Goal: Task Accomplishment & Management: Complete application form

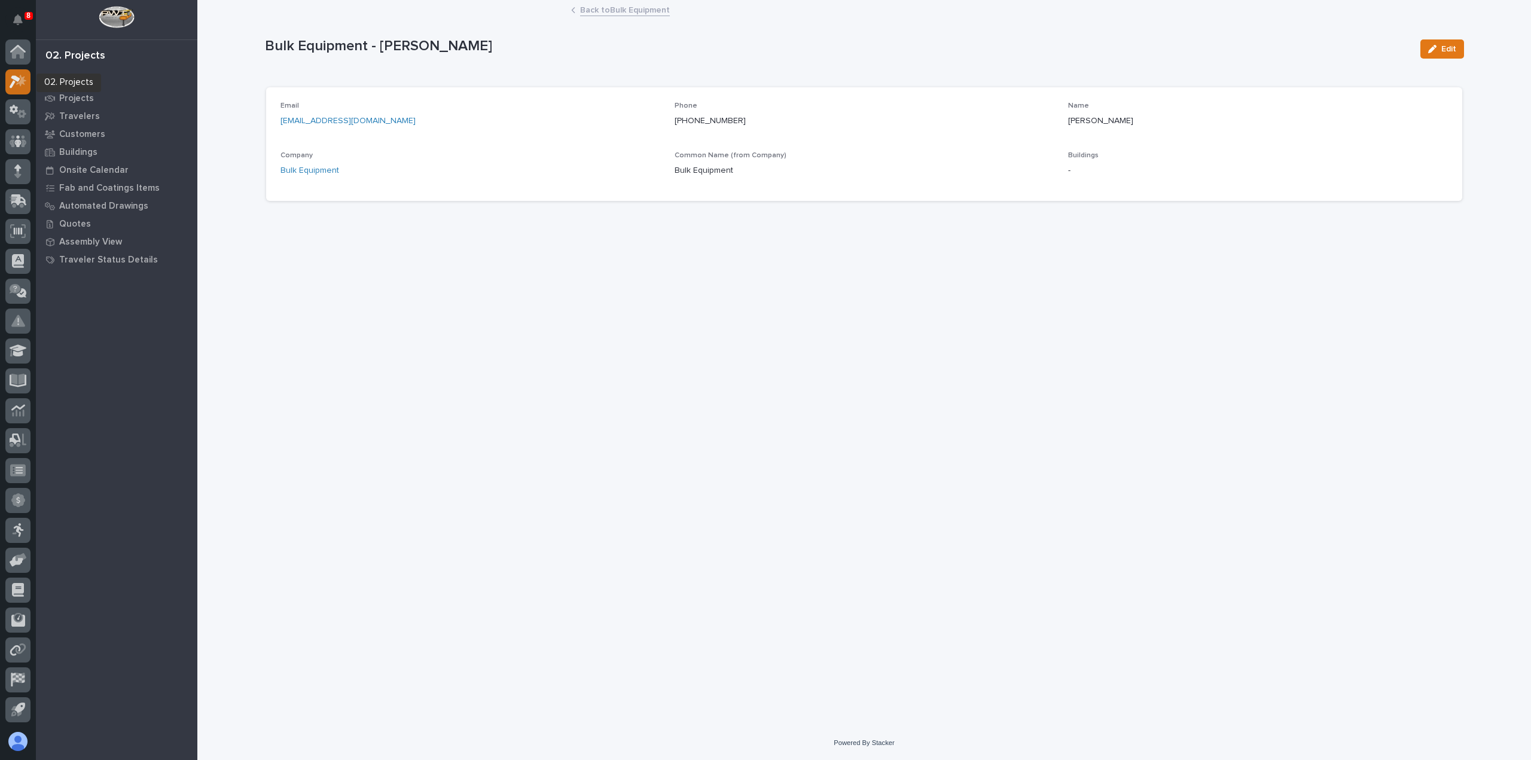
click at [20, 80] on icon at bounding box center [21, 80] width 10 height 12
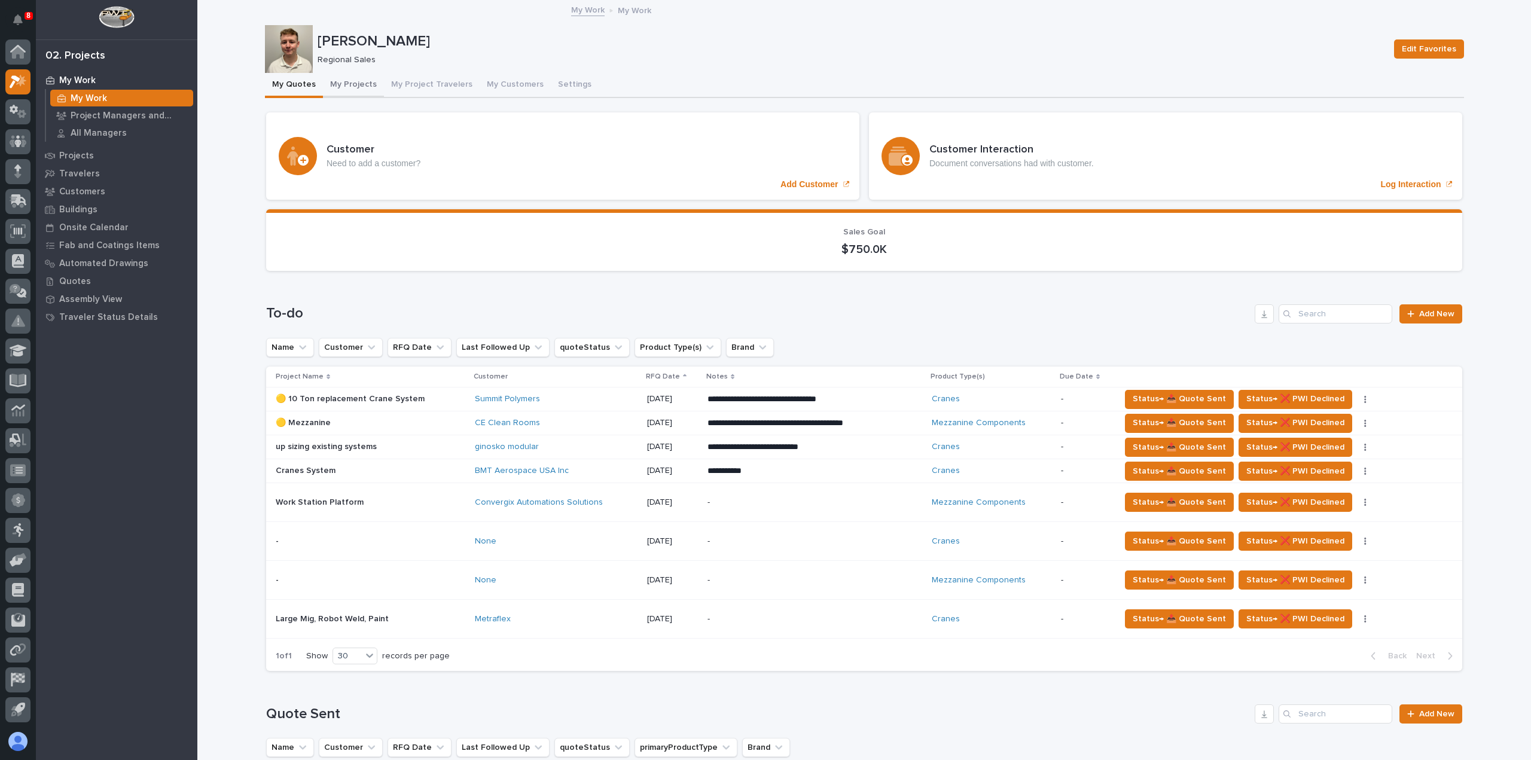
click at [338, 90] on button "My Projects" at bounding box center [353, 85] width 61 height 25
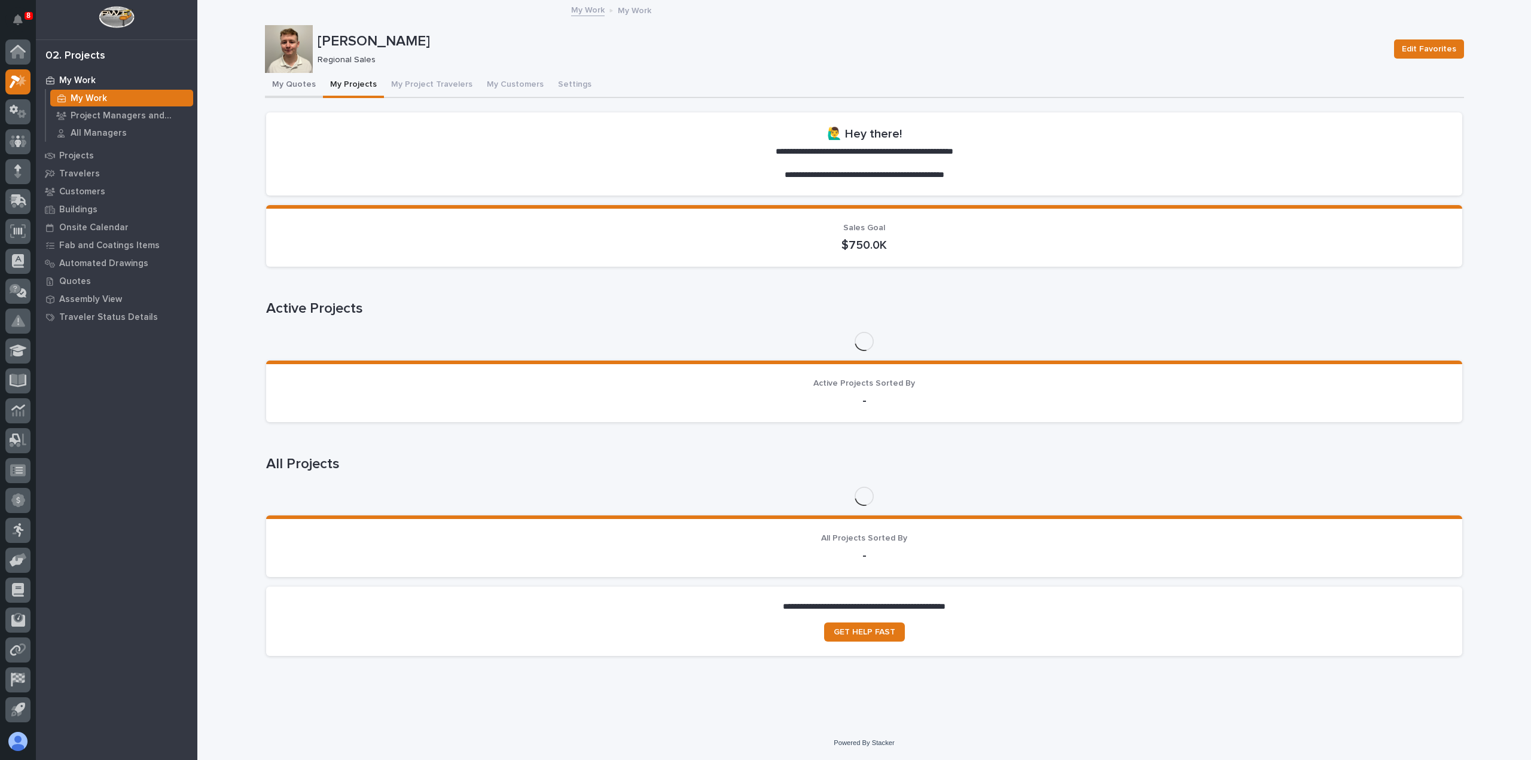
click at [300, 90] on button "My Quotes" at bounding box center [294, 85] width 58 height 25
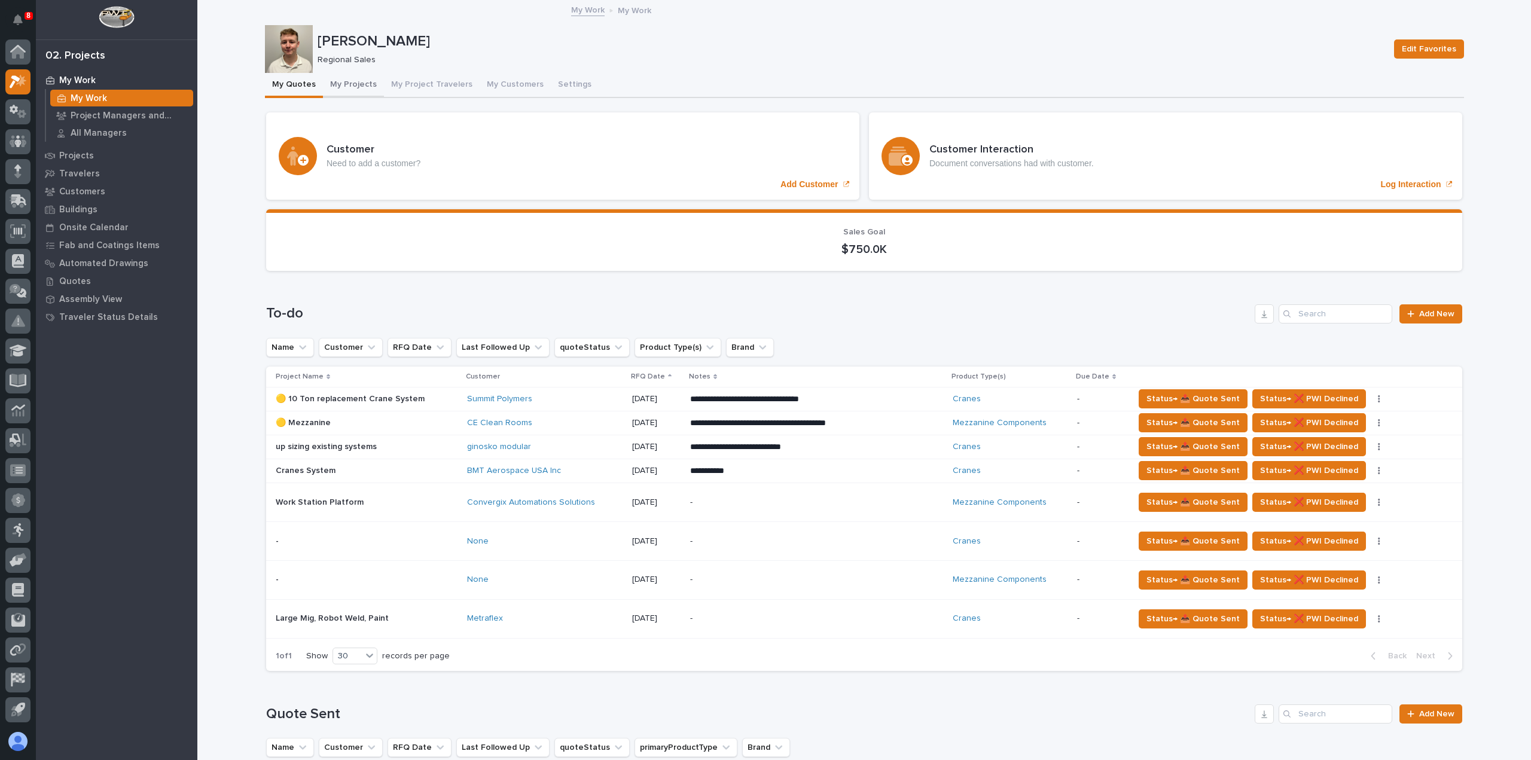
click at [352, 82] on button "My Projects" at bounding box center [353, 85] width 61 height 25
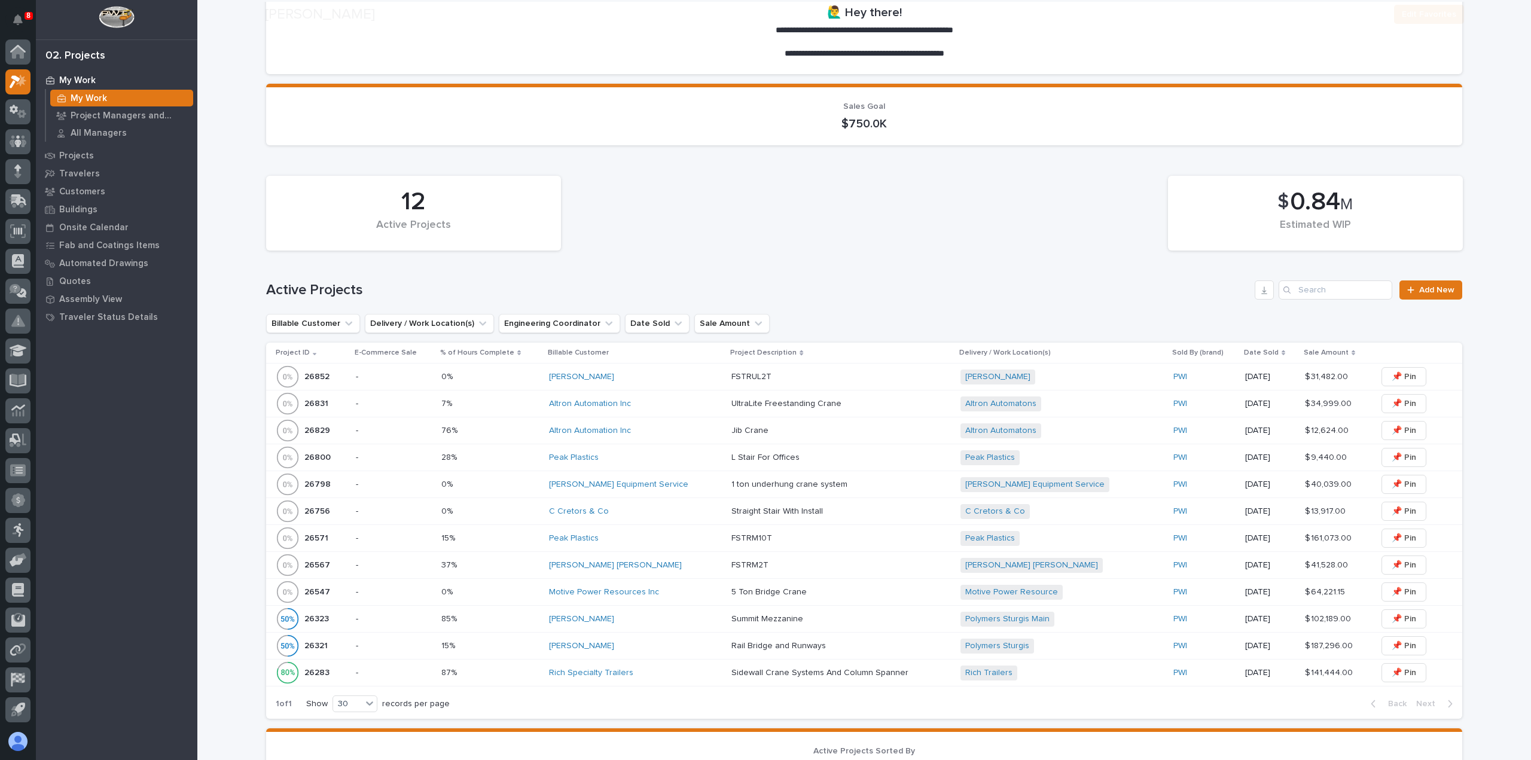
scroll to position [299, 0]
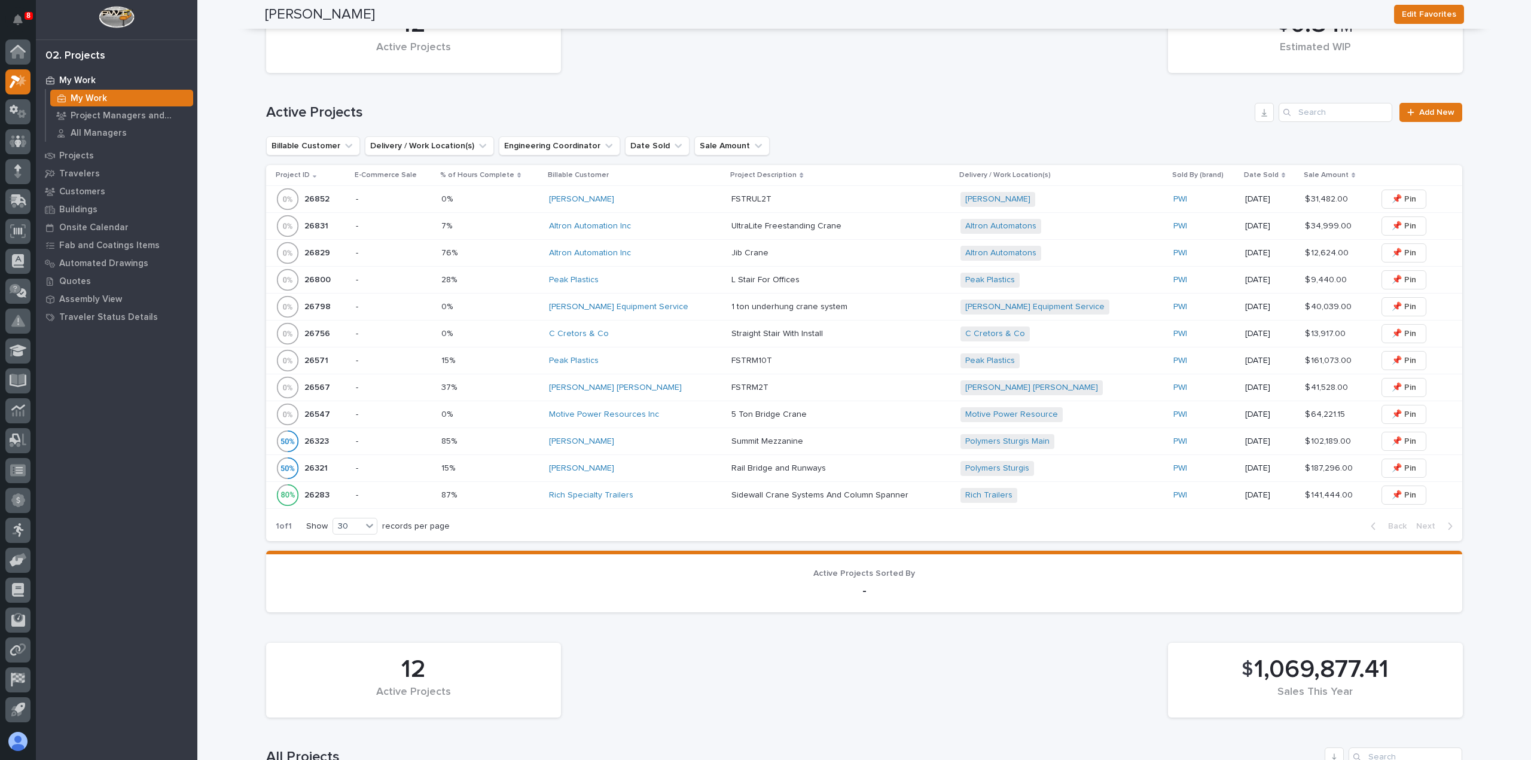
click at [649, 202] on div "[PERSON_NAME]" at bounding box center [635, 199] width 173 height 10
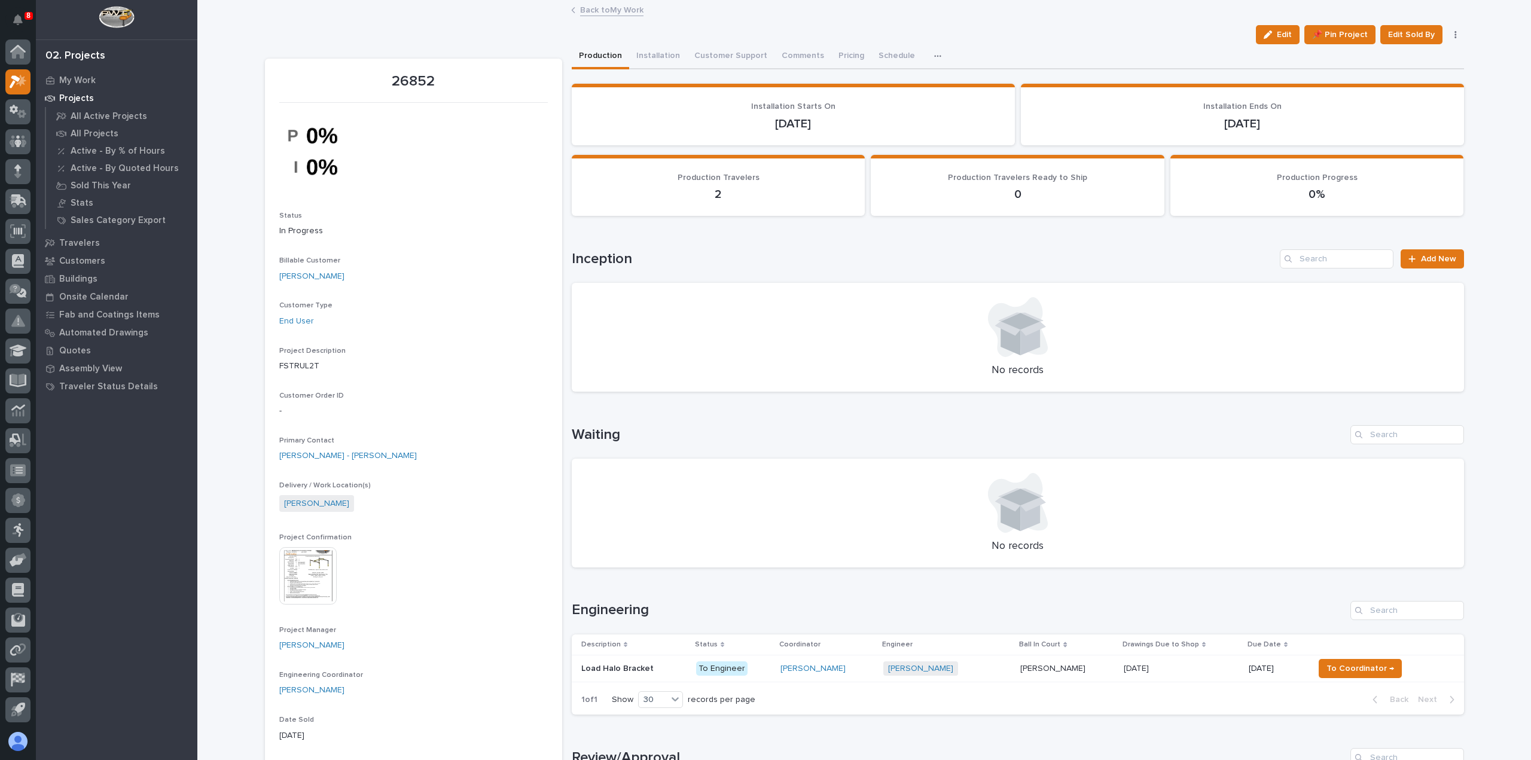
click at [602, 9] on link "Back to My Work" at bounding box center [611, 9] width 63 height 14
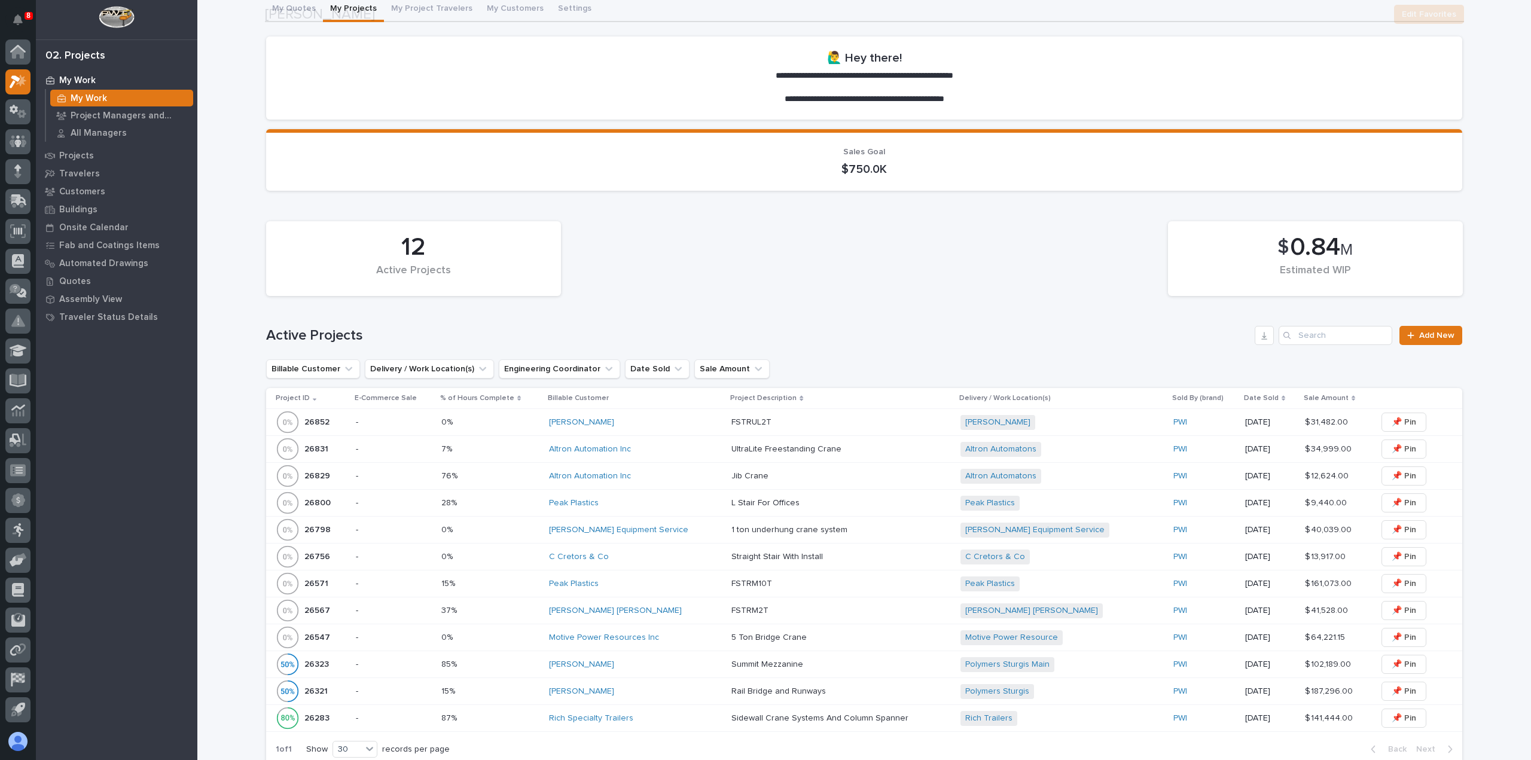
scroll to position [359, 0]
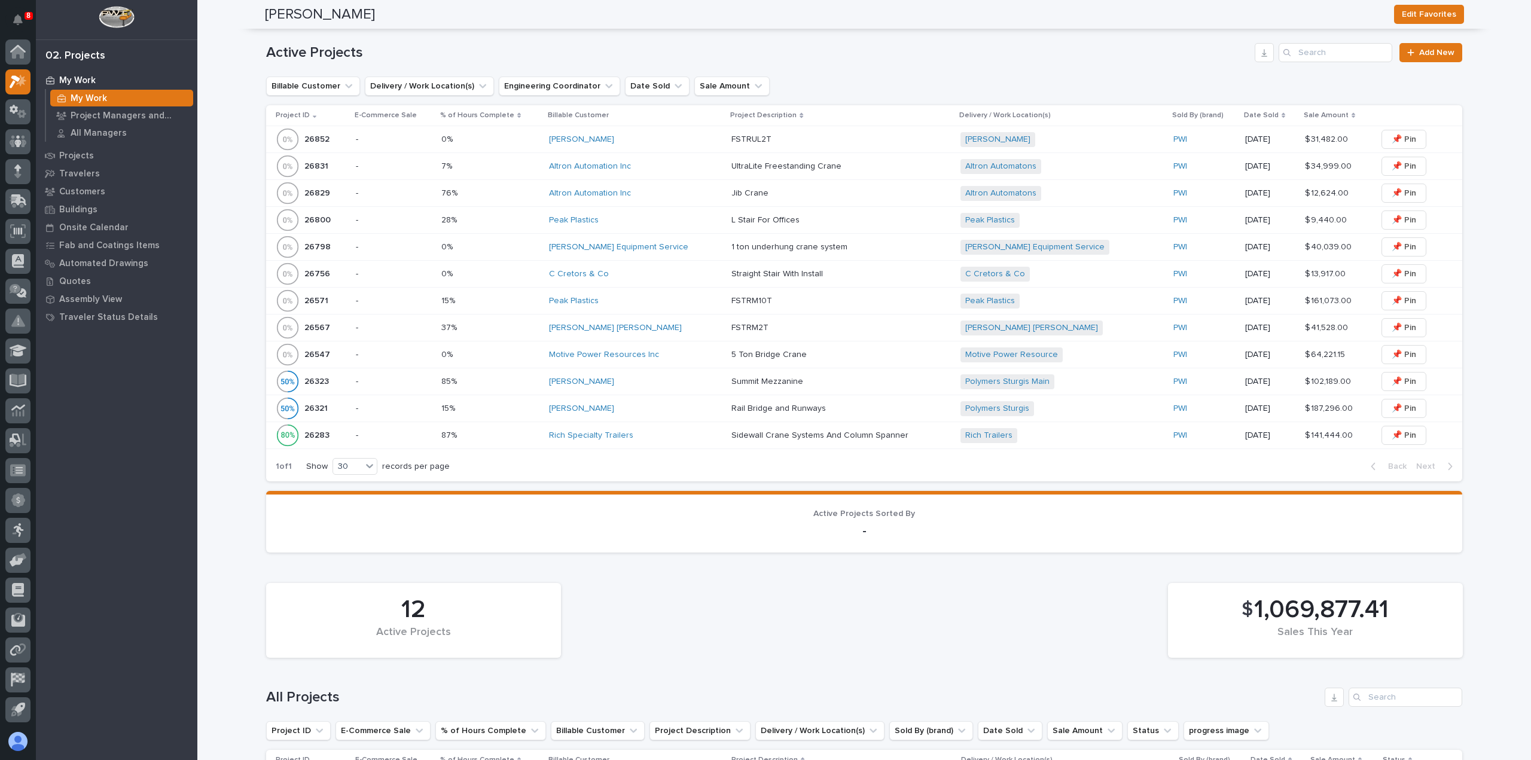
click at [671, 326] on div "[PERSON_NAME] [PERSON_NAME]" at bounding box center [635, 328] width 173 height 10
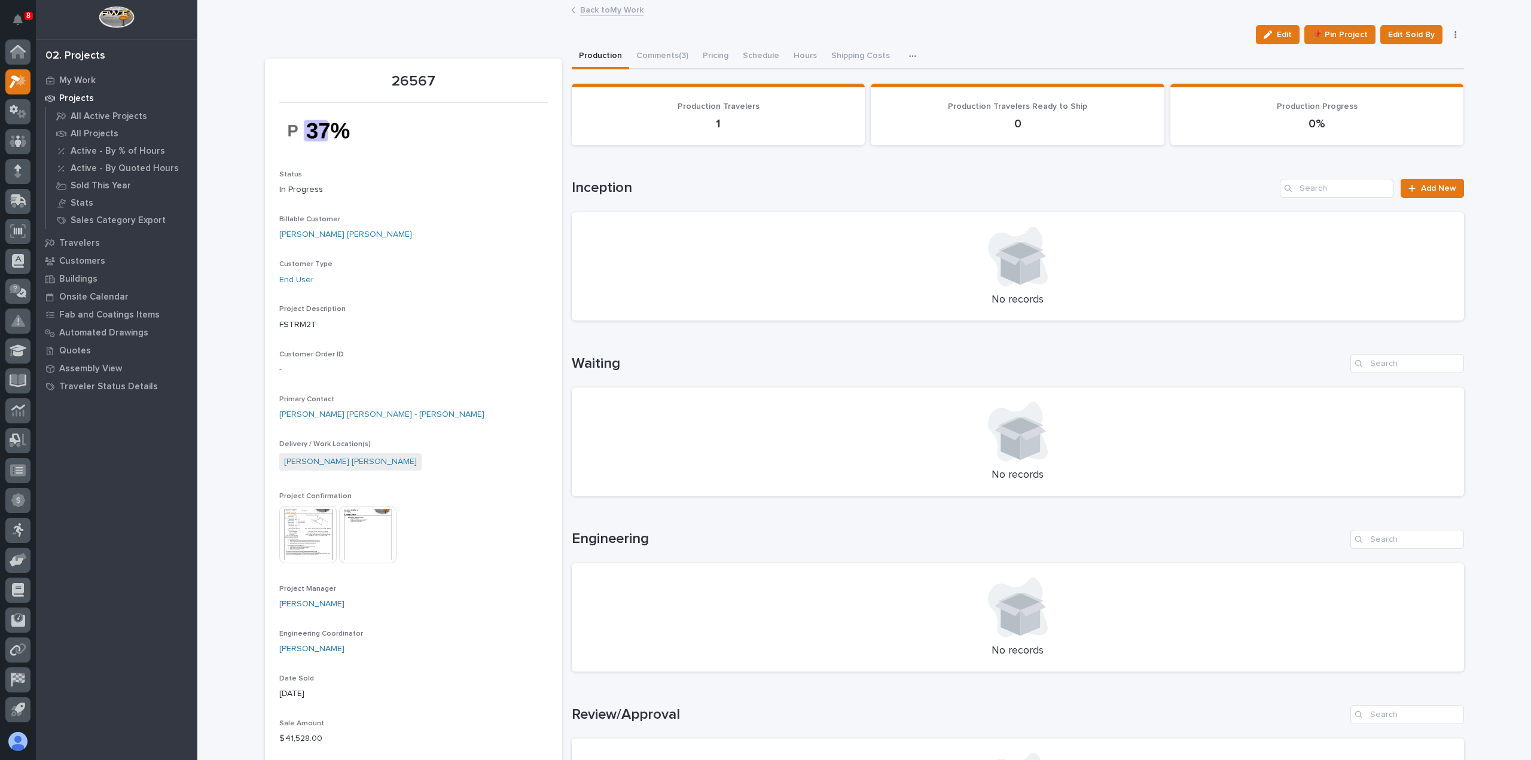
click at [596, 11] on link "Back to My Work" at bounding box center [611, 9] width 63 height 14
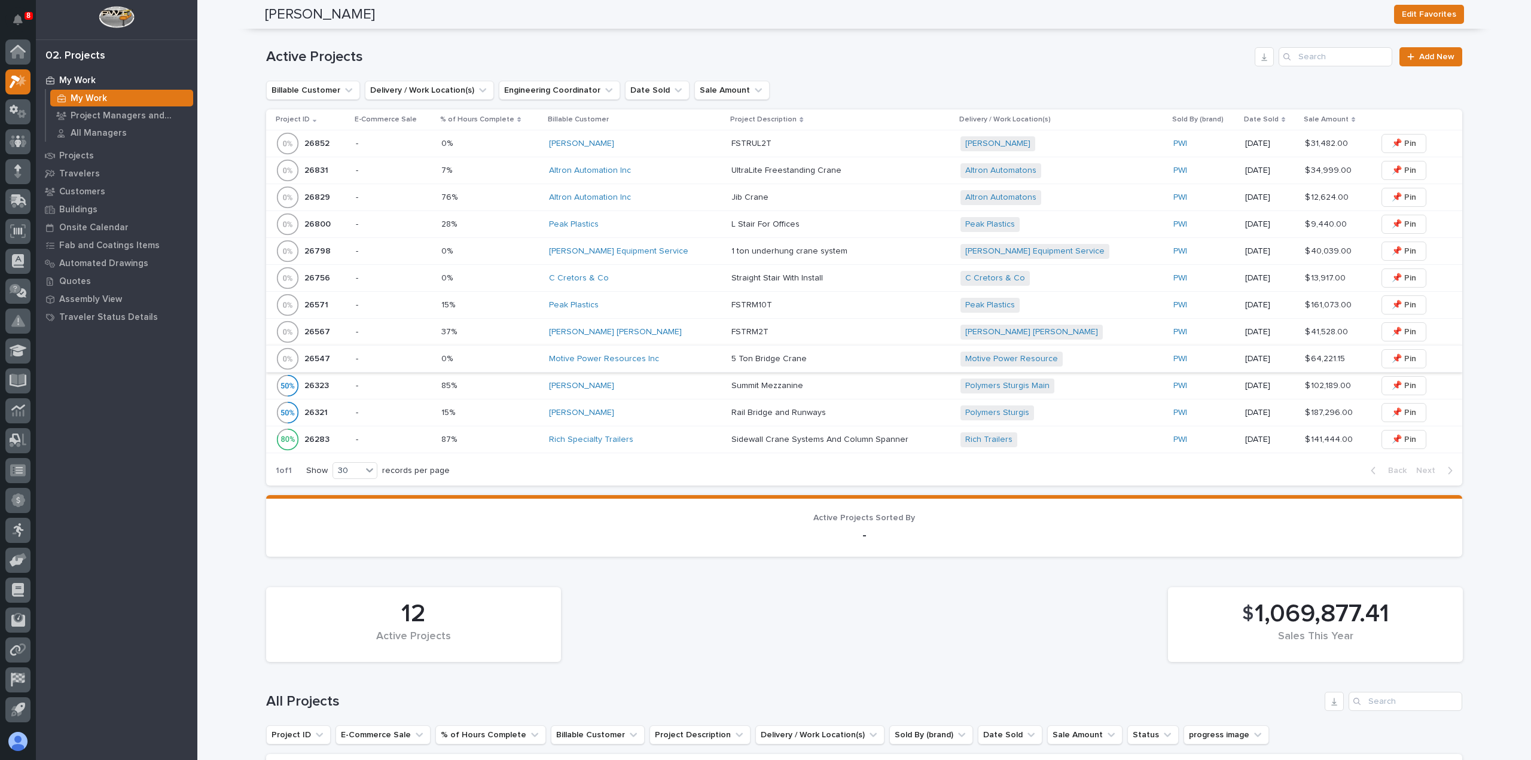
scroll to position [359, 0]
click at [704, 251] on td "[PERSON_NAME] Equipment Service" at bounding box center [635, 247] width 182 height 27
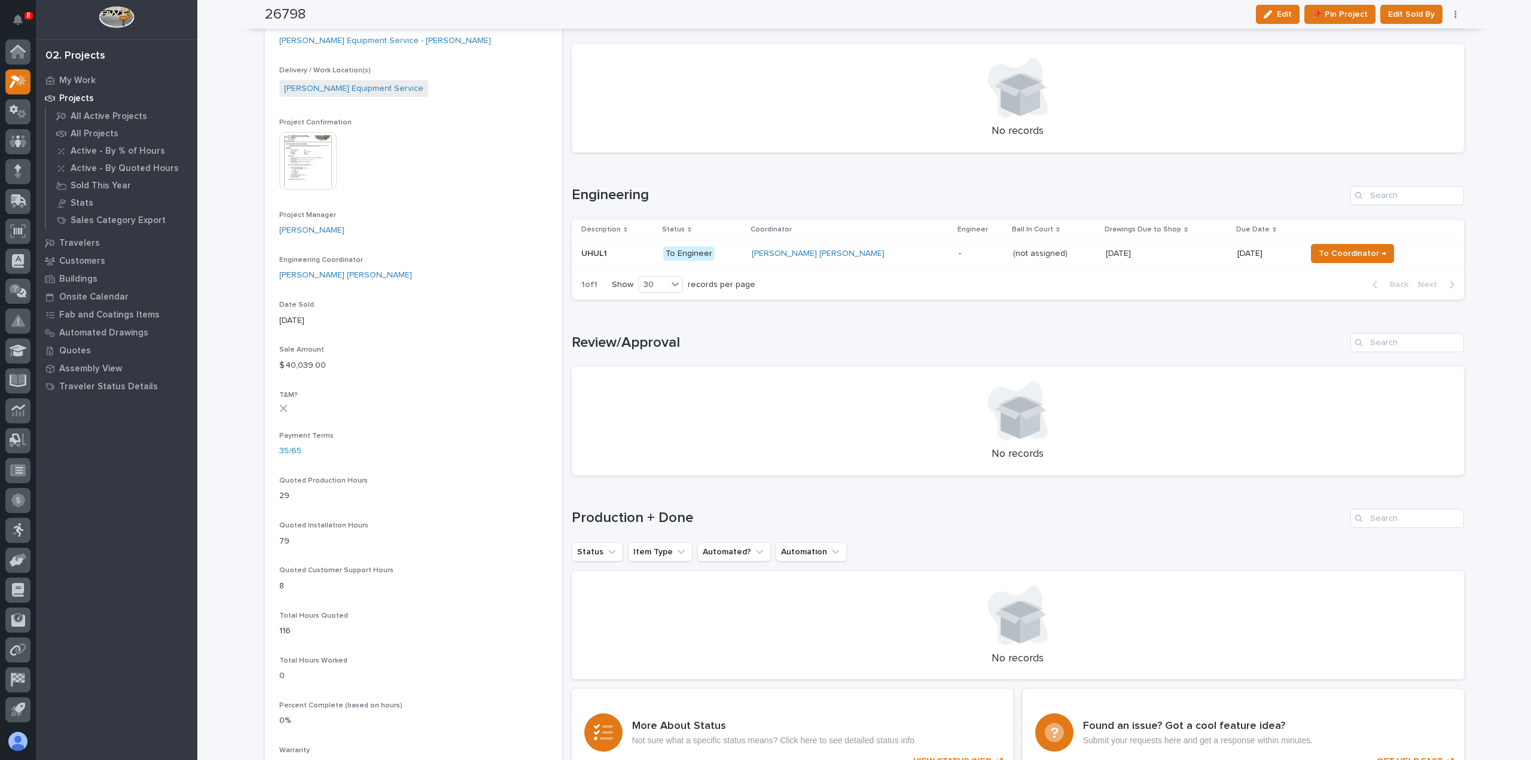
scroll to position [419, 0]
click at [959, 252] on p "-" at bounding box center [981, 250] width 45 height 10
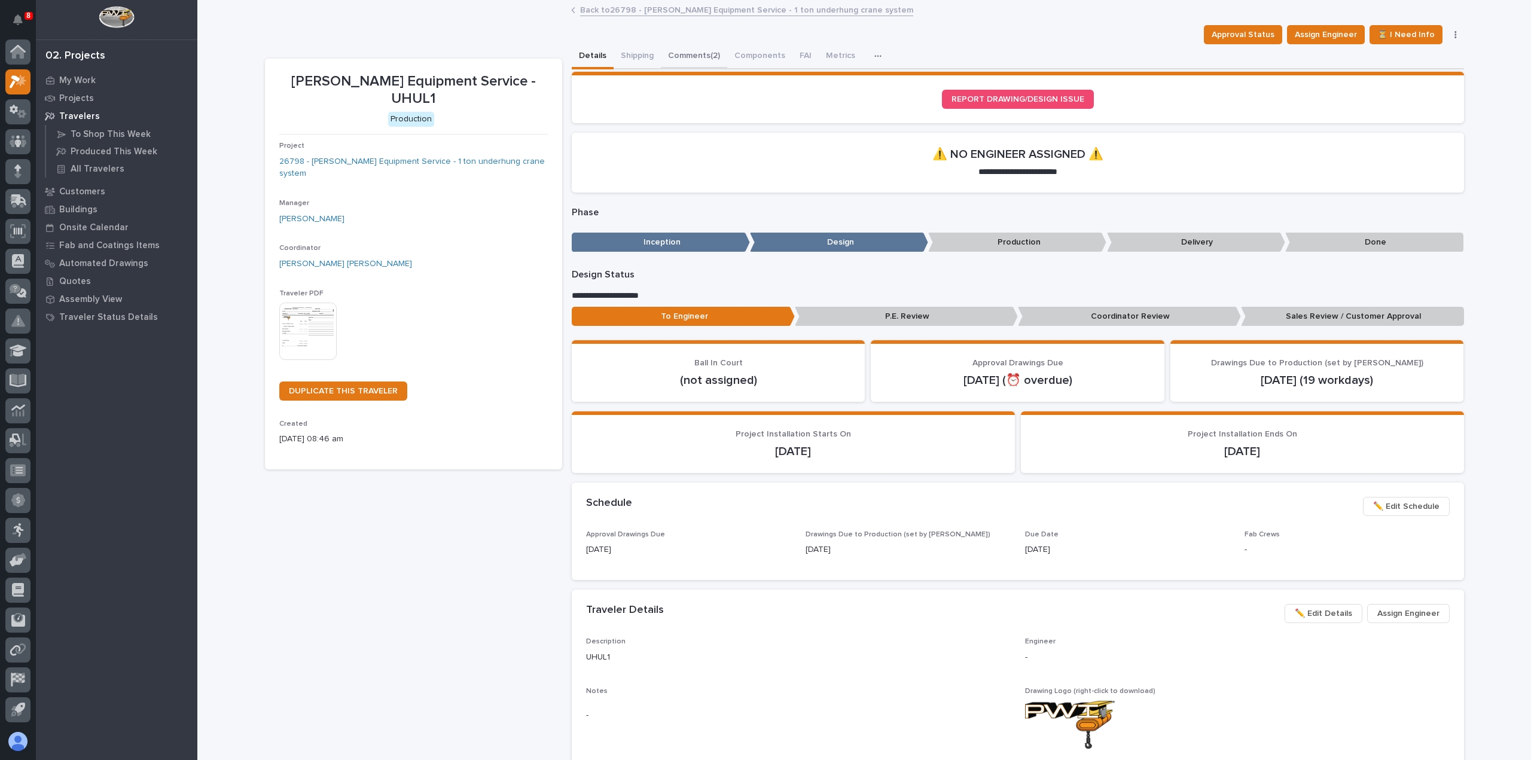
click at [689, 59] on button "Comments (2)" at bounding box center [694, 56] width 66 height 25
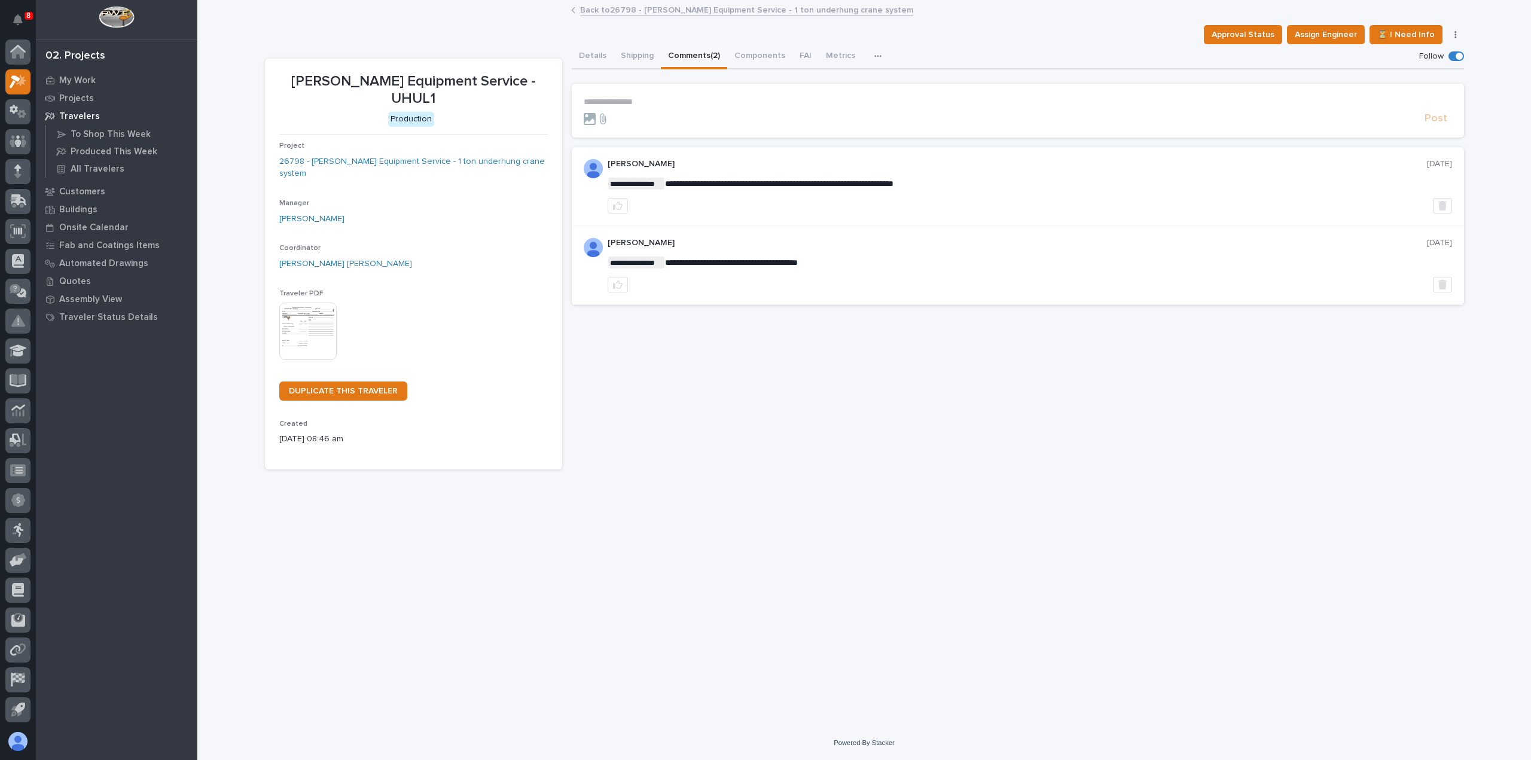
click at [619, 11] on link "Back to 26798 - [PERSON_NAME] Equipment Service - 1 ton underhung crane system" at bounding box center [746, 9] width 333 height 14
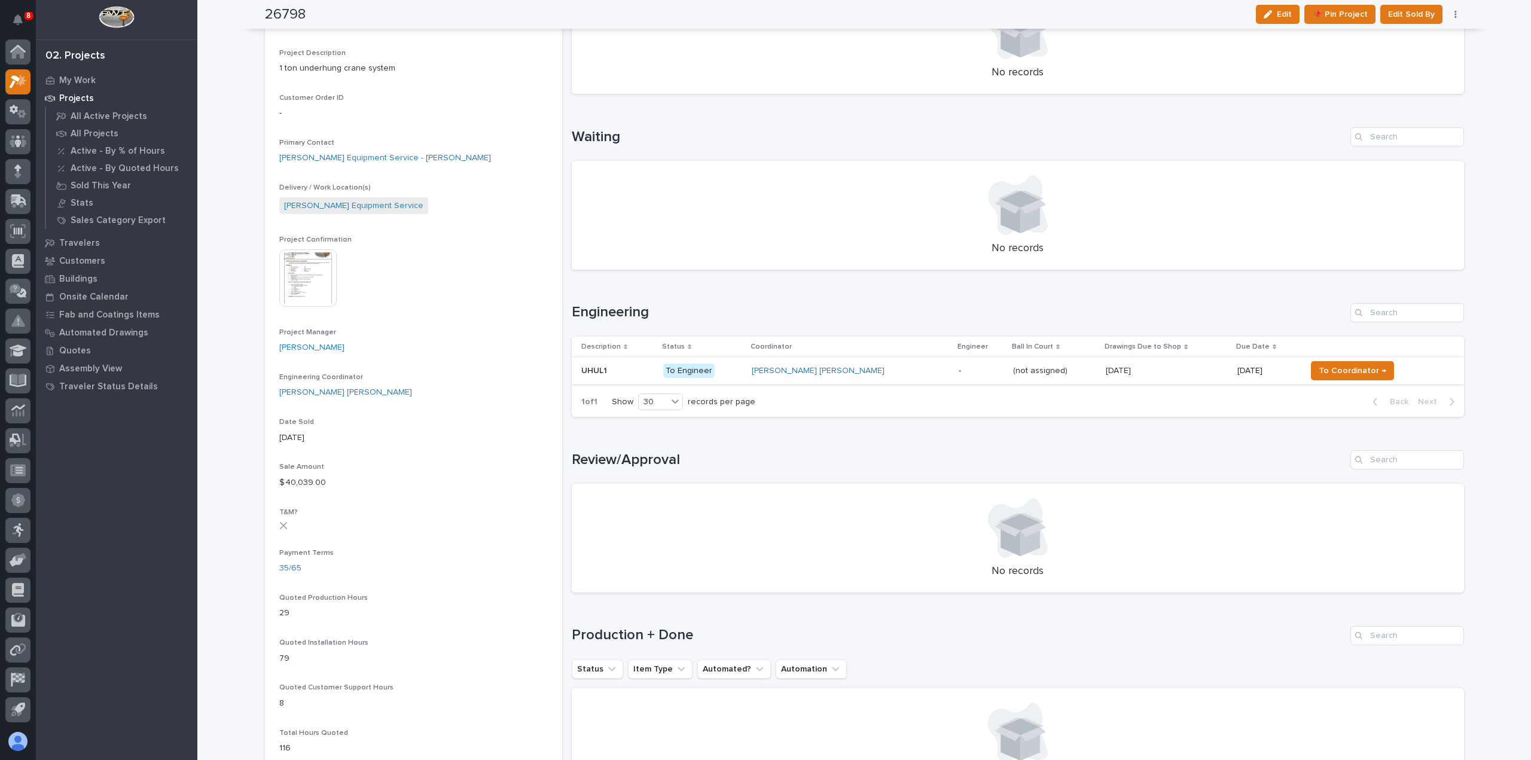
scroll to position [299, 0]
click at [858, 373] on div "[PERSON_NAME] [PERSON_NAME]" at bounding box center [850, 370] width 197 height 10
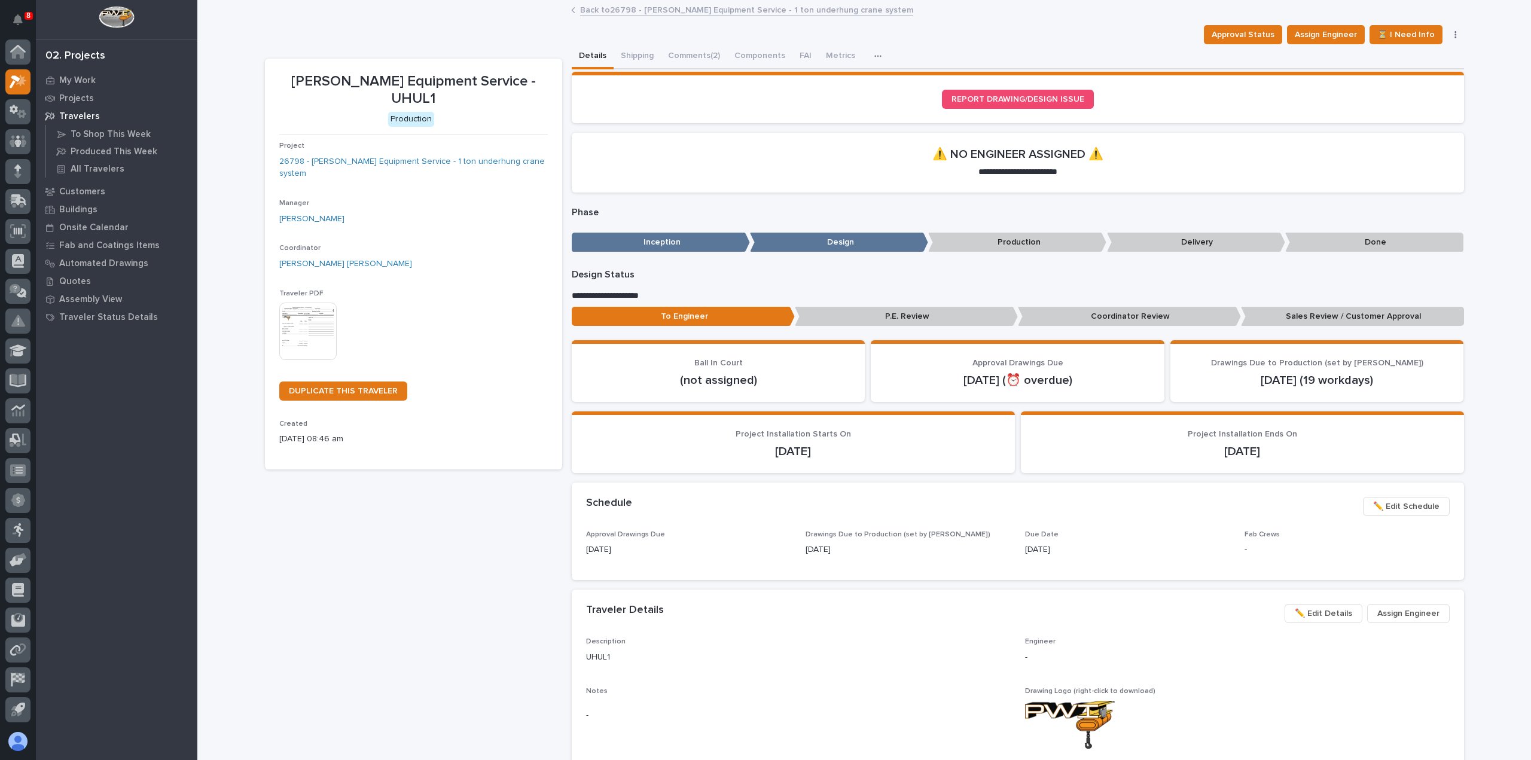
click at [636, 10] on link "Back to 26798 - [PERSON_NAME] Equipment Service - 1 ton underhung crane system" at bounding box center [746, 9] width 333 height 14
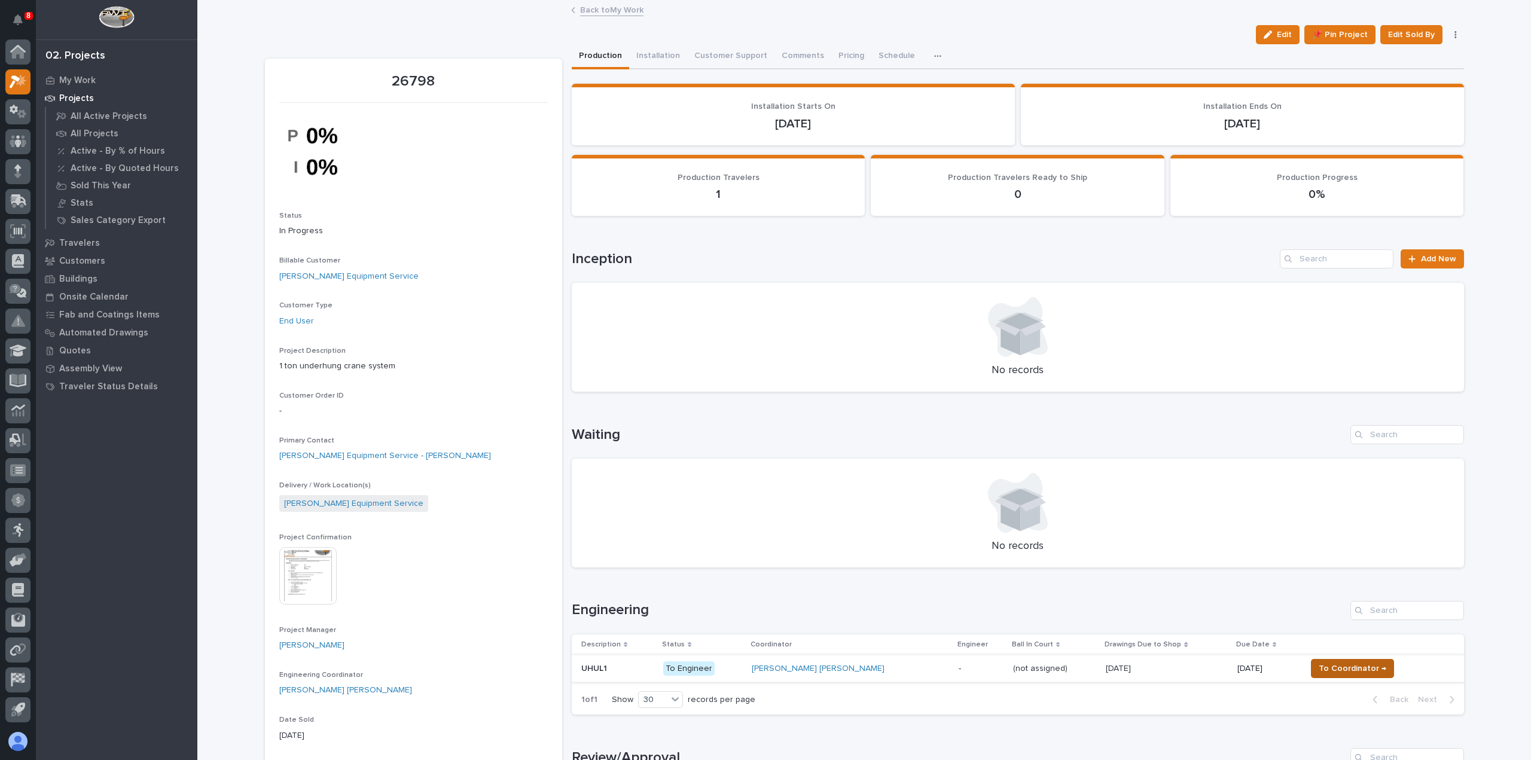
click at [1319, 668] on span "To Coordinator →" at bounding box center [1353, 669] width 68 height 14
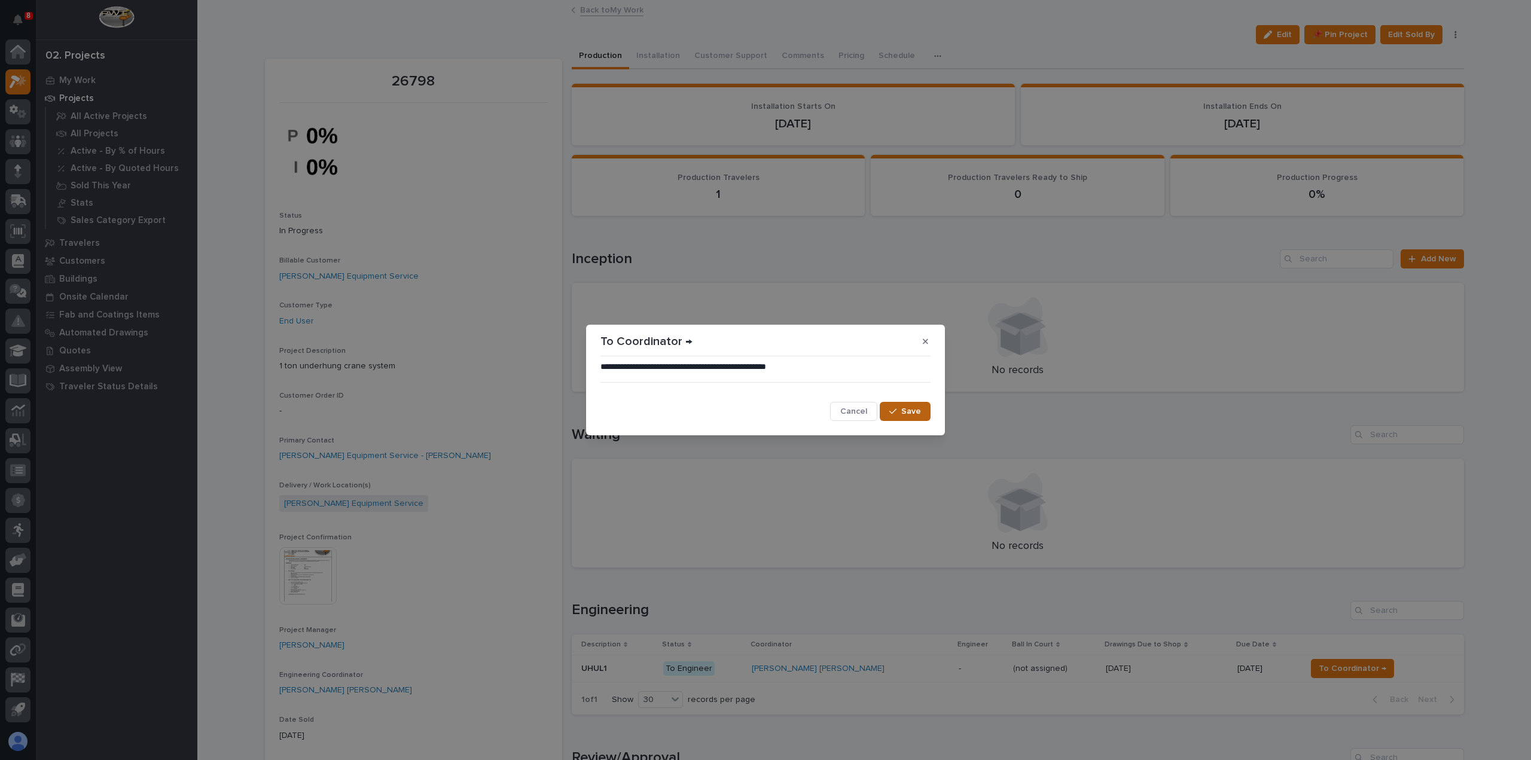
click at [916, 417] on span "Save" at bounding box center [912, 411] width 20 height 11
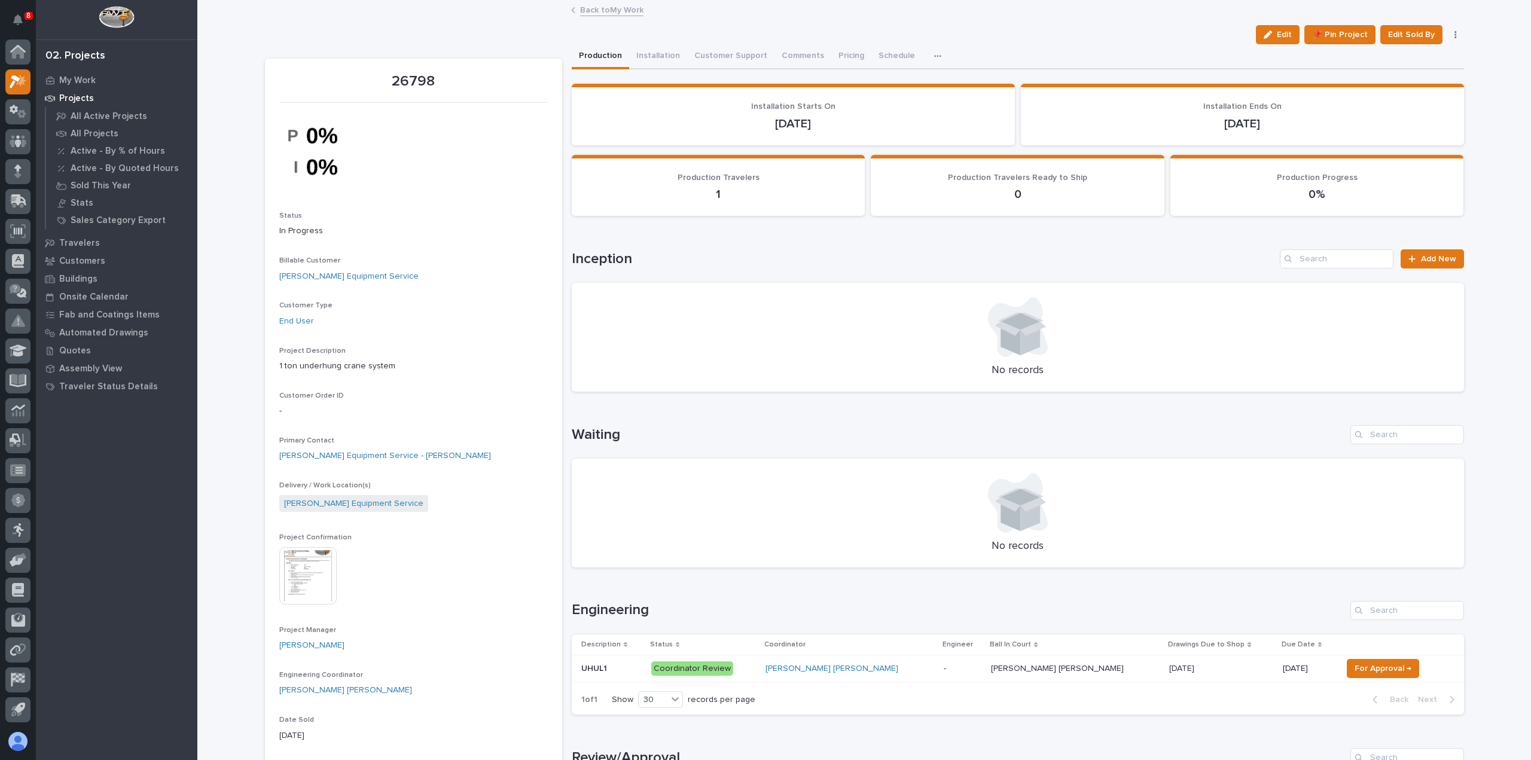
click at [622, 14] on link "Back to My Work" at bounding box center [611, 9] width 63 height 14
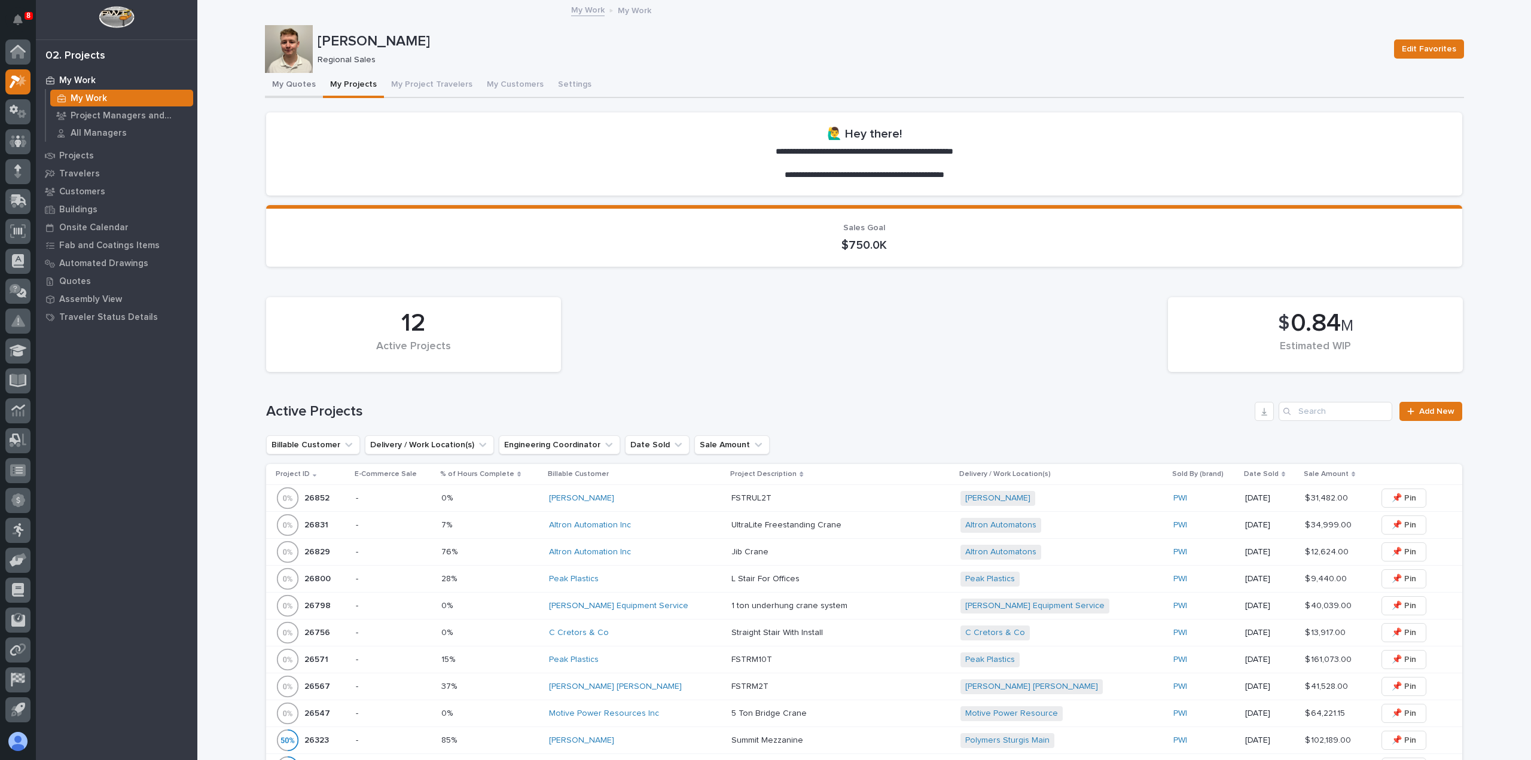
click at [297, 87] on button "My Quotes" at bounding box center [294, 85] width 58 height 25
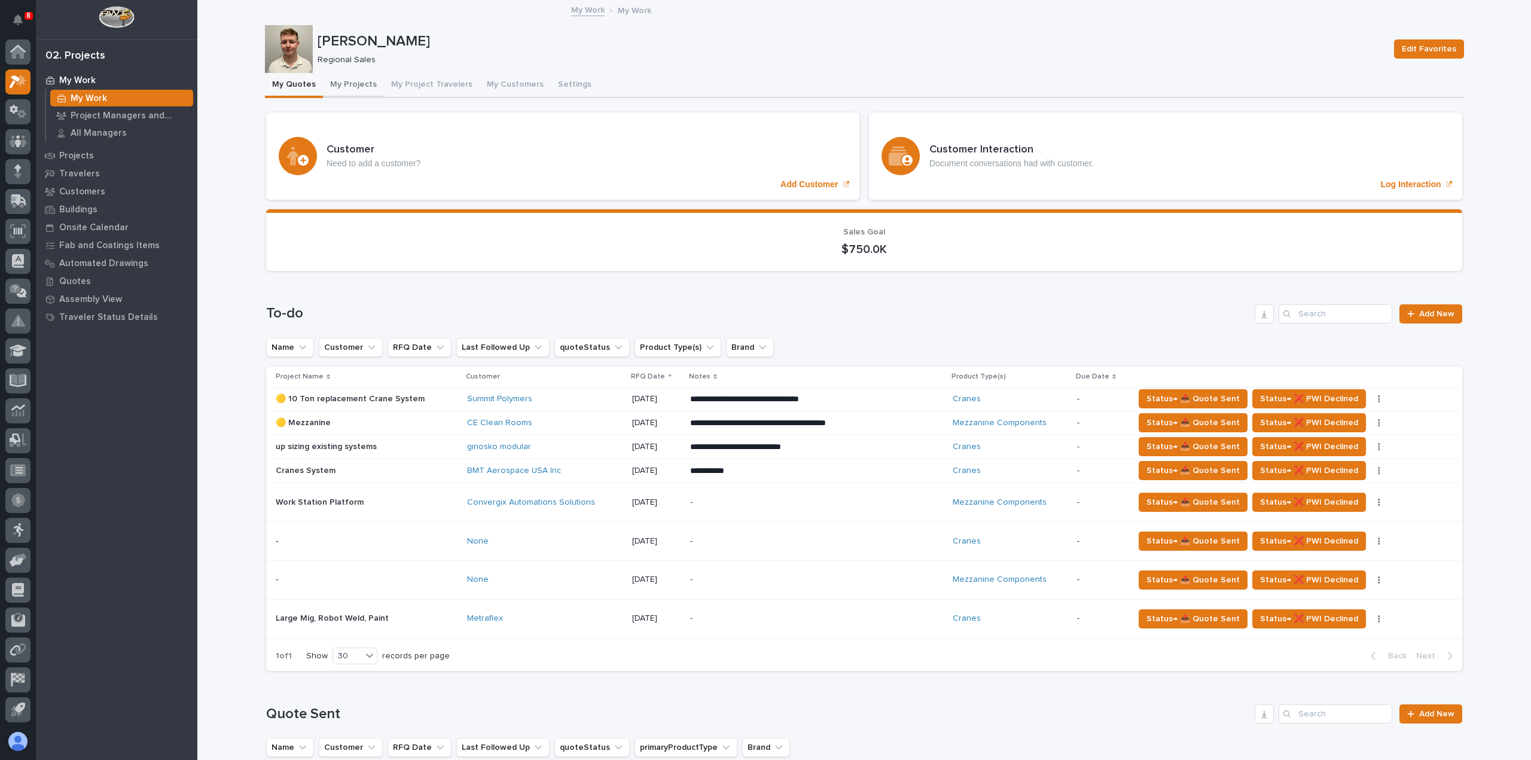
click at [335, 84] on button "My Projects" at bounding box center [353, 85] width 61 height 25
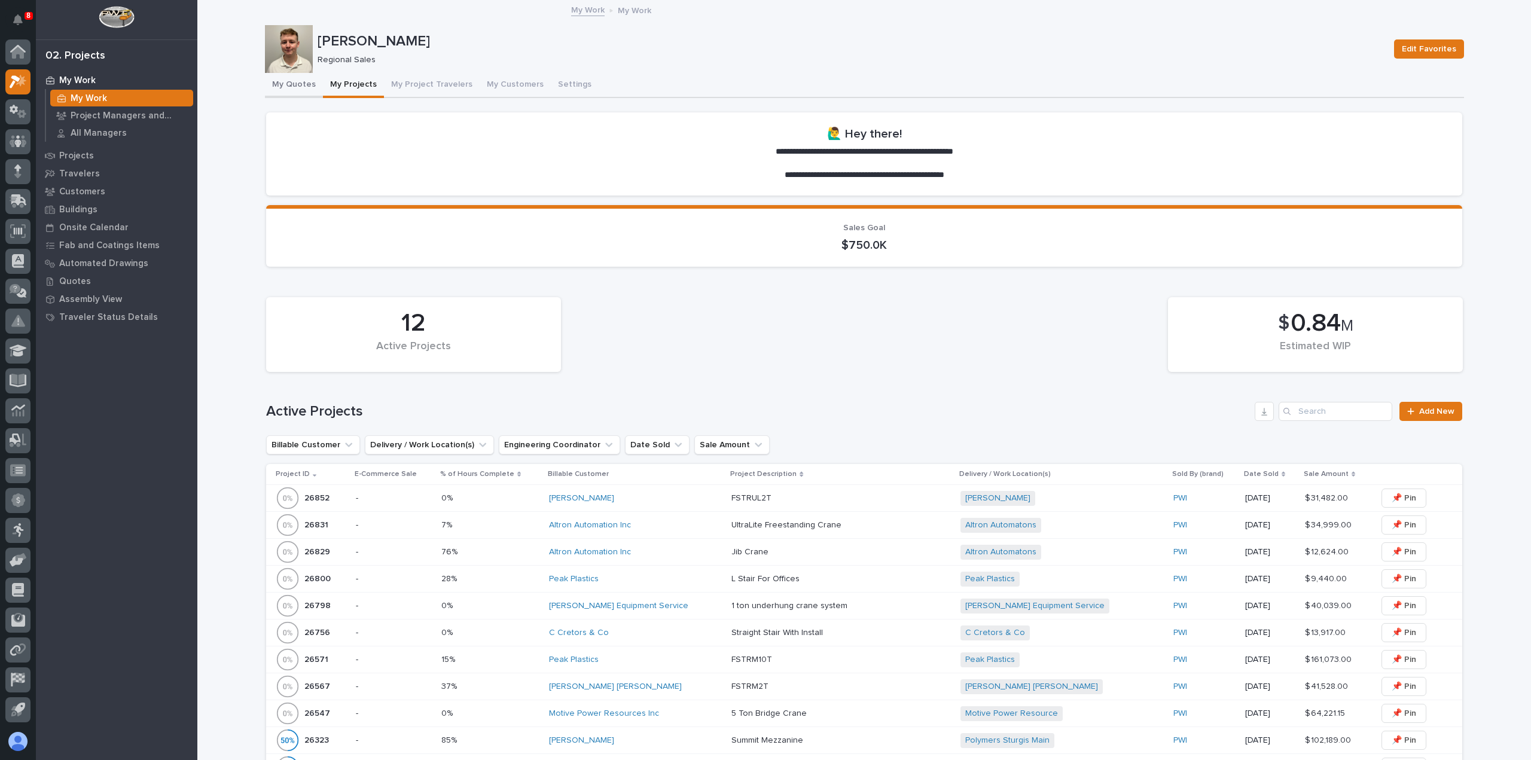
drag, startPoint x: 276, startPoint y: 88, endPoint x: 4, endPoint y: 179, distance: 287.0
click at [276, 88] on button "My Quotes" at bounding box center [294, 85] width 58 height 25
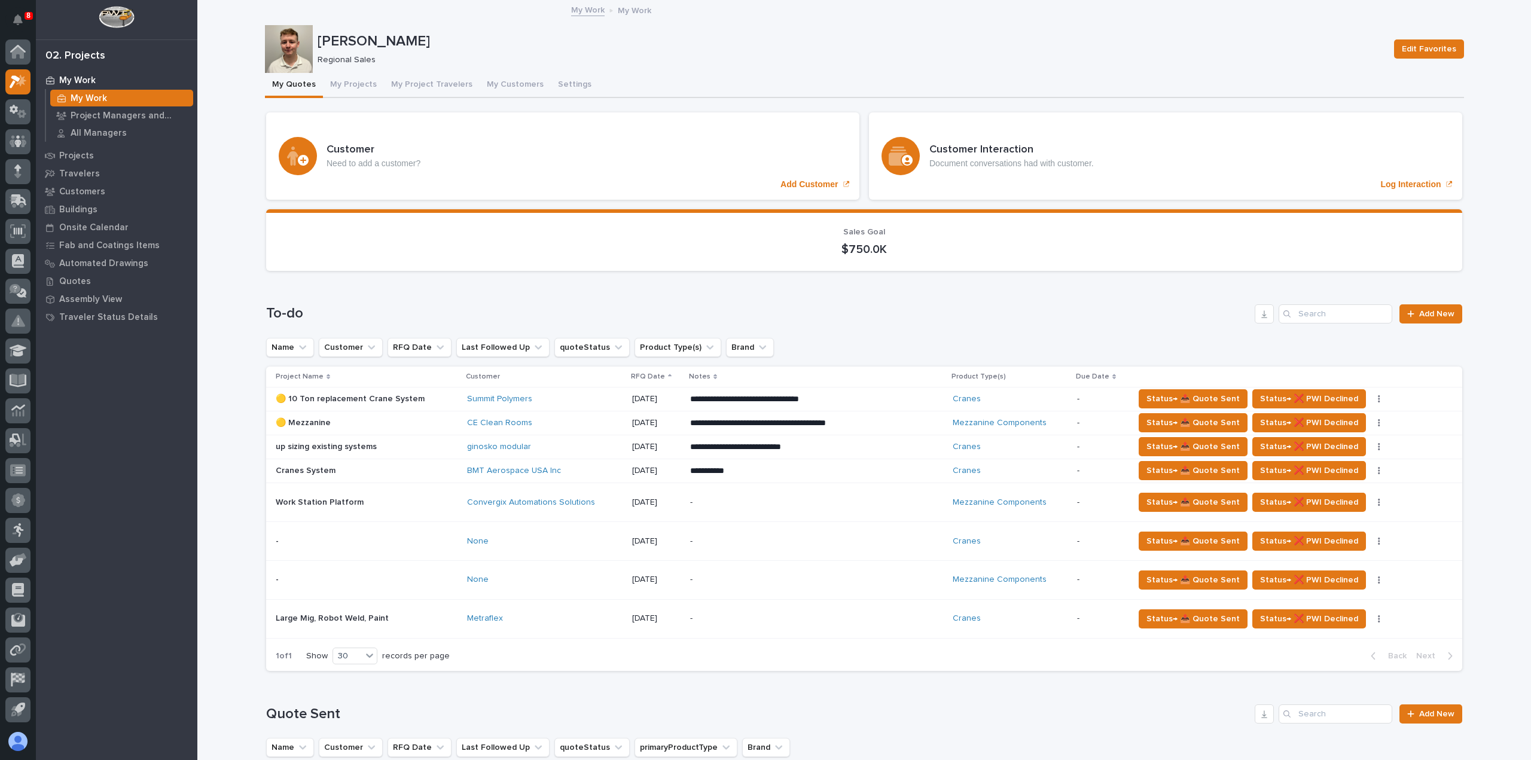
click at [606, 510] on div "Convergix Automations Solutions" at bounding box center [545, 503] width 156 height 20
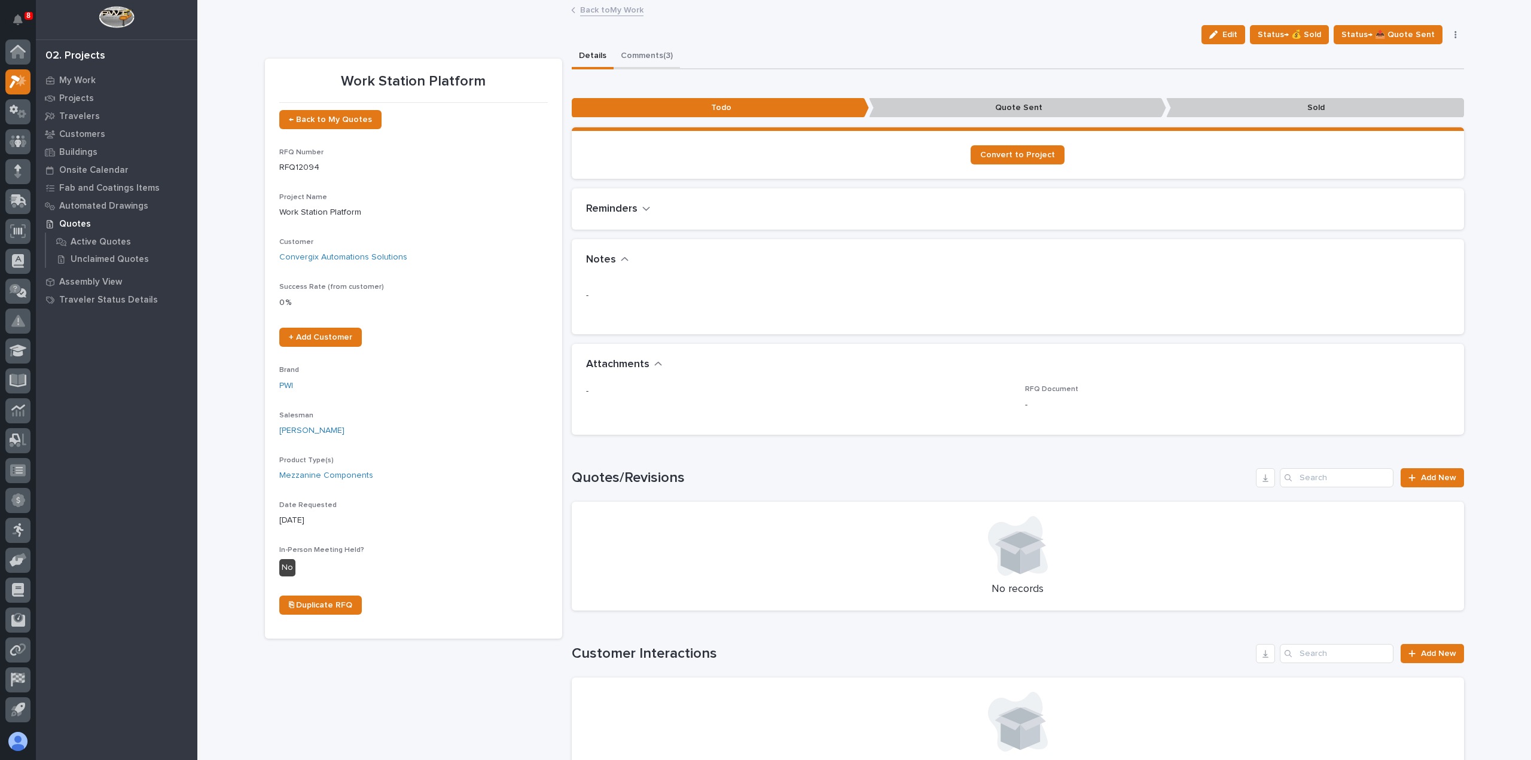
click at [623, 48] on button "Comments (3)" at bounding box center [647, 56] width 66 height 25
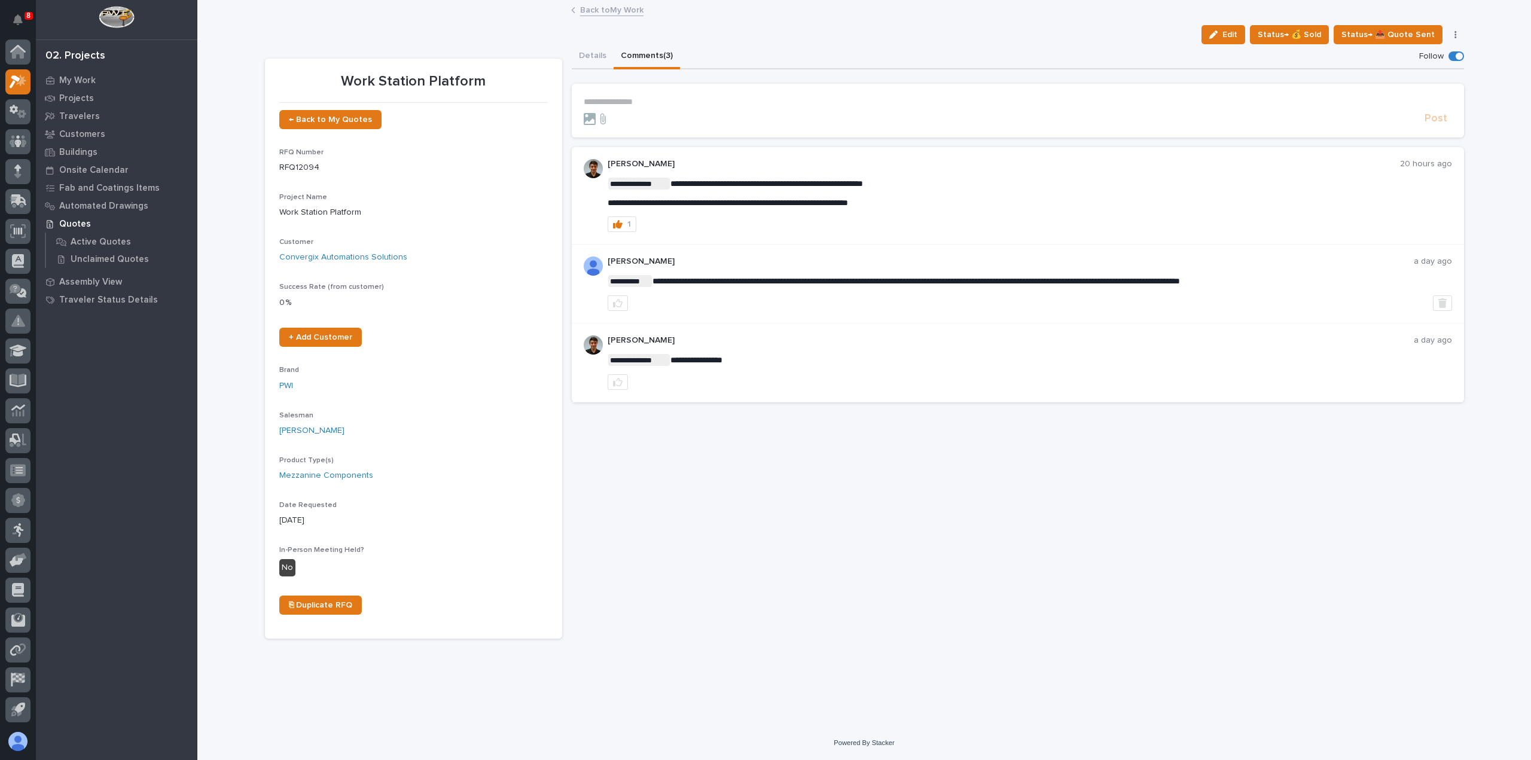
click at [595, 10] on link "Back to My Work" at bounding box center [611, 9] width 63 height 14
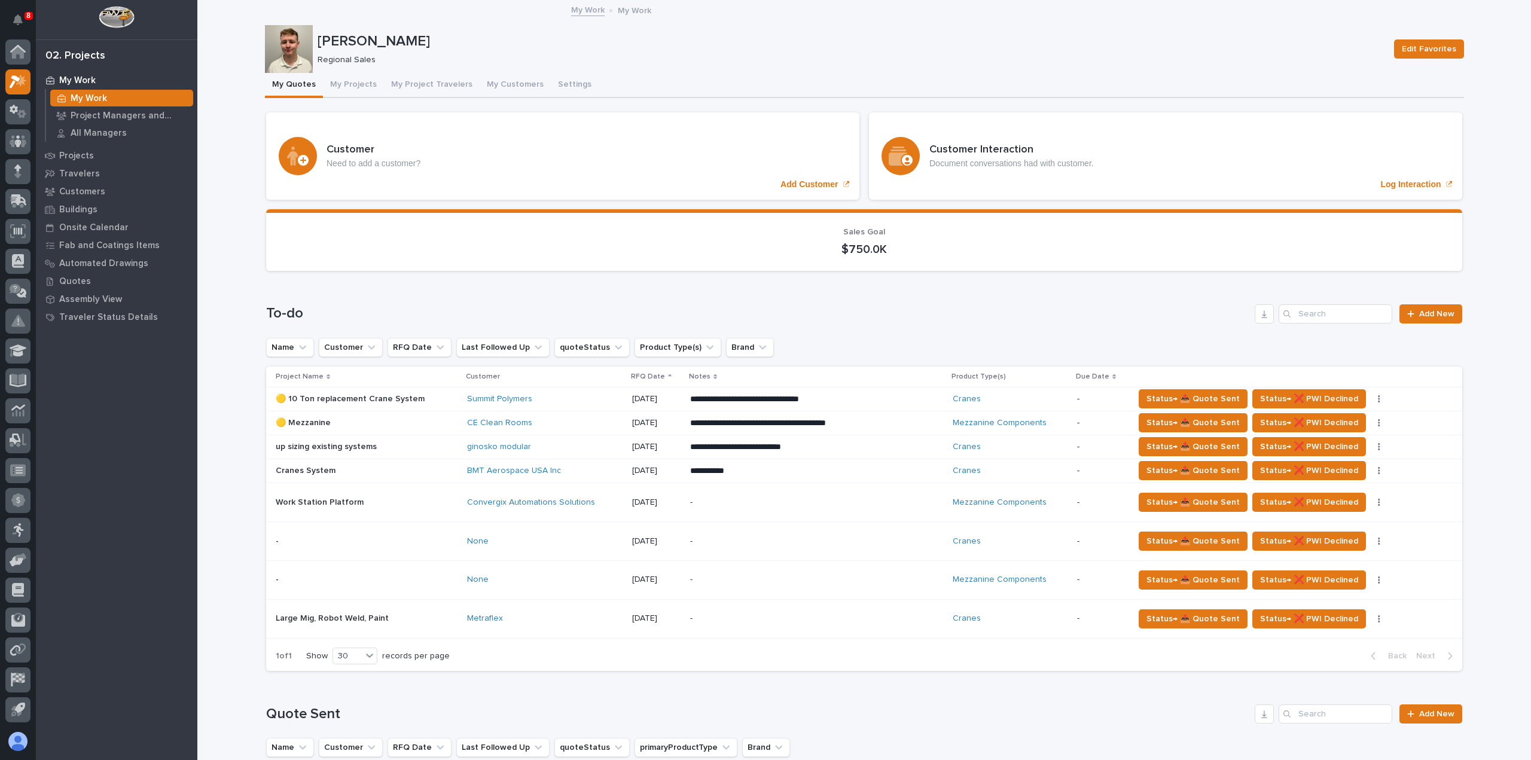
click at [404, 506] on p at bounding box center [367, 503] width 182 height 10
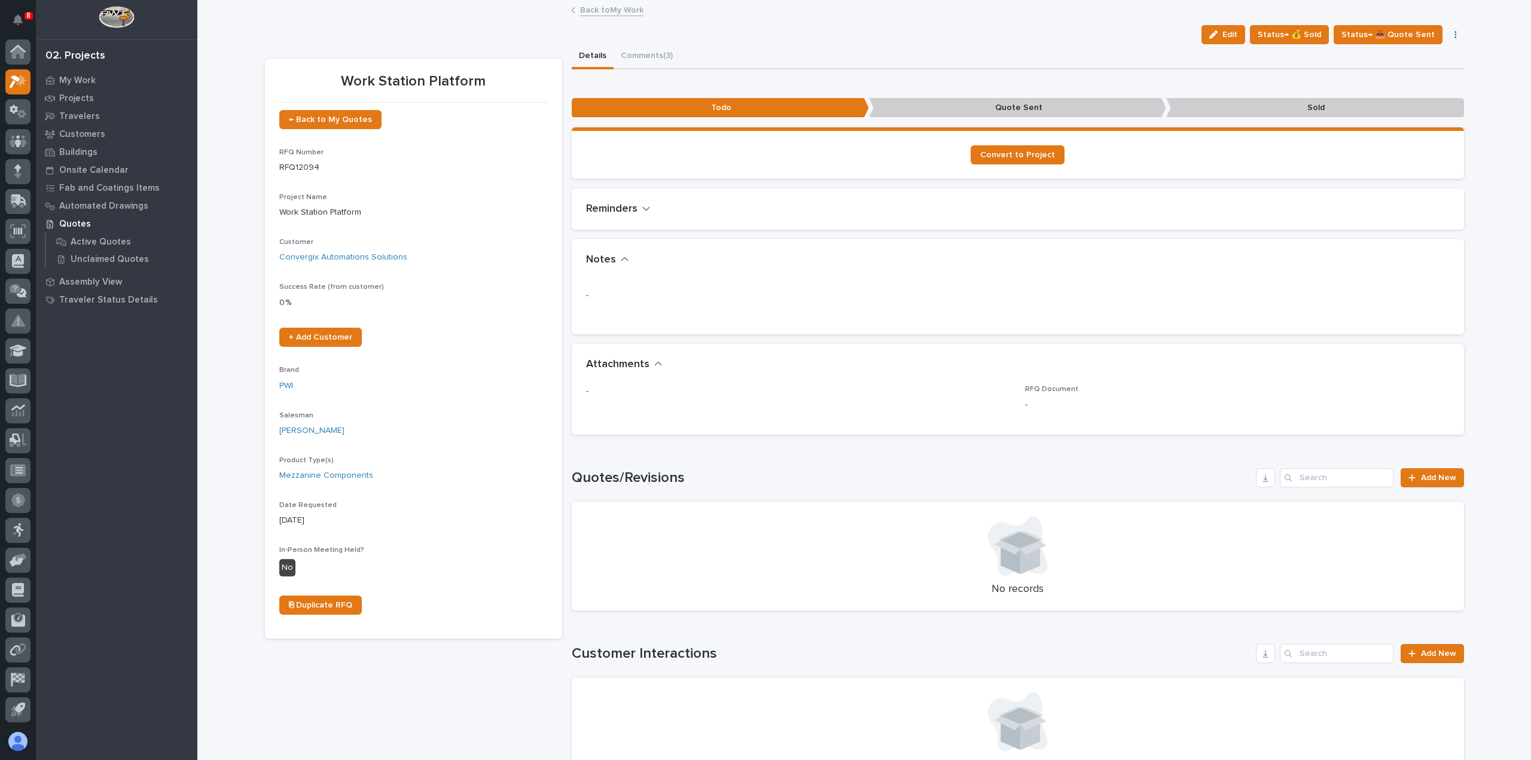
click at [623, 13] on link "Back to My Work" at bounding box center [611, 9] width 63 height 14
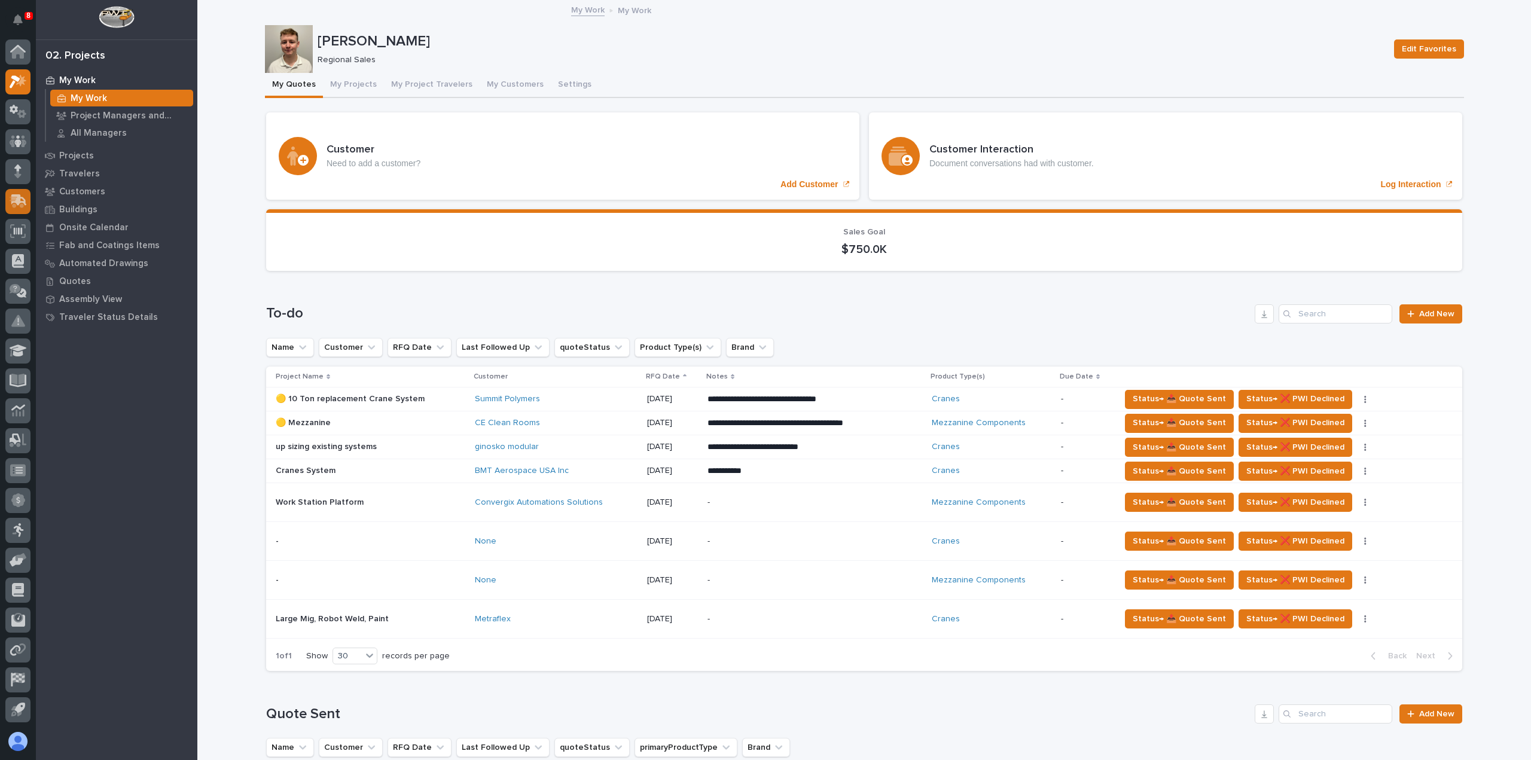
click at [18, 200] on icon at bounding box center [19, 199] width 16 height 11
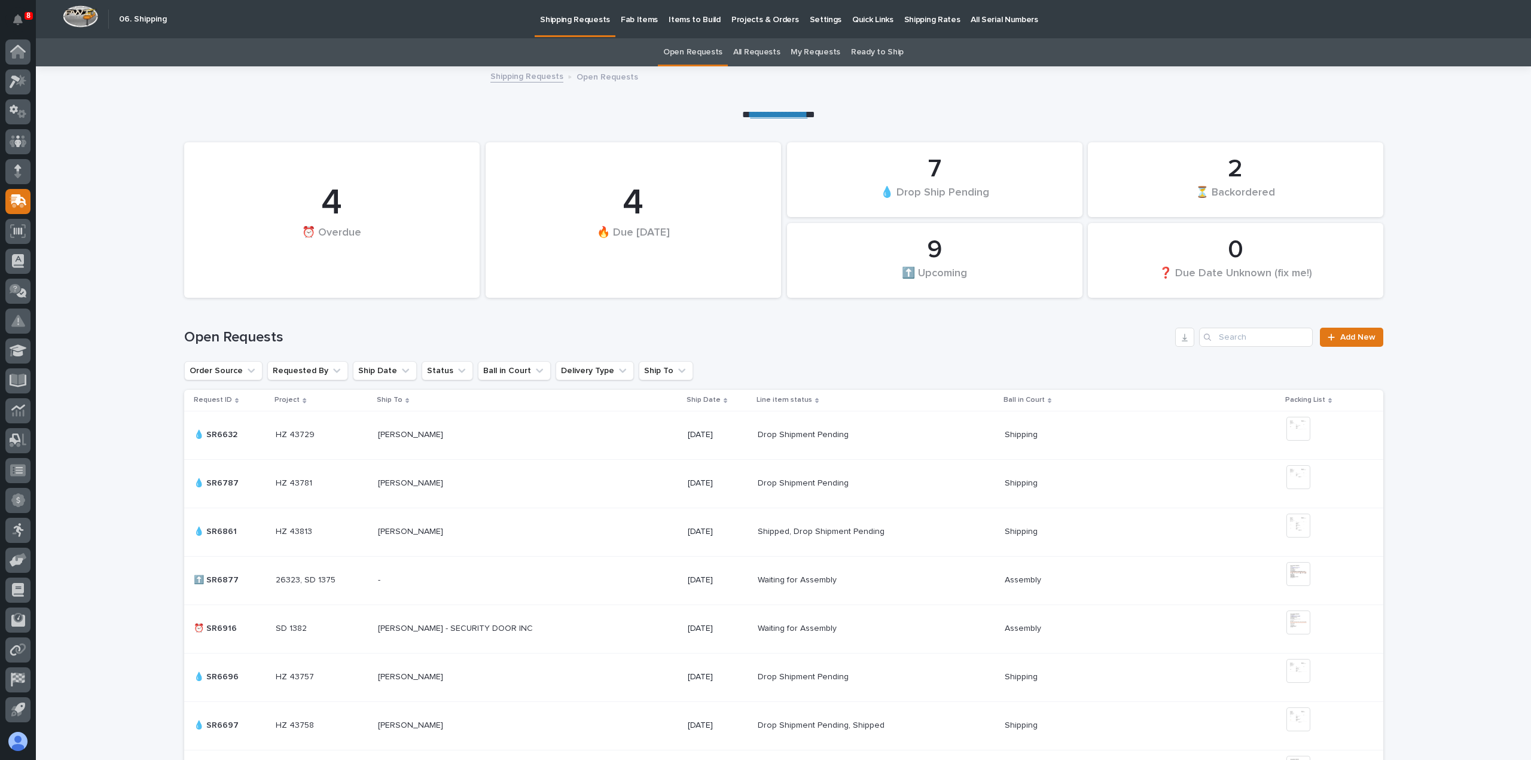
click at [922, 19] on p "Shipping Rates" at bounding box center [933, 12] width 56 height 25
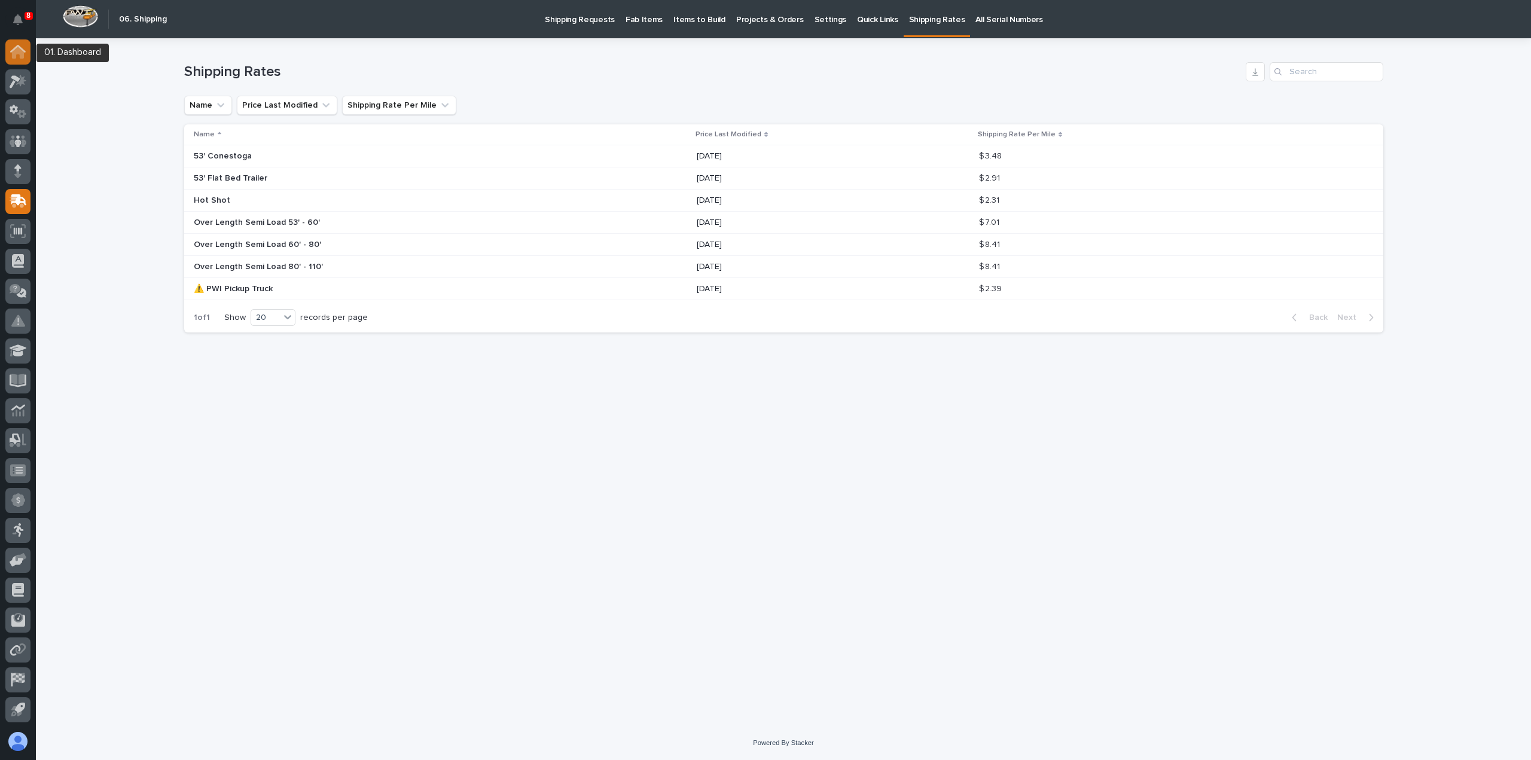
click at [23, 53] on icon at bounding box center [18, 53] width 12 height 12
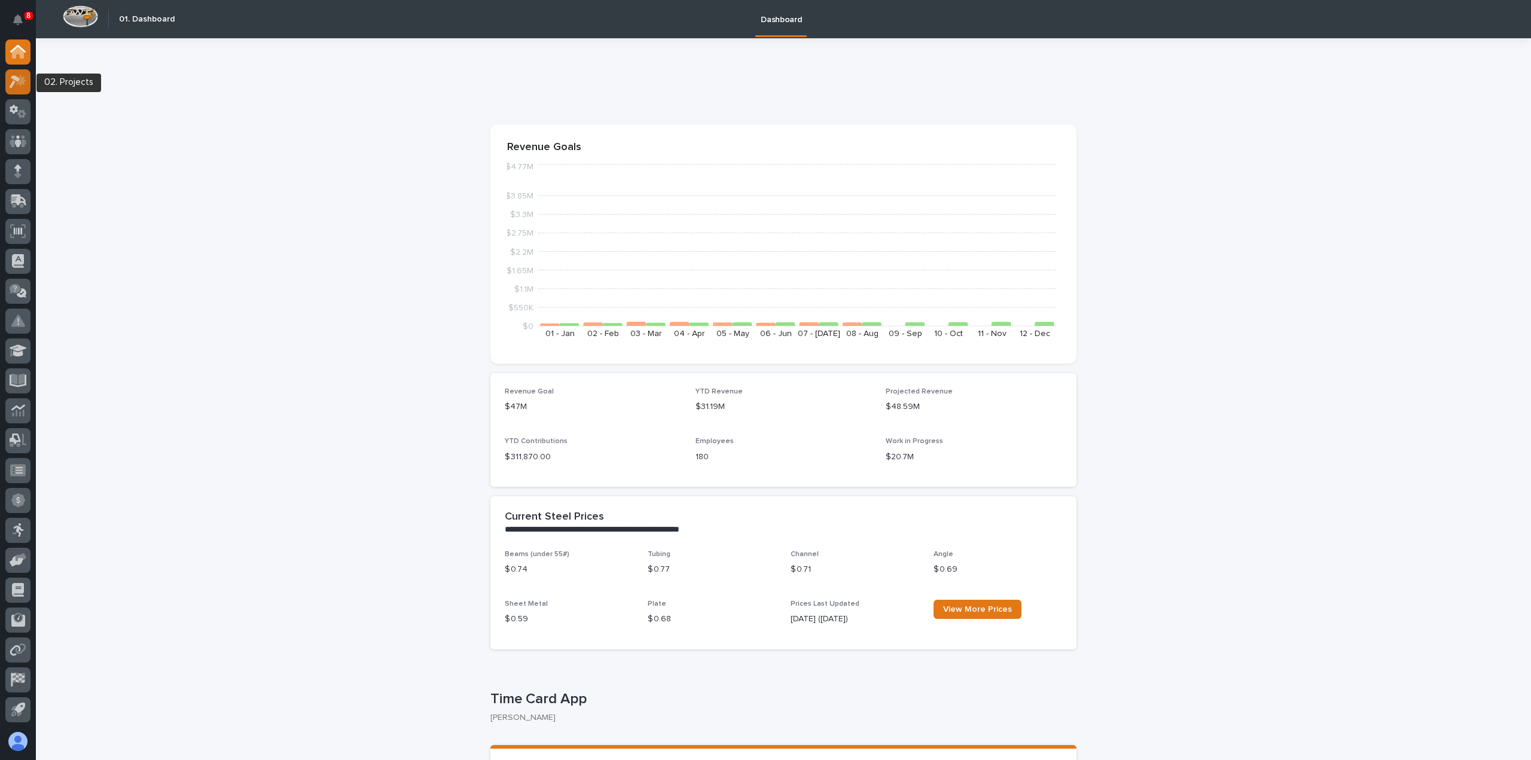
click at [17, 84] on icon at bounding box center [21, 80] width 10 height 12
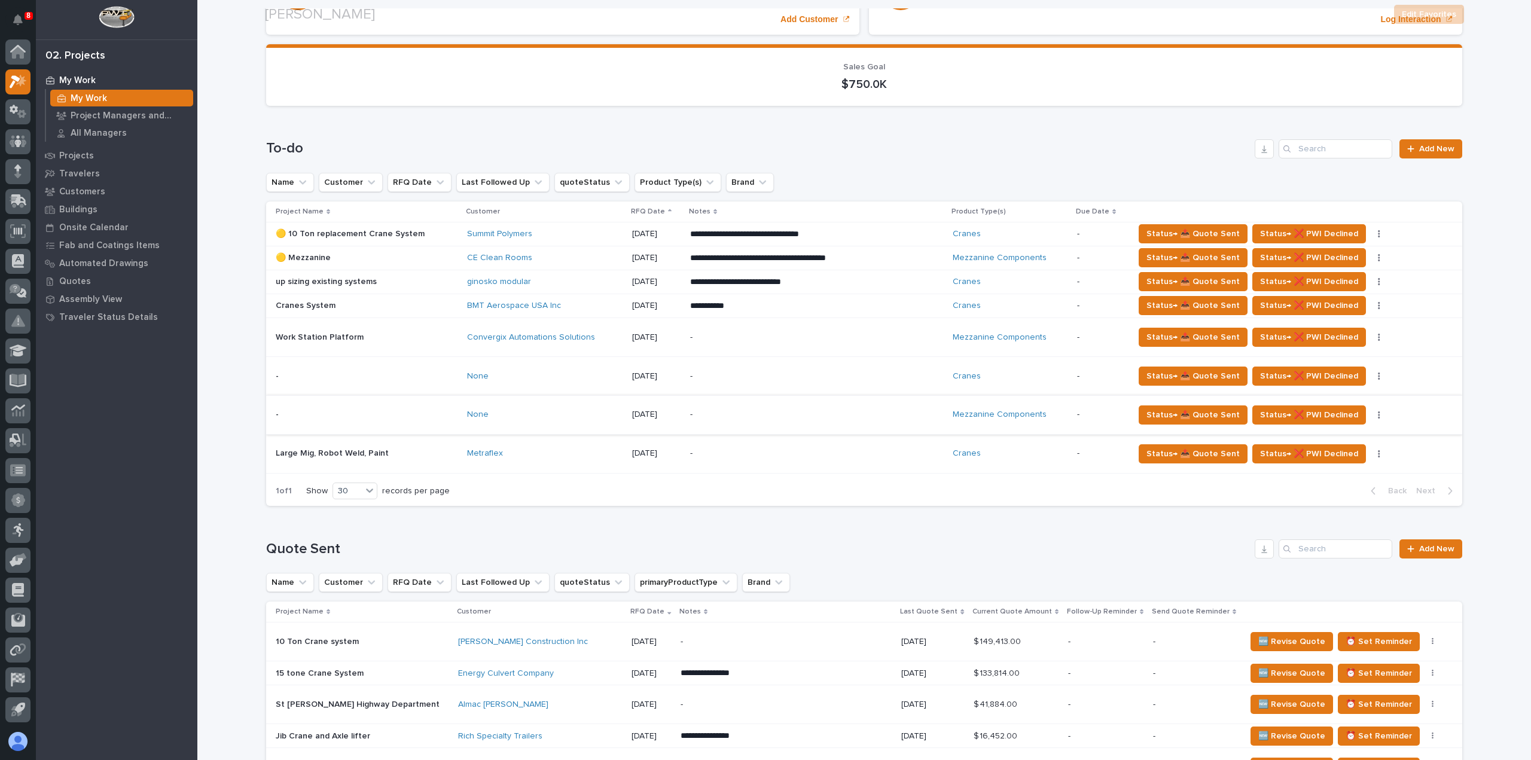
scroll to position [179, 0]
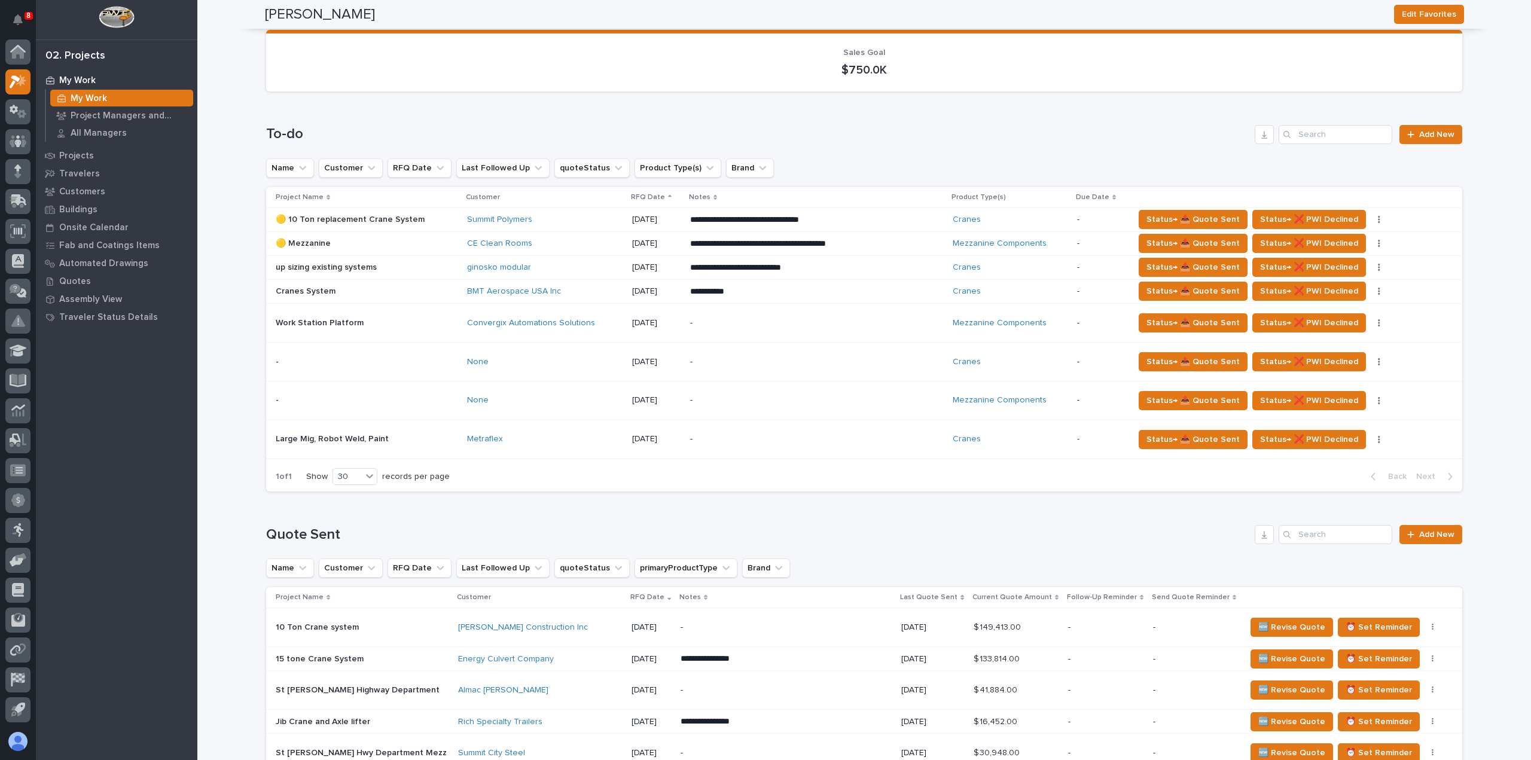
click at [375, 321] on p at bounding box center [367, 323] width 182 height 10
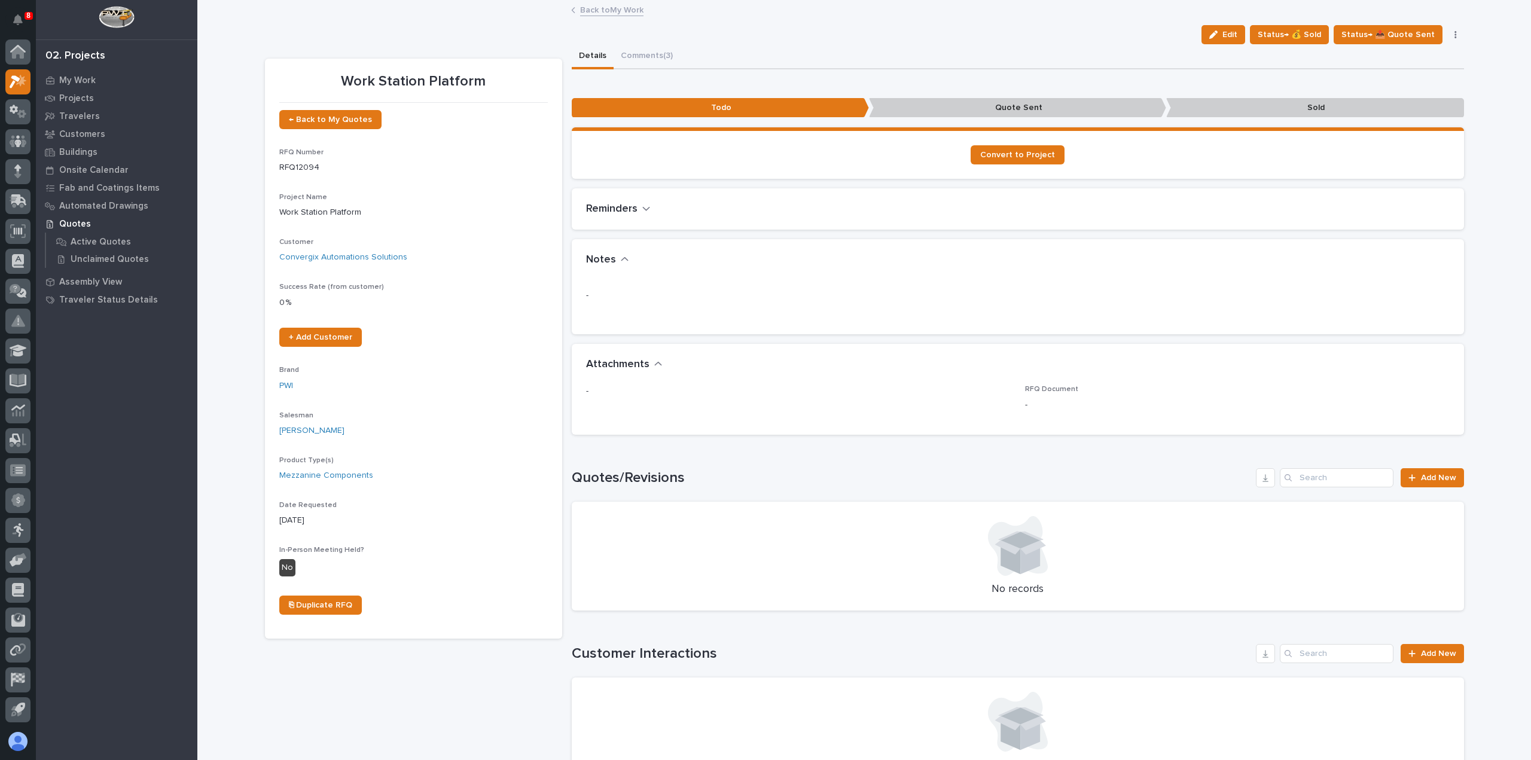
click at [595, 10] on link "Back to My Work" at bounding box center [611, 9] width 63 height 14
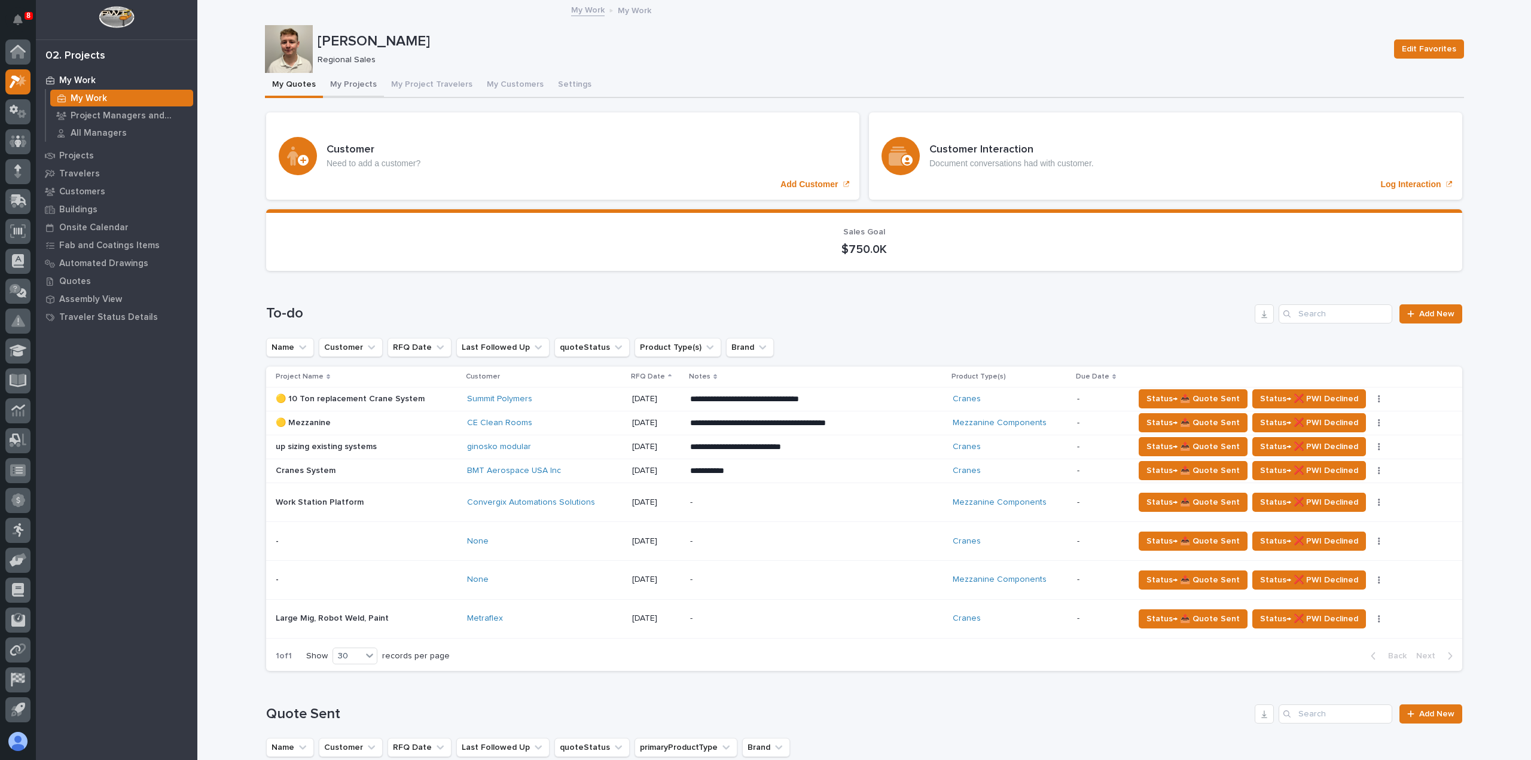
click at [354, 84] on button "My Projects" at bounding box center [353, 85] width 61 height 25
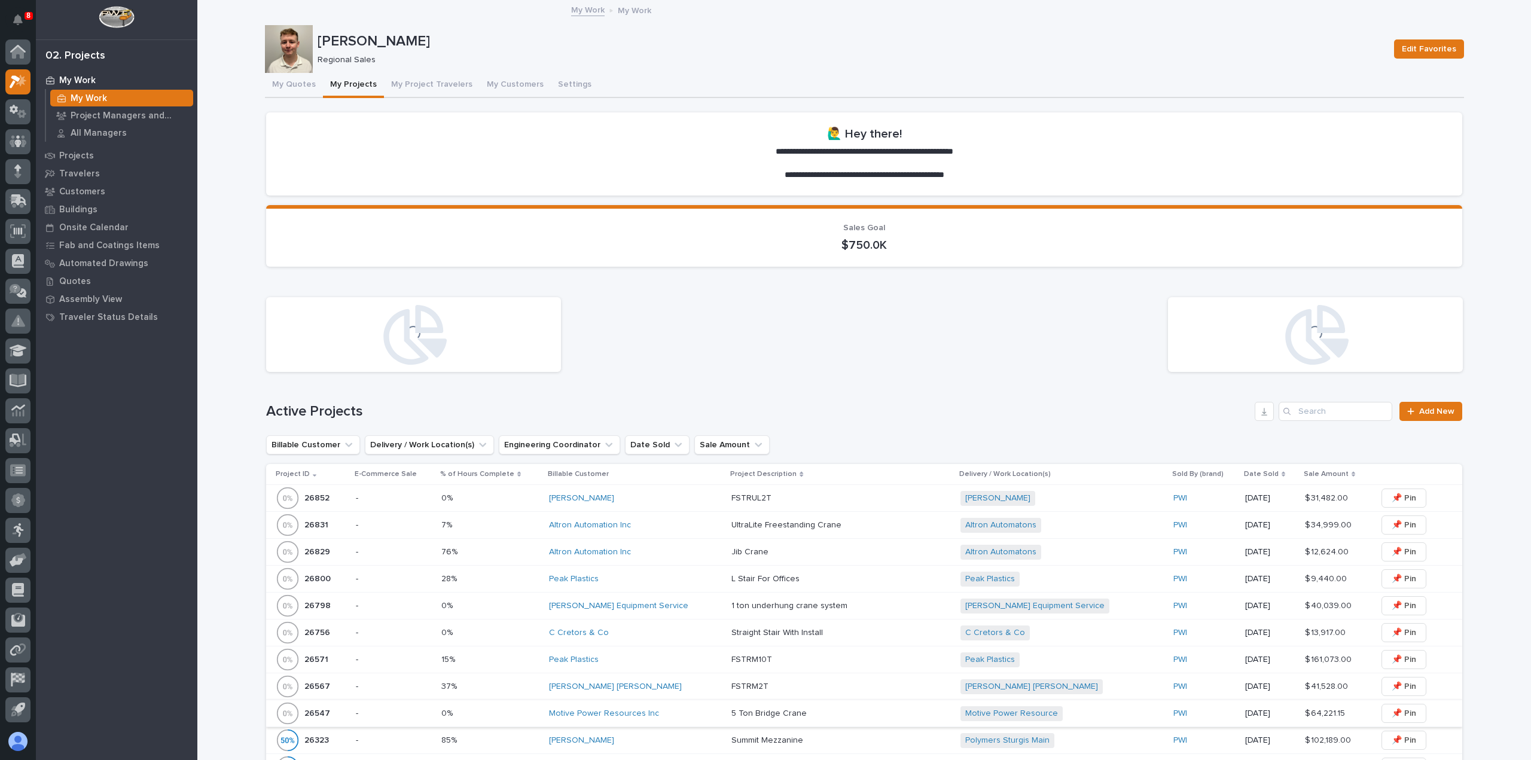
scroll to position [239, 0]
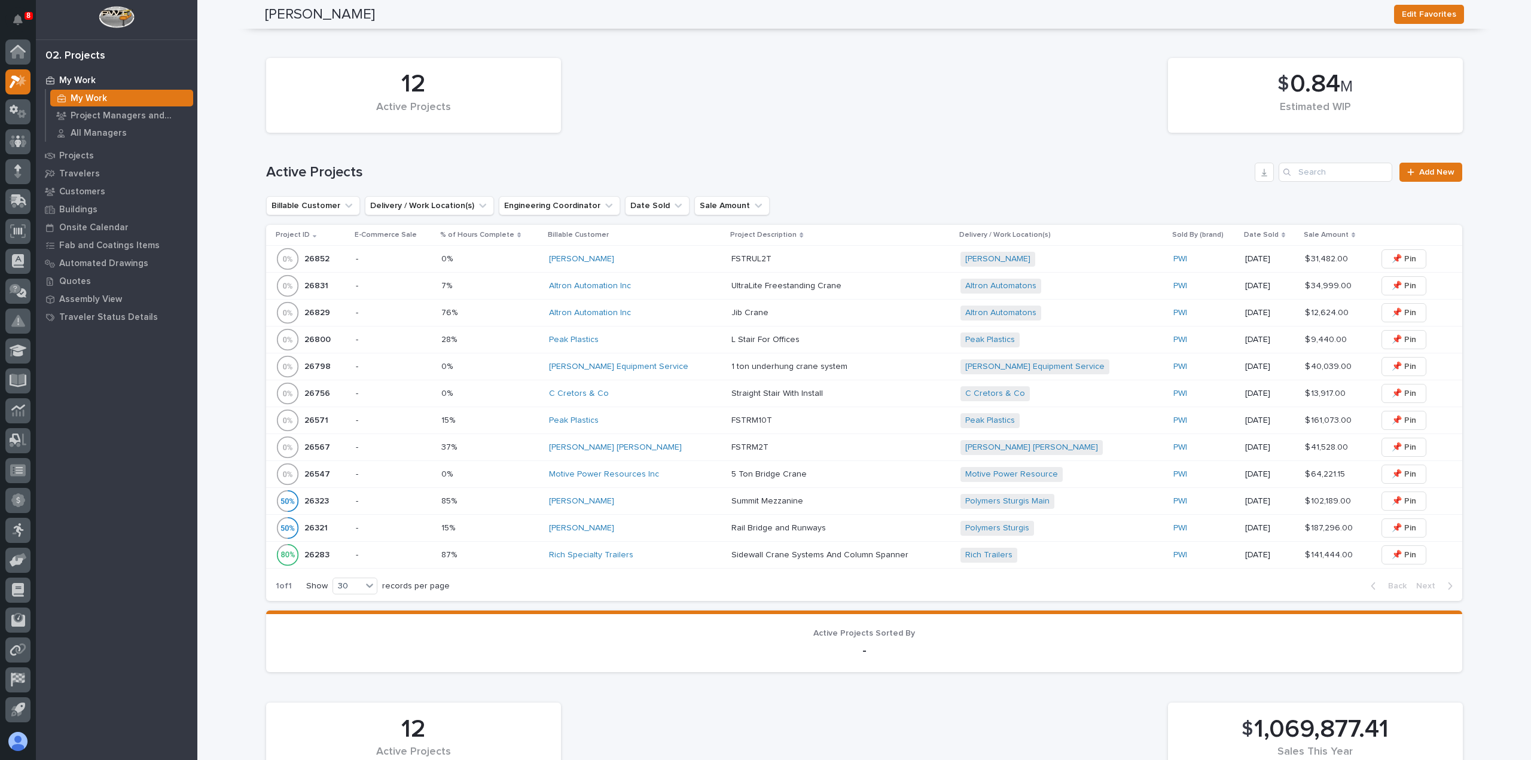
click at [675, 474] on div "Motive Power Resources Inc" at bounding box center [635, 475] width 173 height 10
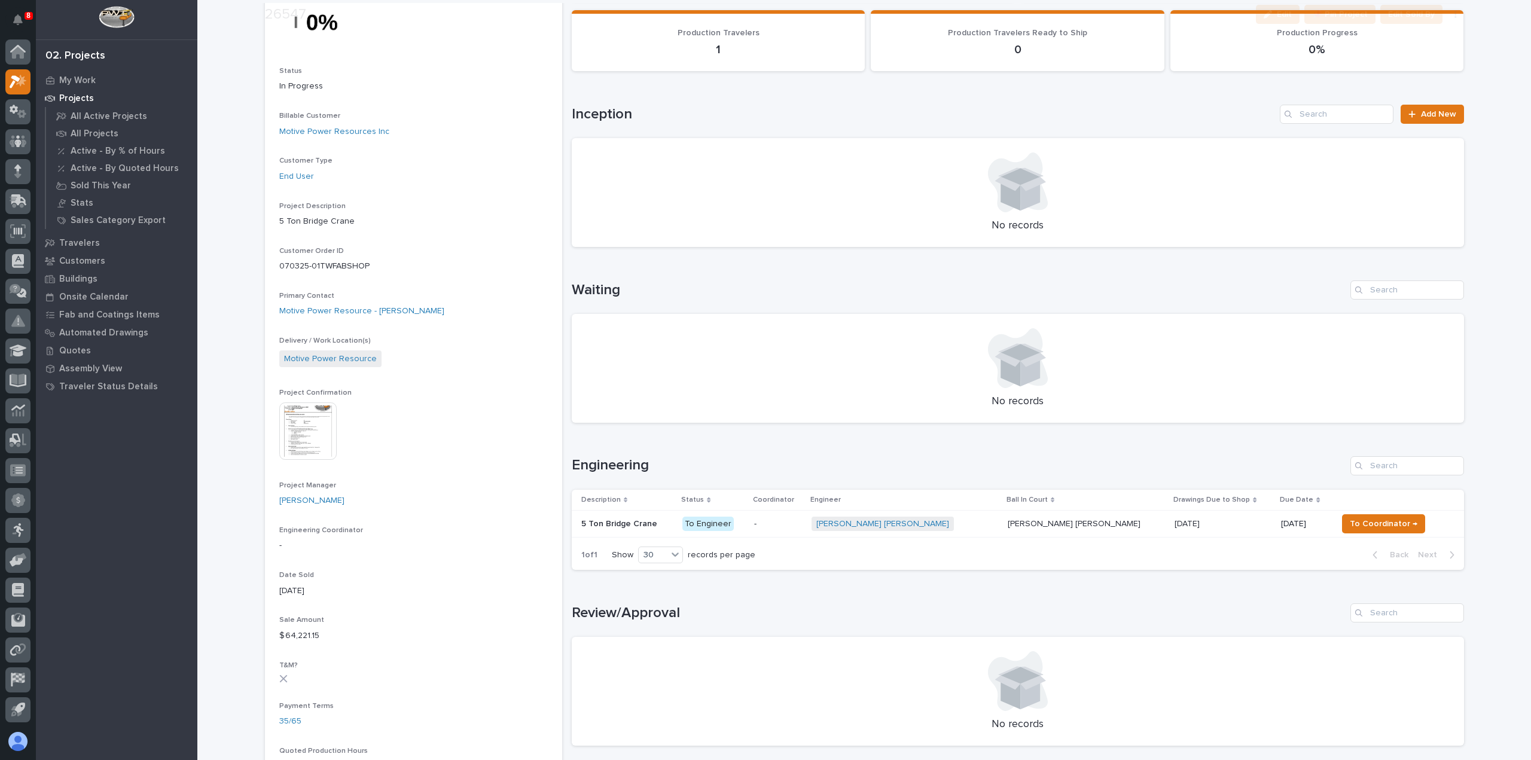
scroll to position [179, 0]
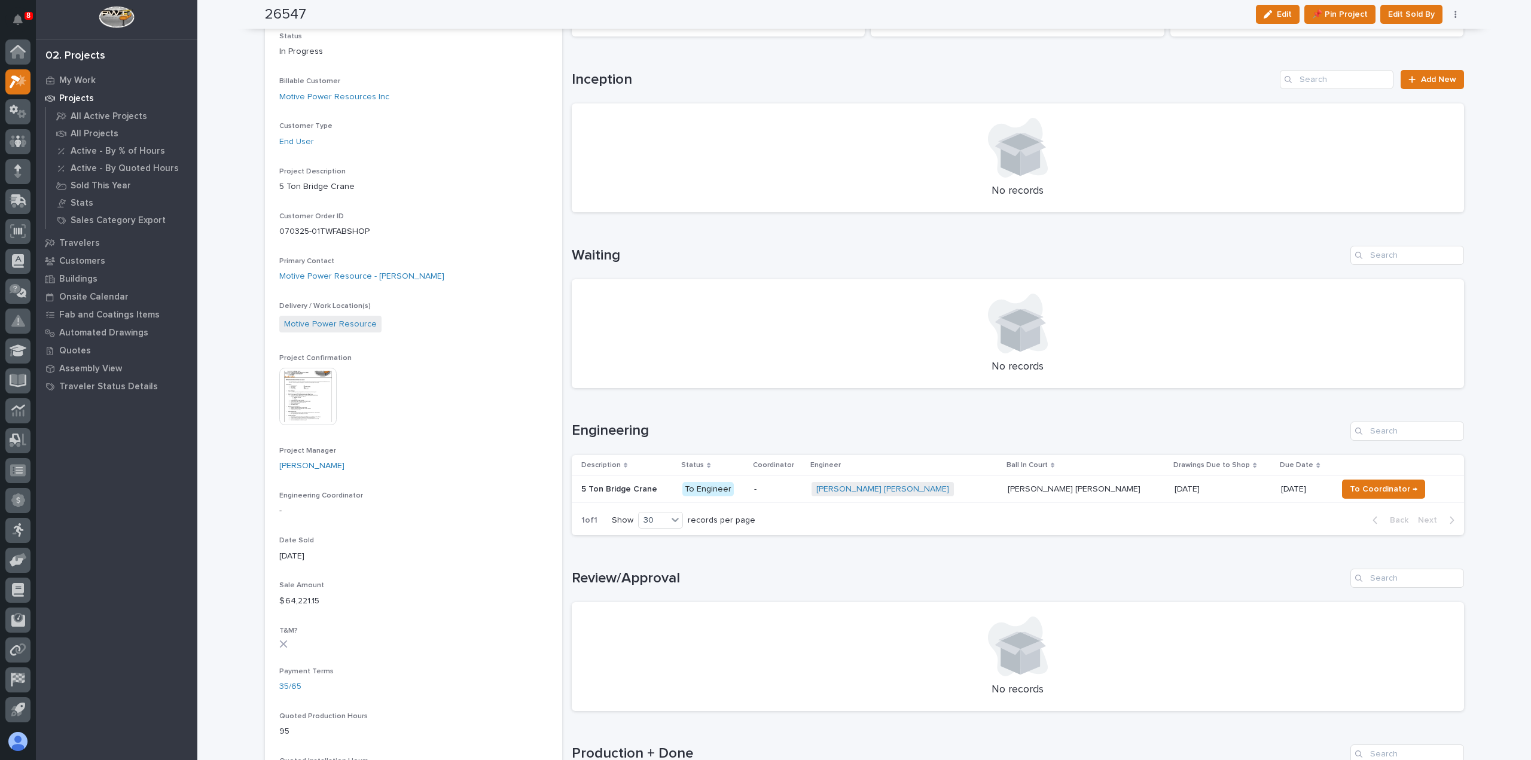
click at [973, 490] on div "Ben Lee Miller + 0" at bounding box center [905, 489] width 187 height 15
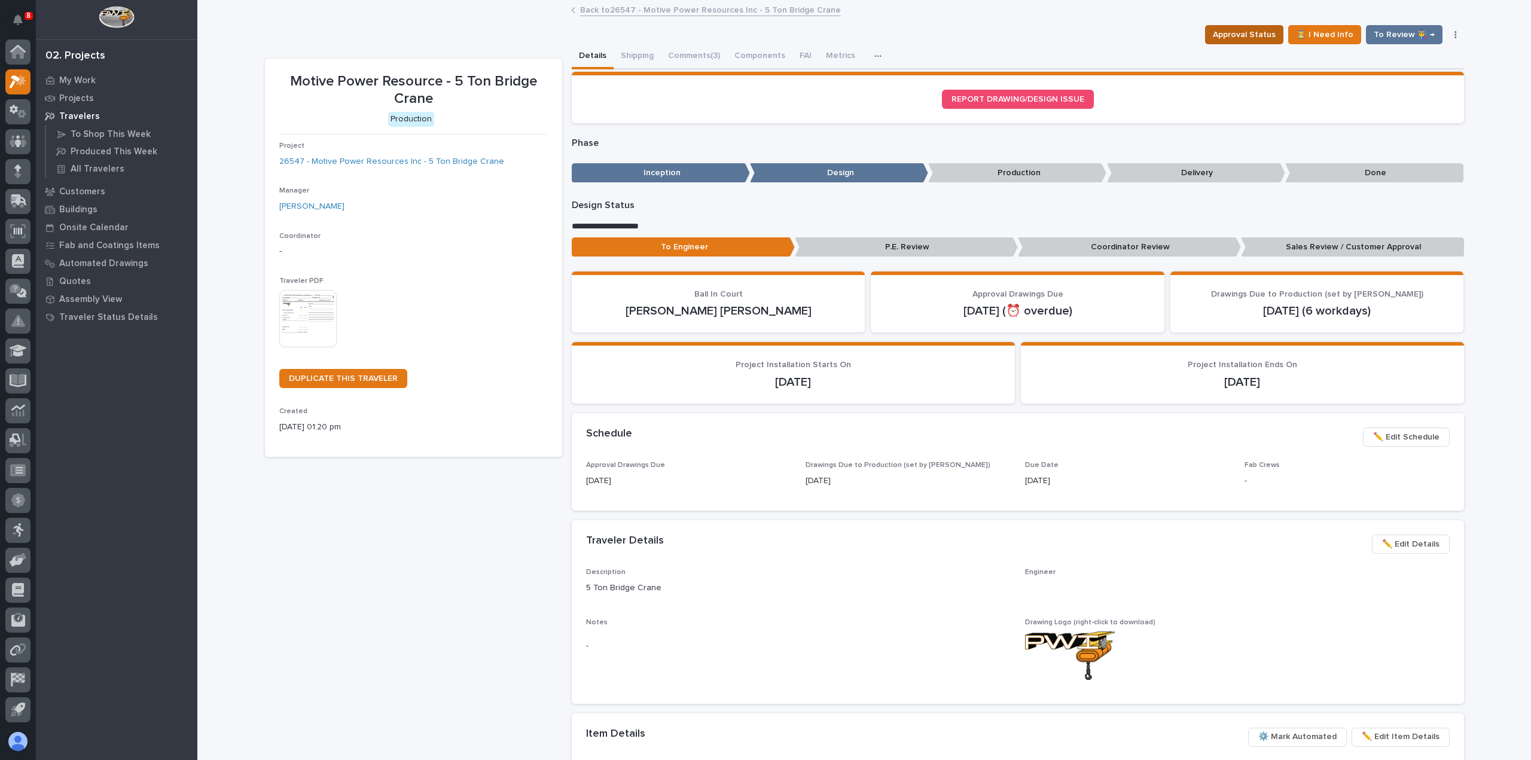
click at [1252, 31] on span "Approval Status" at bounding box center [1244, 35] width 63 height 14
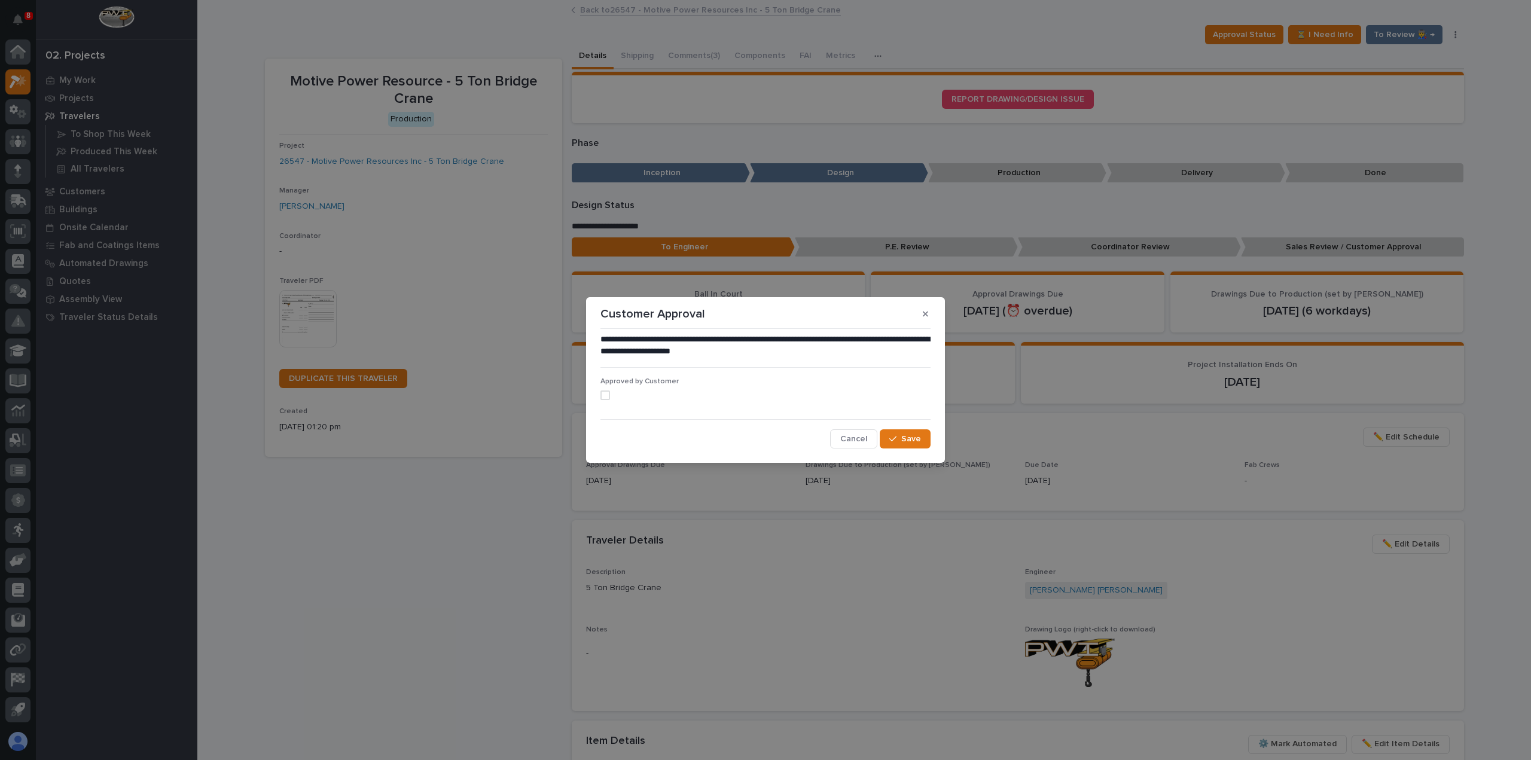
click at [609, 397] on span at bounding box center [606, 396] width 10 height 10
click at [907, 442] on span "Save" at bounding box center [912, 439] width 20 height 11
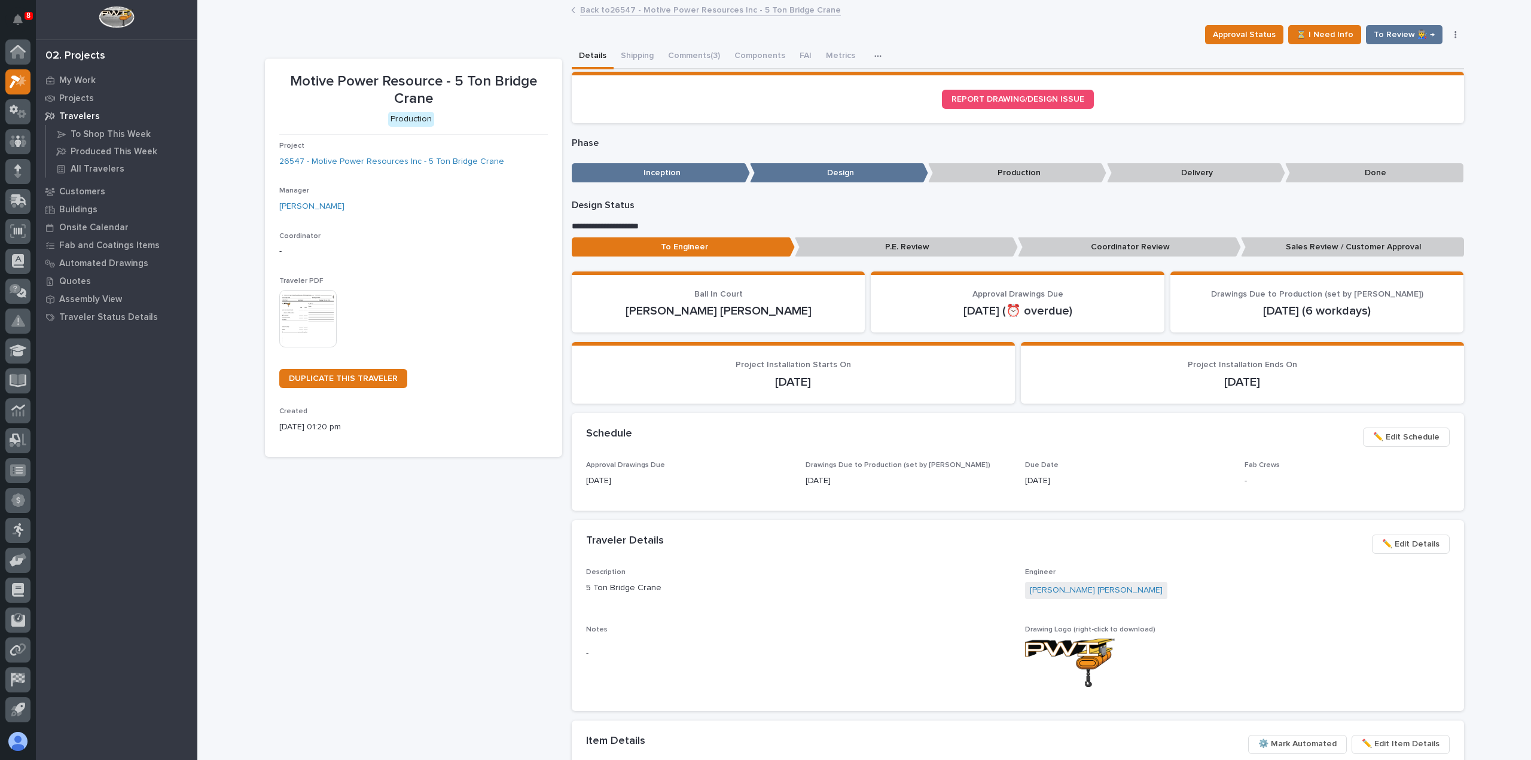
click at [720, 10] on link "Back to 26547 - Motive Power Resources Inc - 5 Ton Bridge Crane" at bounding box center [710, 9] width 261 height 14
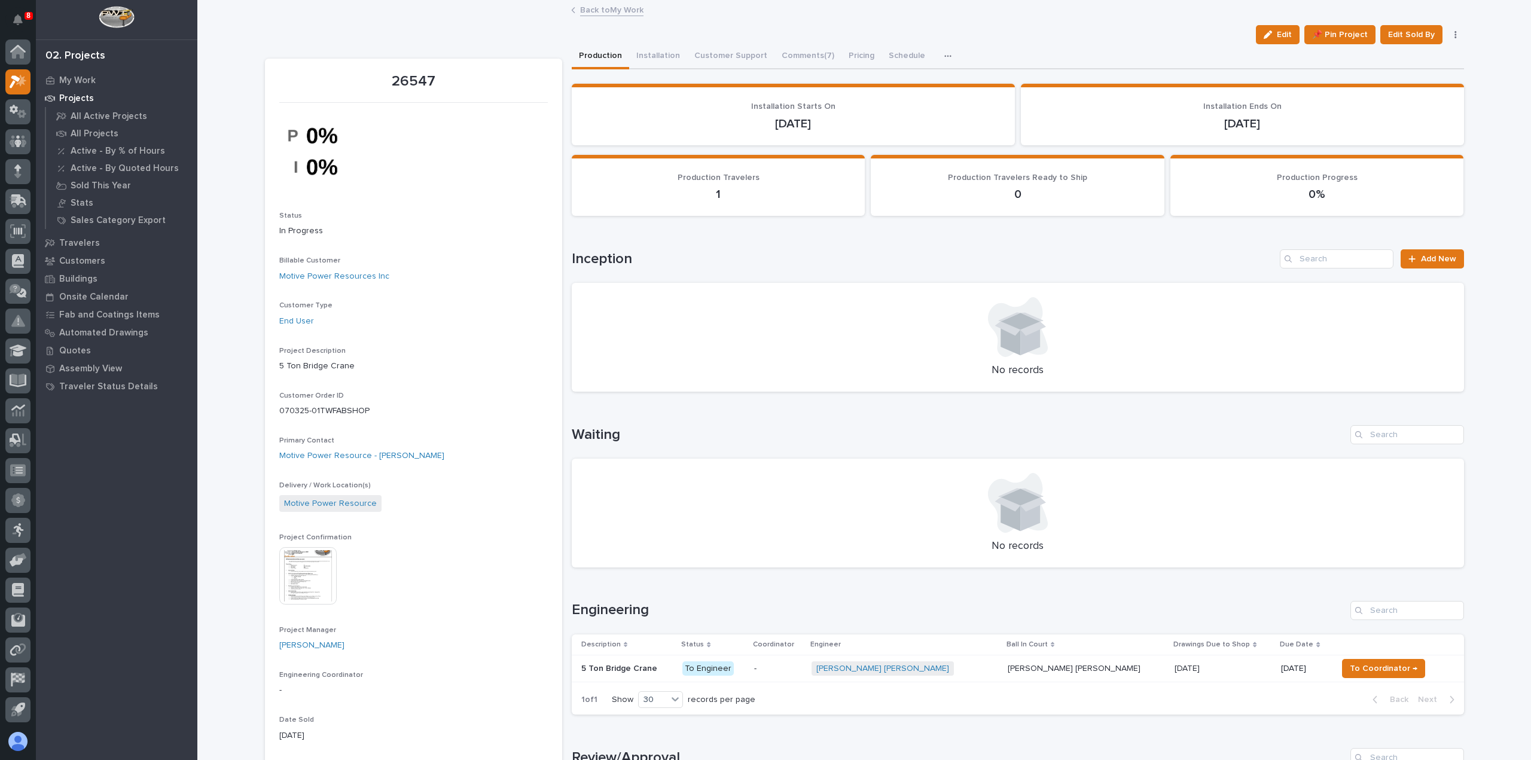
click at [623, 11] on link "Back to My Work" at bounding box center [611, 9] width 63 height 14
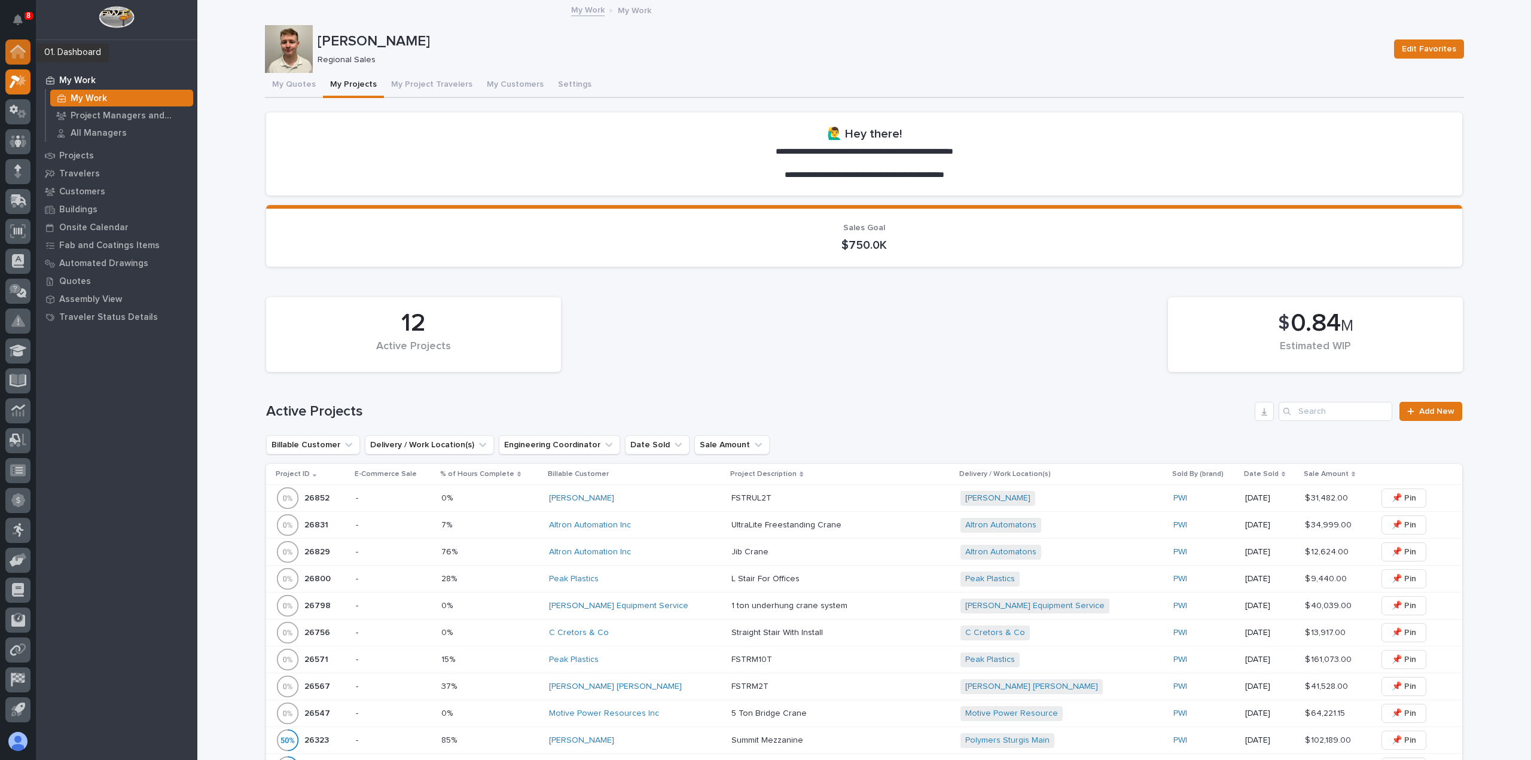
click at [25, 56] on icon at bounding box center [18, 52] width 16 height 14
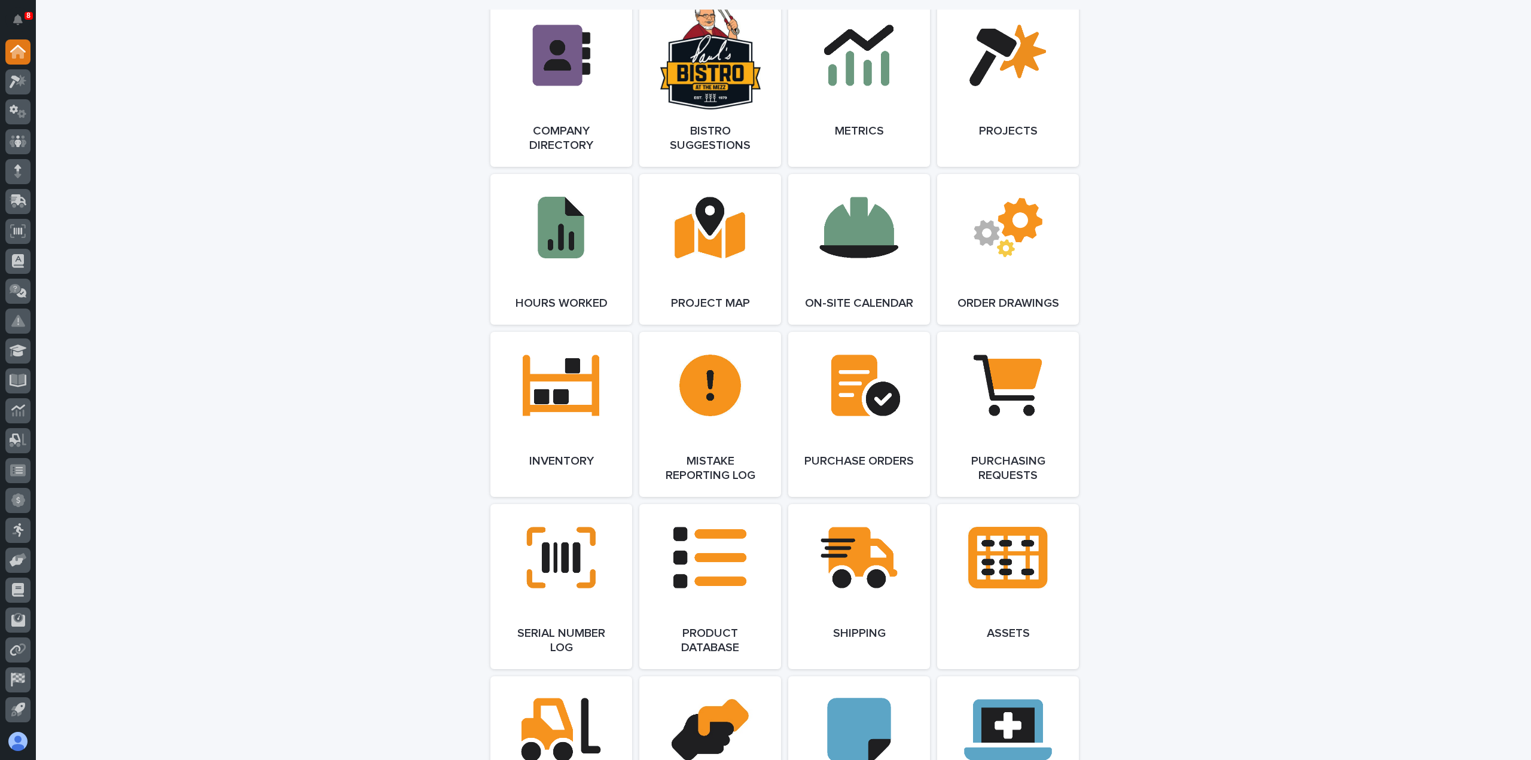
scroll to position [1077, 0]
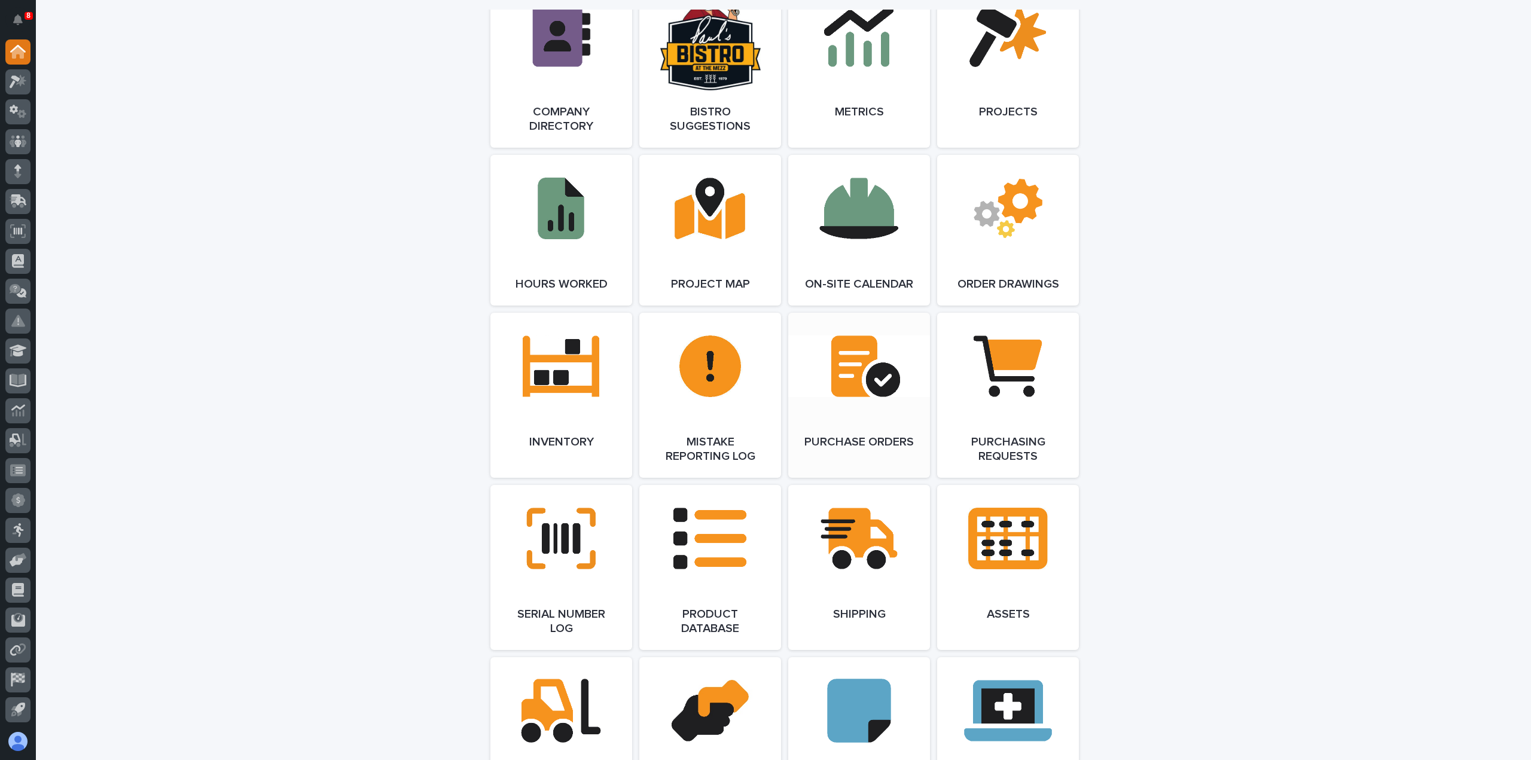
click at [890, 418] on link "Open Link" at bounding box center [859, 395] width 142 height 165
click at [1037, 391] on link "Open Link" at bounding box center [1008, 395] width 142 height 165
click at [17, 75] on icon at bounding box center [18, 82] width 17 height 14
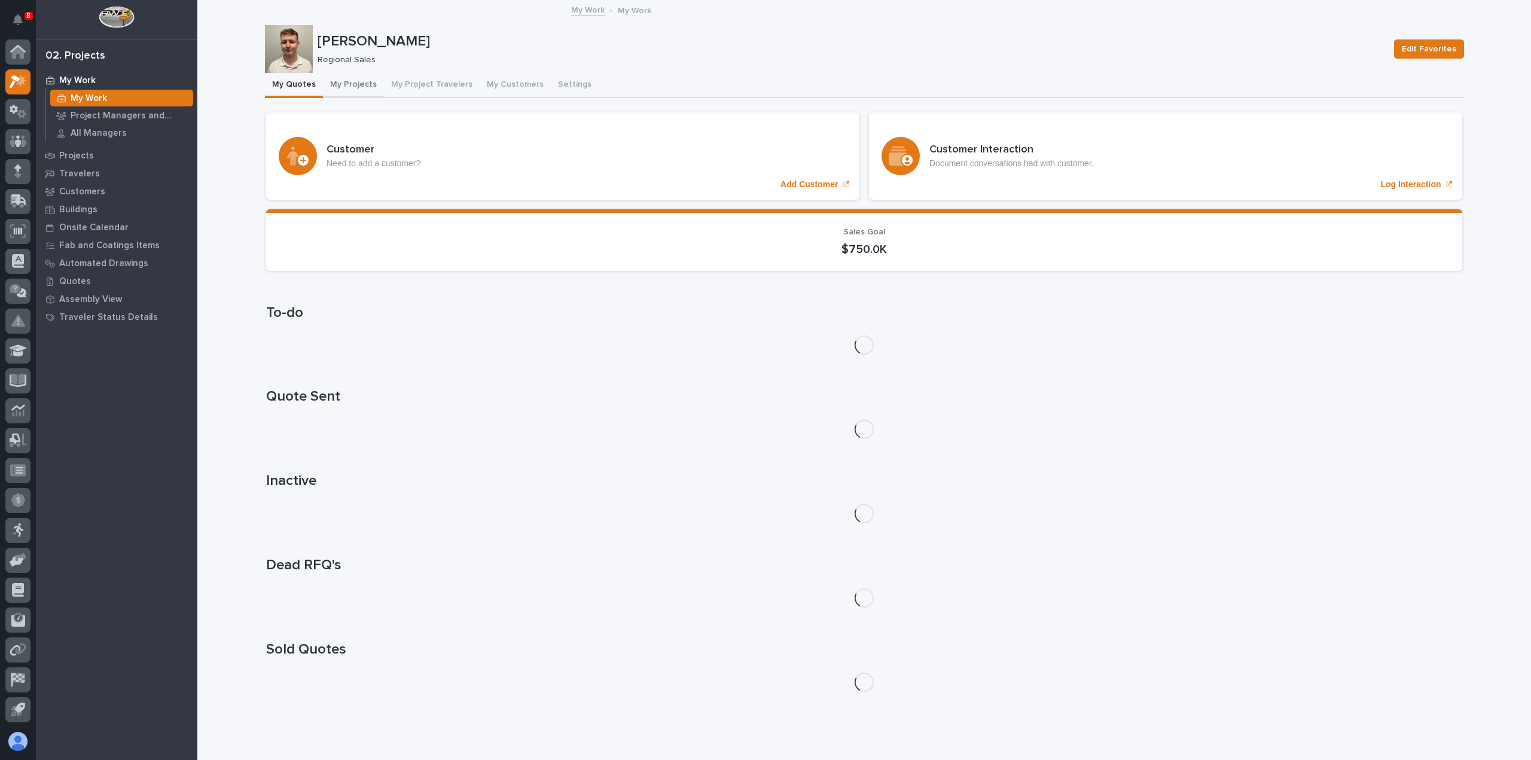
click at [357, 83] on button "My Projects" at bounding box center [353, 85] width 61 height 25
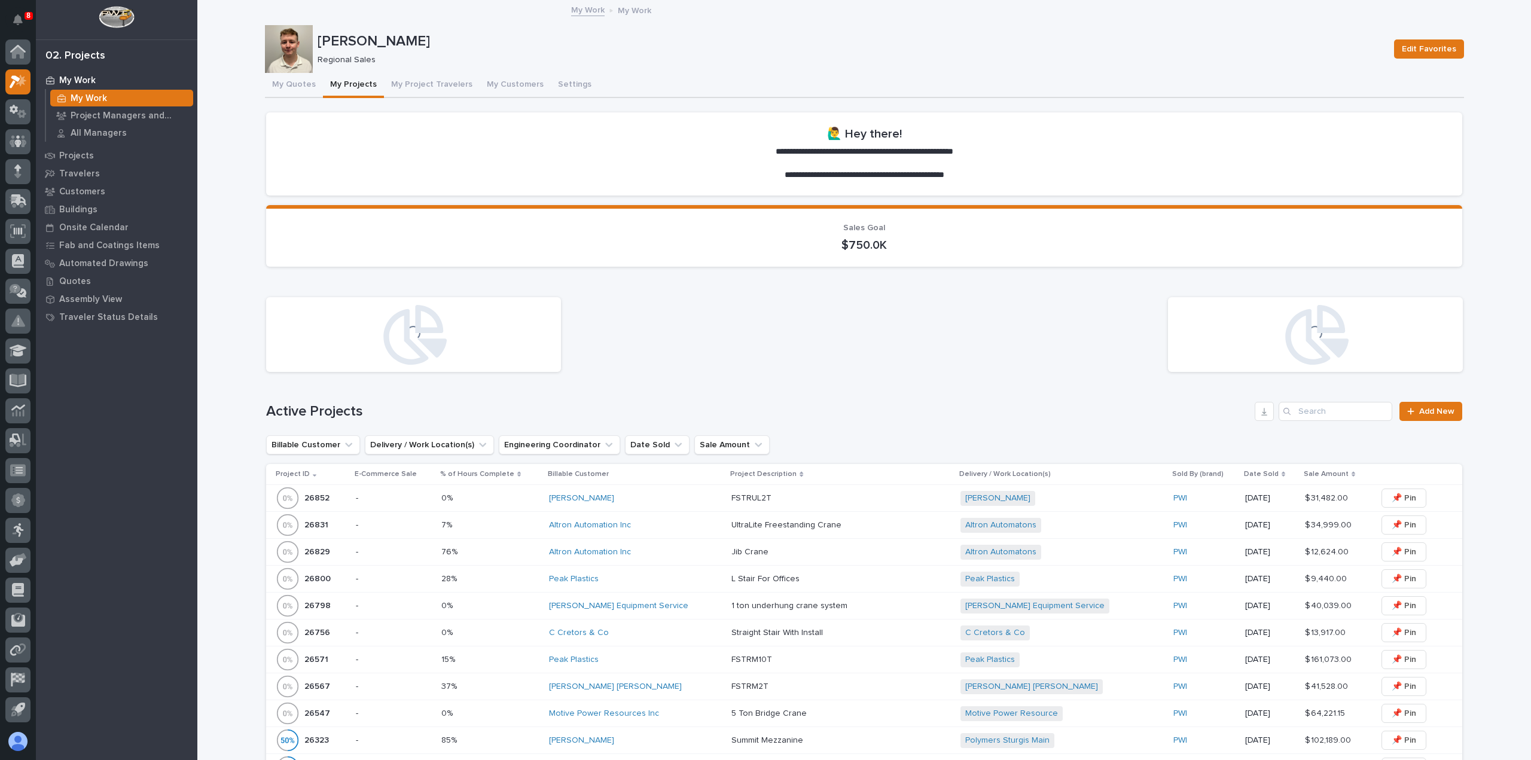
scroll to position [239, 0]
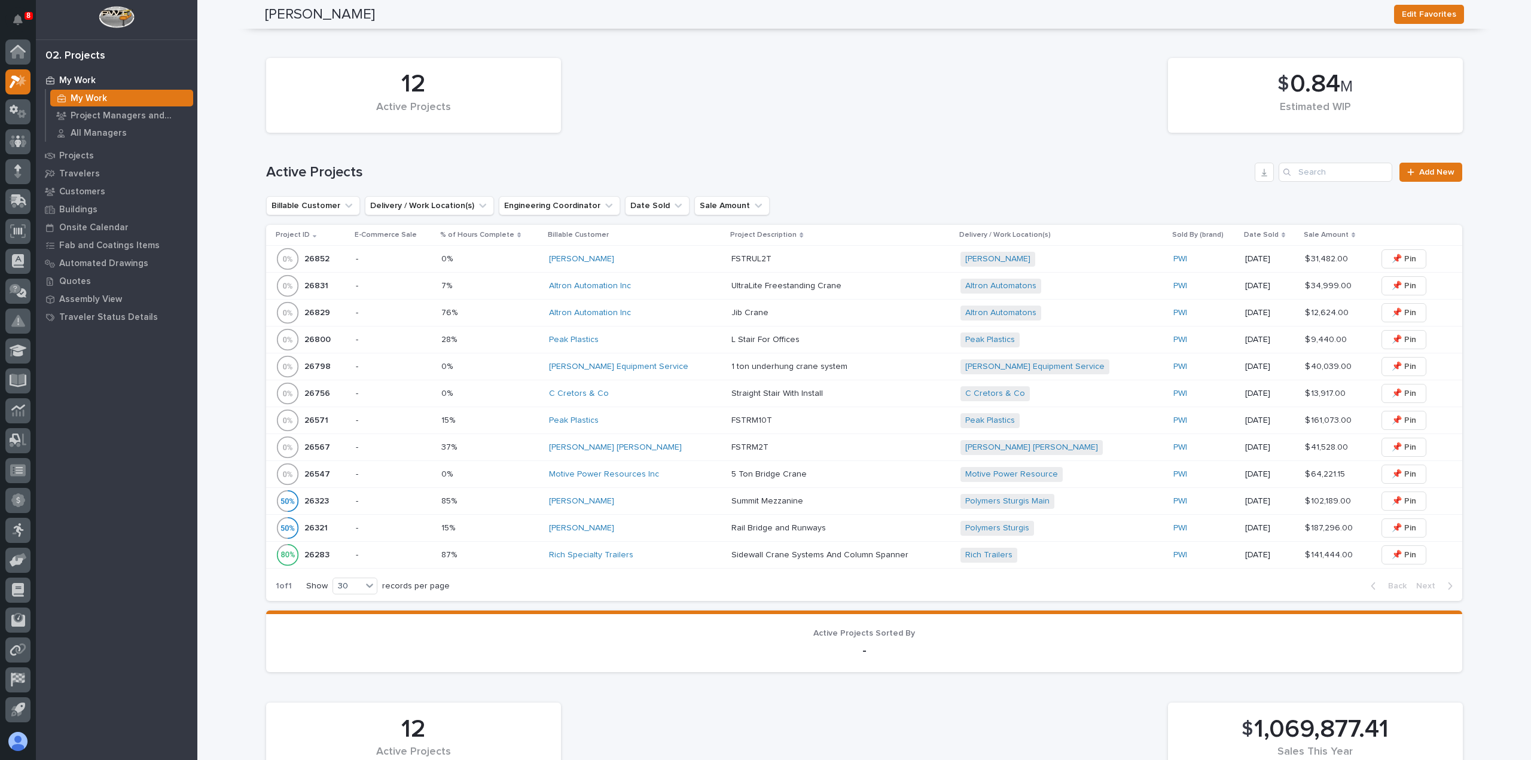
click at [680, 474] on div "Motive Power Resources Inc" at bounding box center [635, 475] width 173 height 10
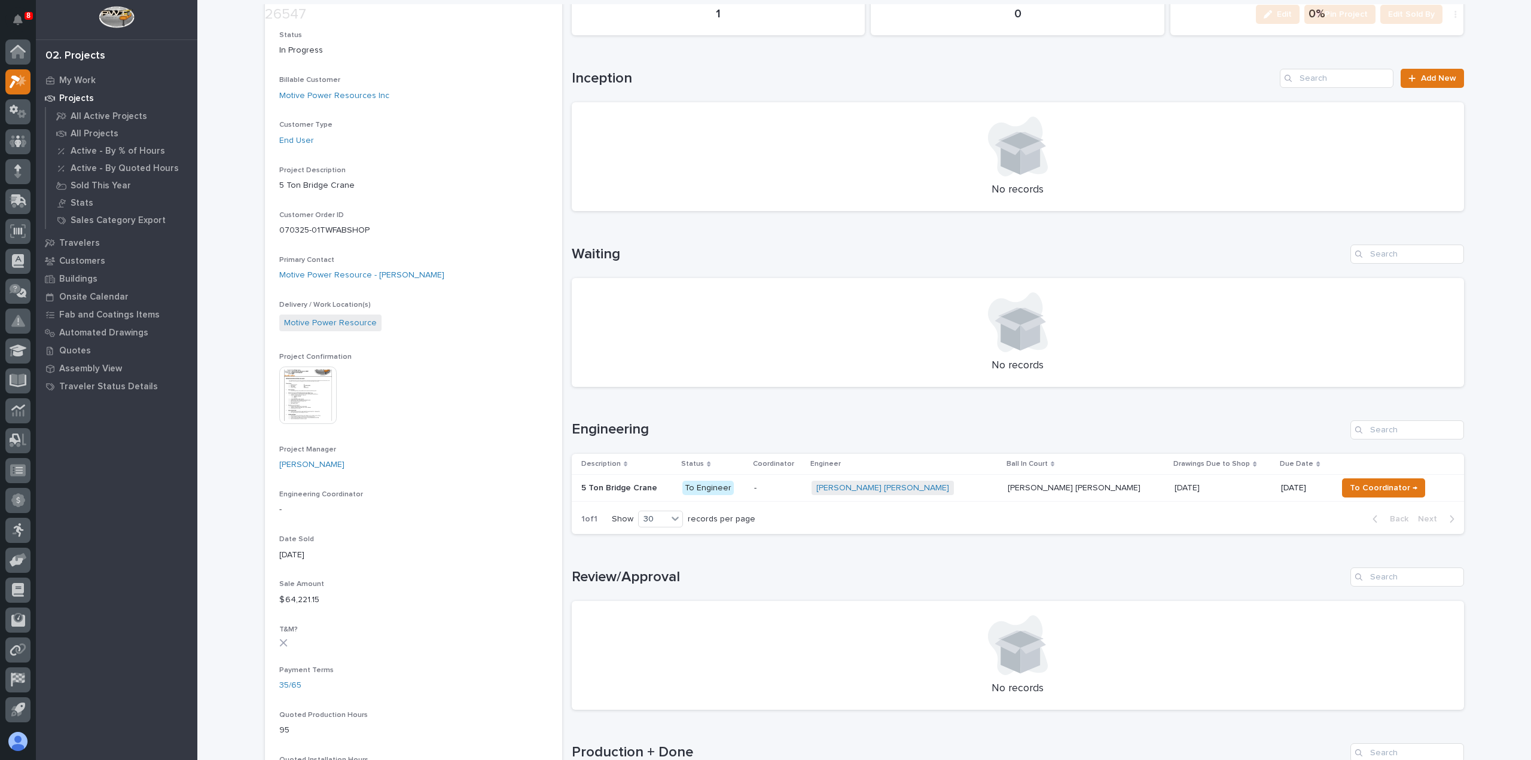
scroll to position [239, 0]
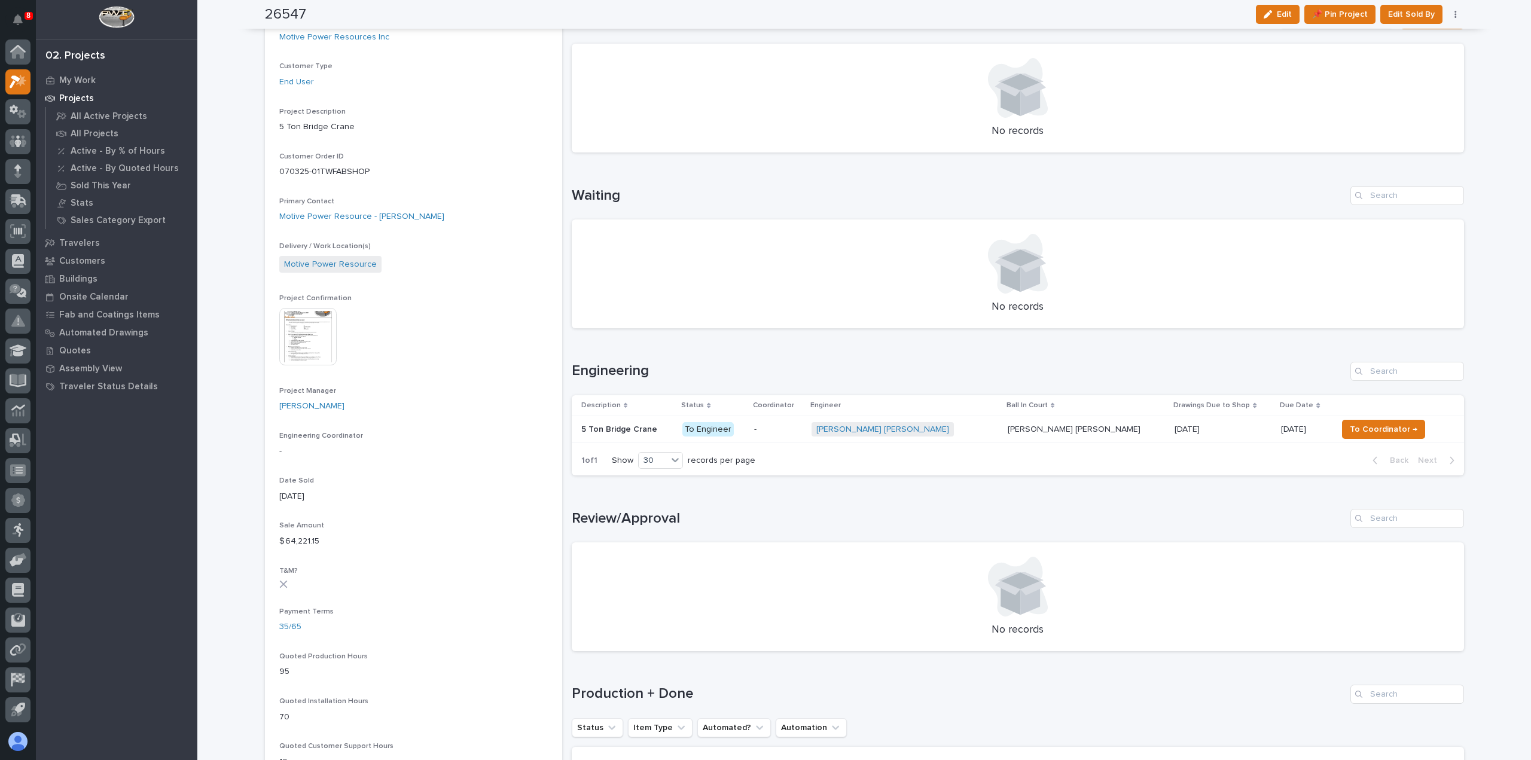
click at [950, 427] on div "Ben Lee Miller + 0" at bounding box center [905, 429] width 187 height 15
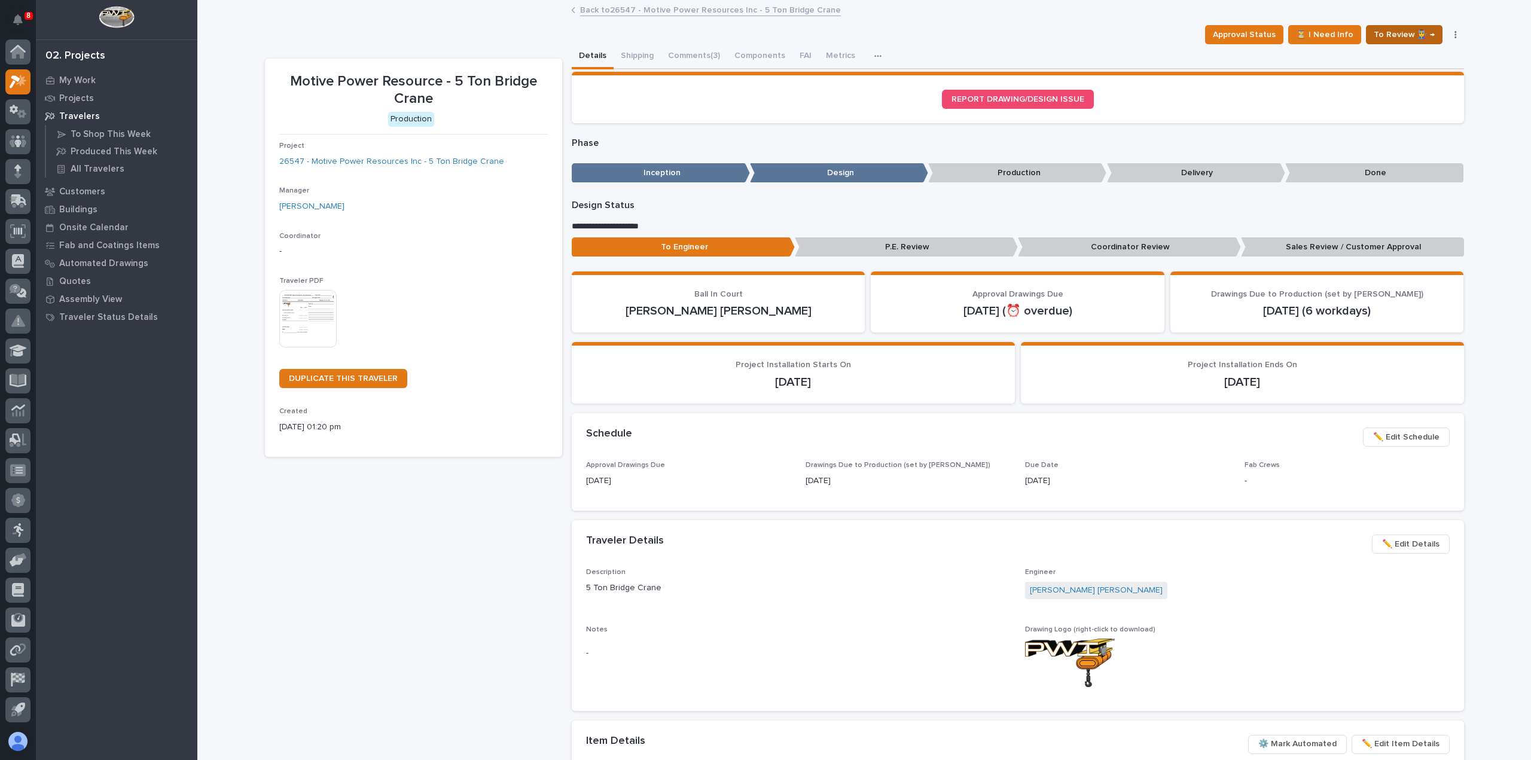
click at [1390, 32] on span "To Review 👨‍🏭 →" at bounding box center [1404, 35] width 61 height 14
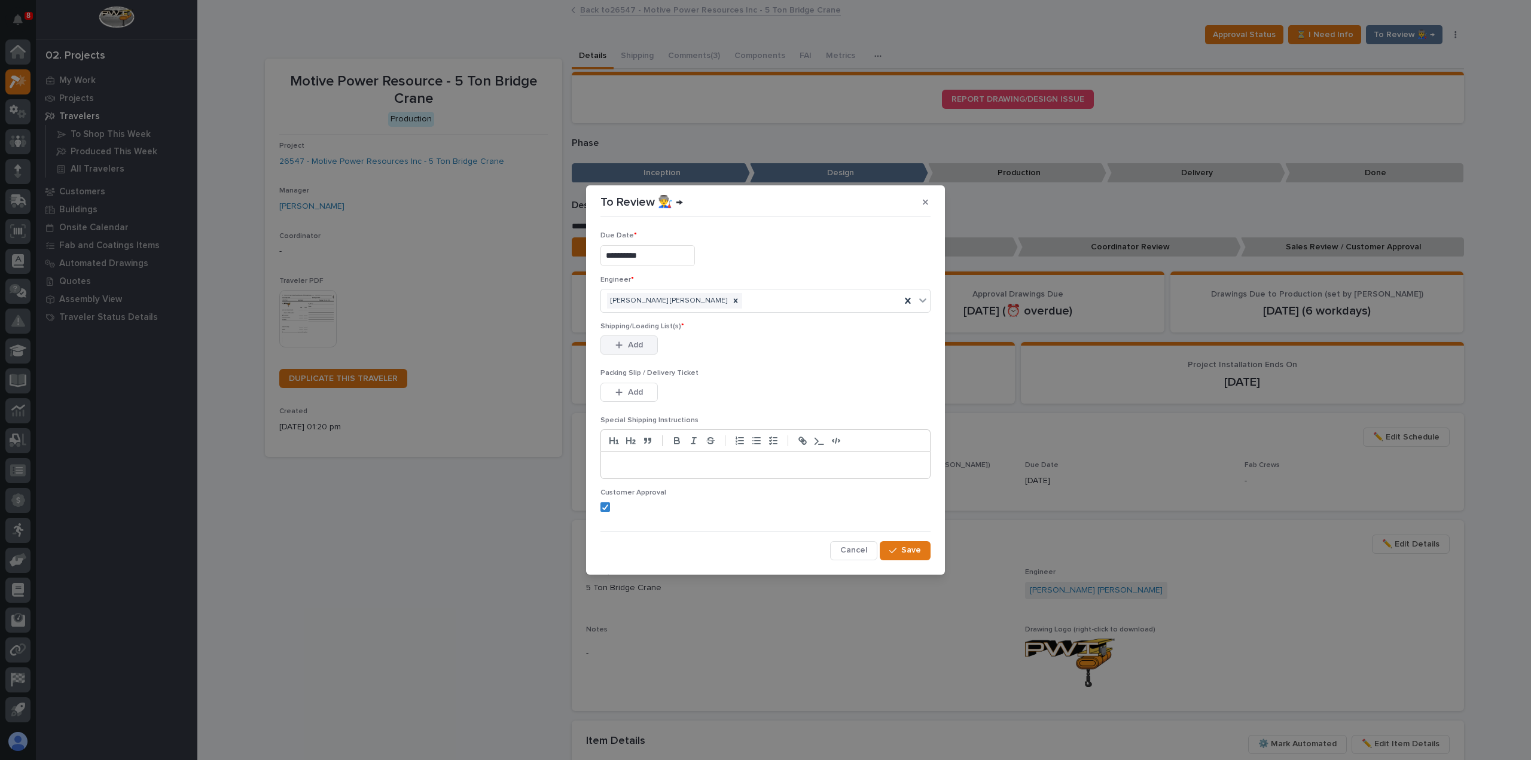
click at [638, 343] on span "Add" at bounding box center [635, 345] width 15 height 11
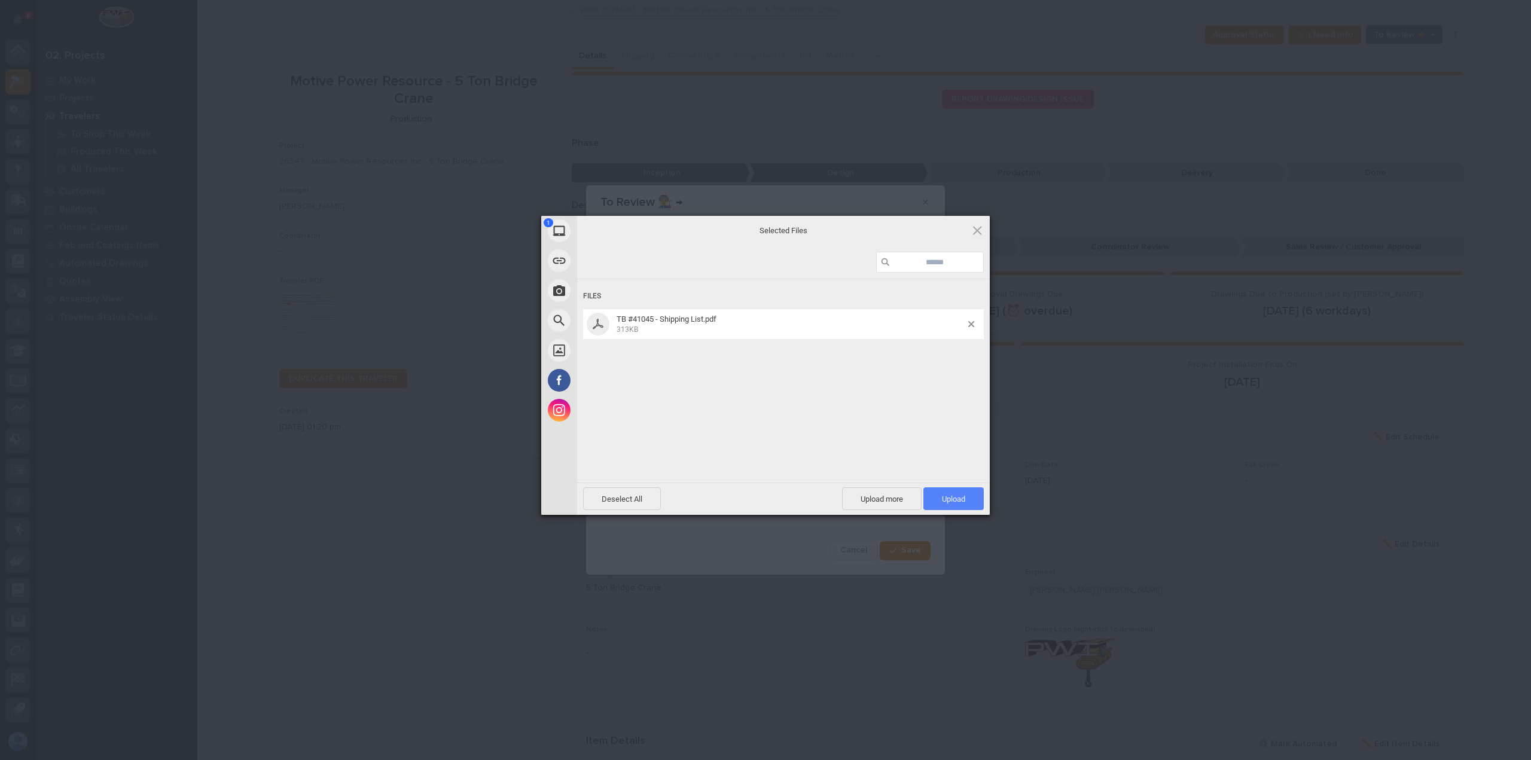
click at [951, 505] on span "Upload 1" at bounding box center [954, 499] width 60 height 23
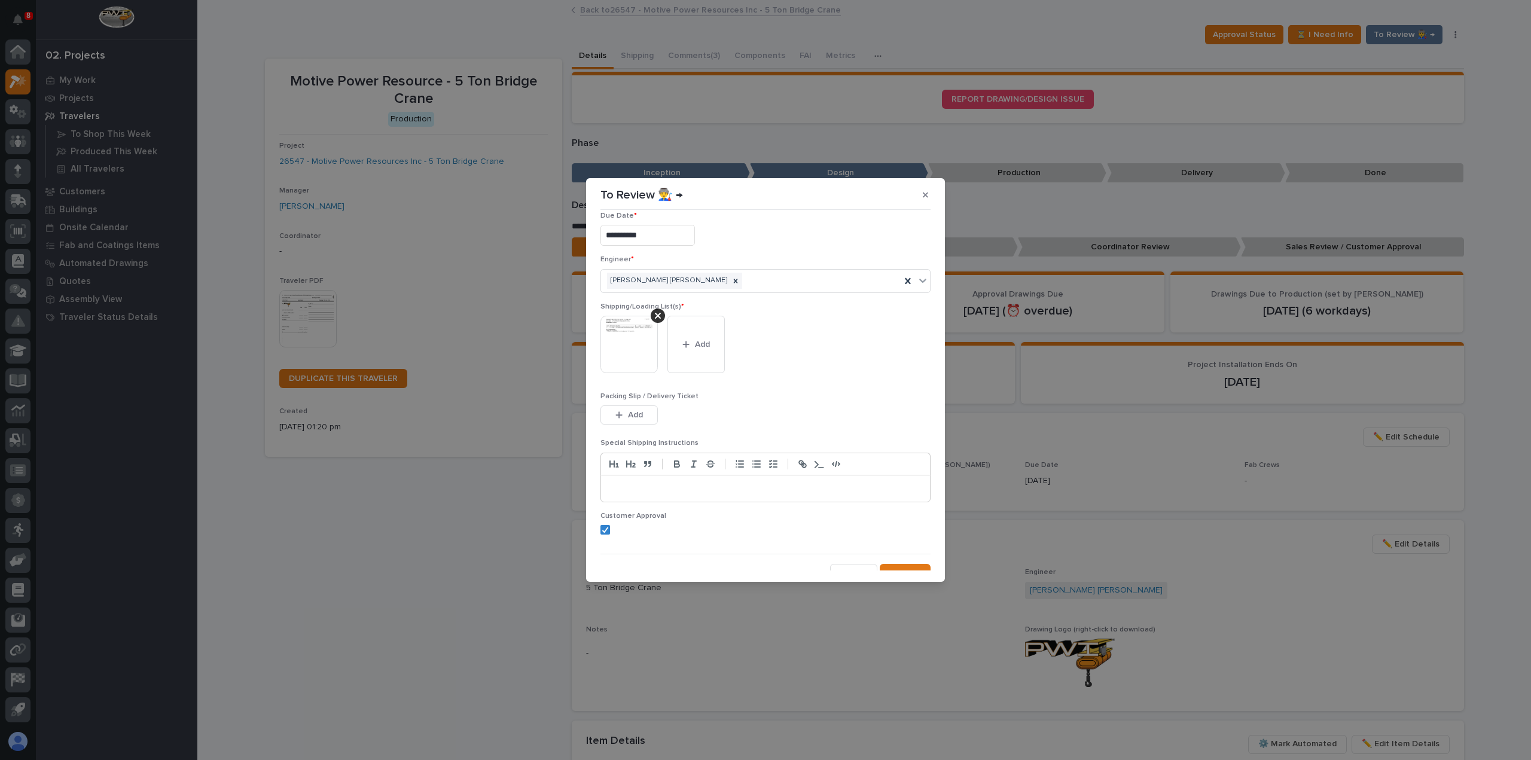
scroll to position [24, 0]
click at [901, 568] on button "Save" at bounding box center [905, 562] width 51 height 19
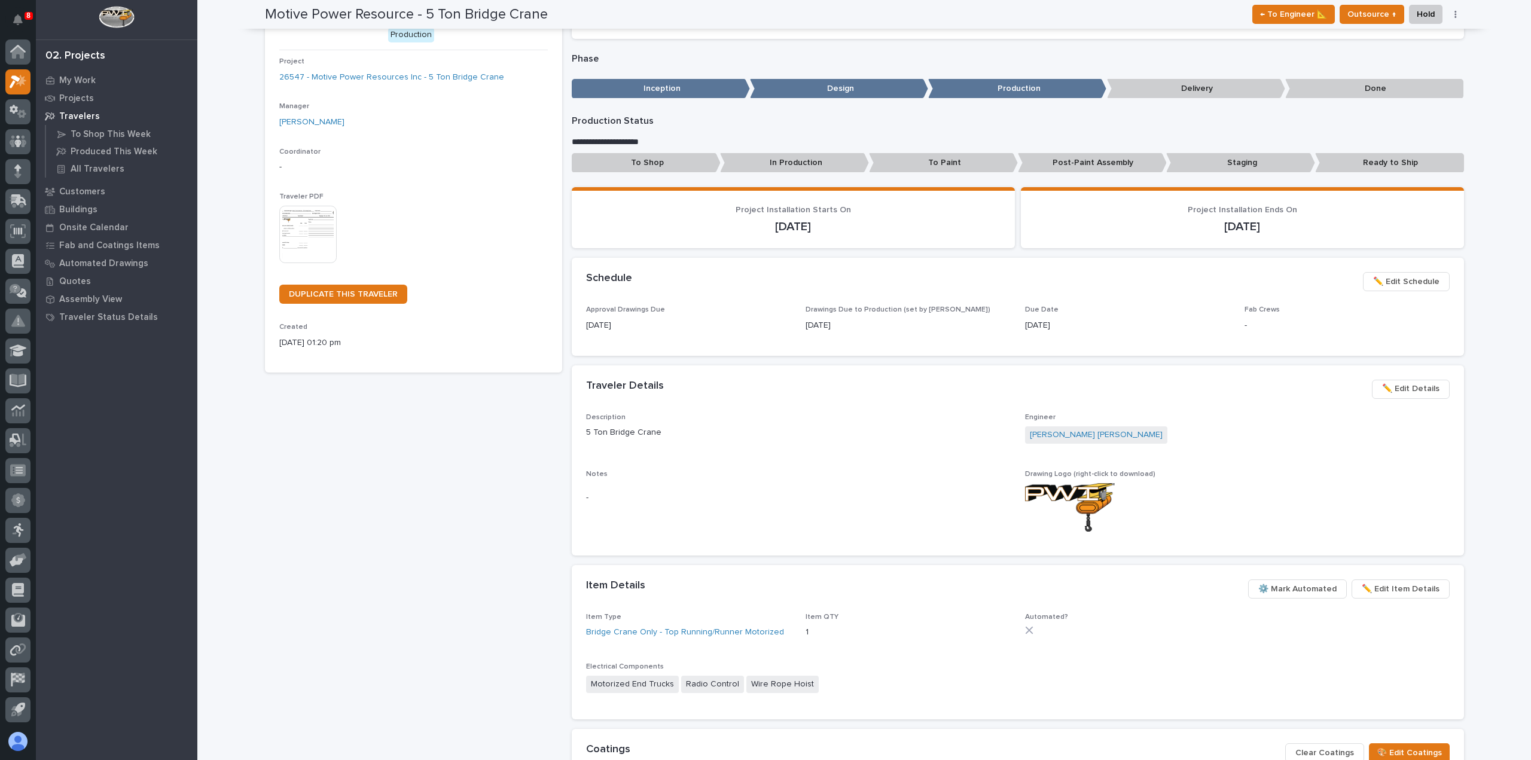
scroll to position [0, 0]
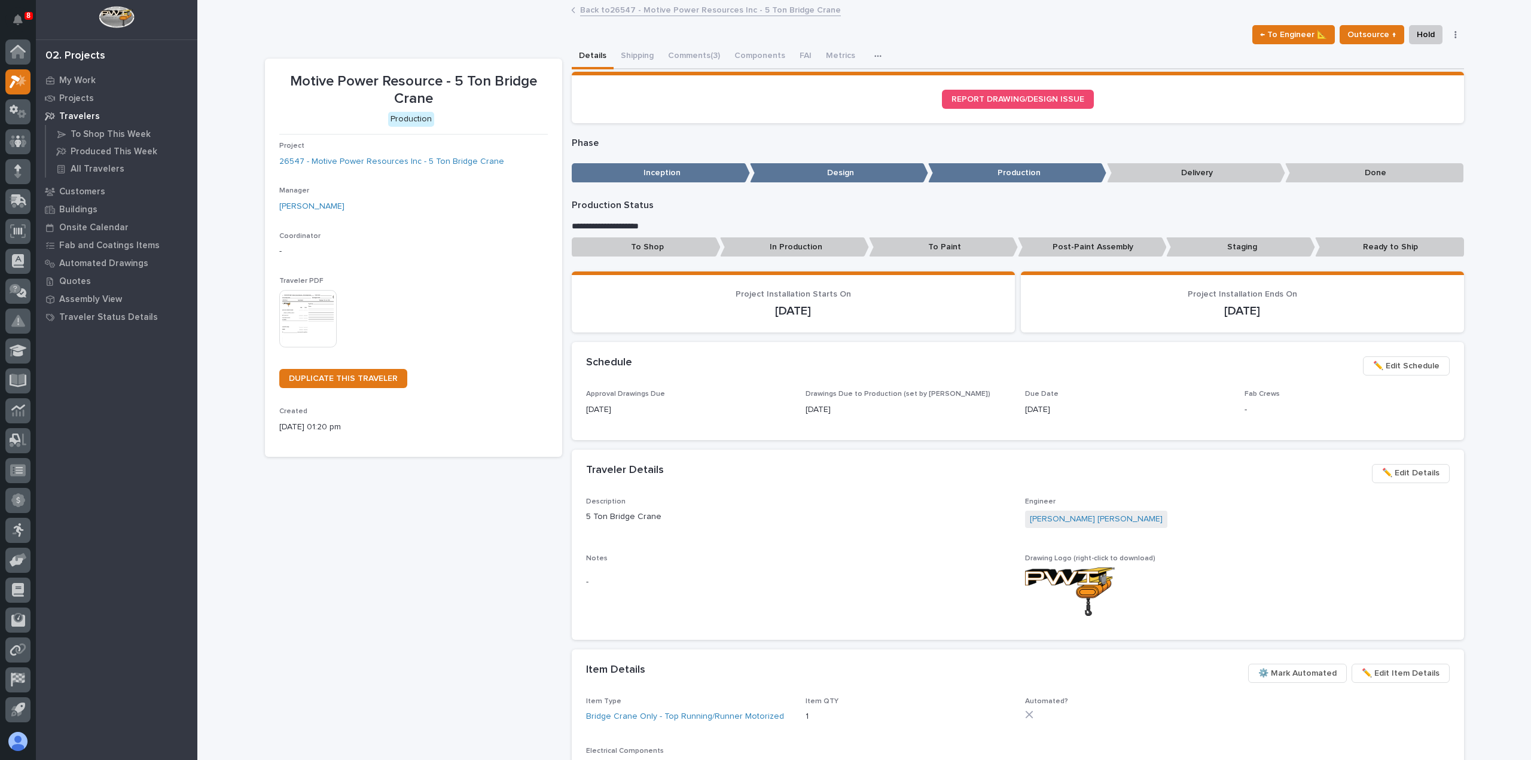
click at [664, 7] on link "Back to 26547 - Motive Power Resources Inc - 5 Ton Bridge Crane" at bounding box center [710, 9] width 261 height 14
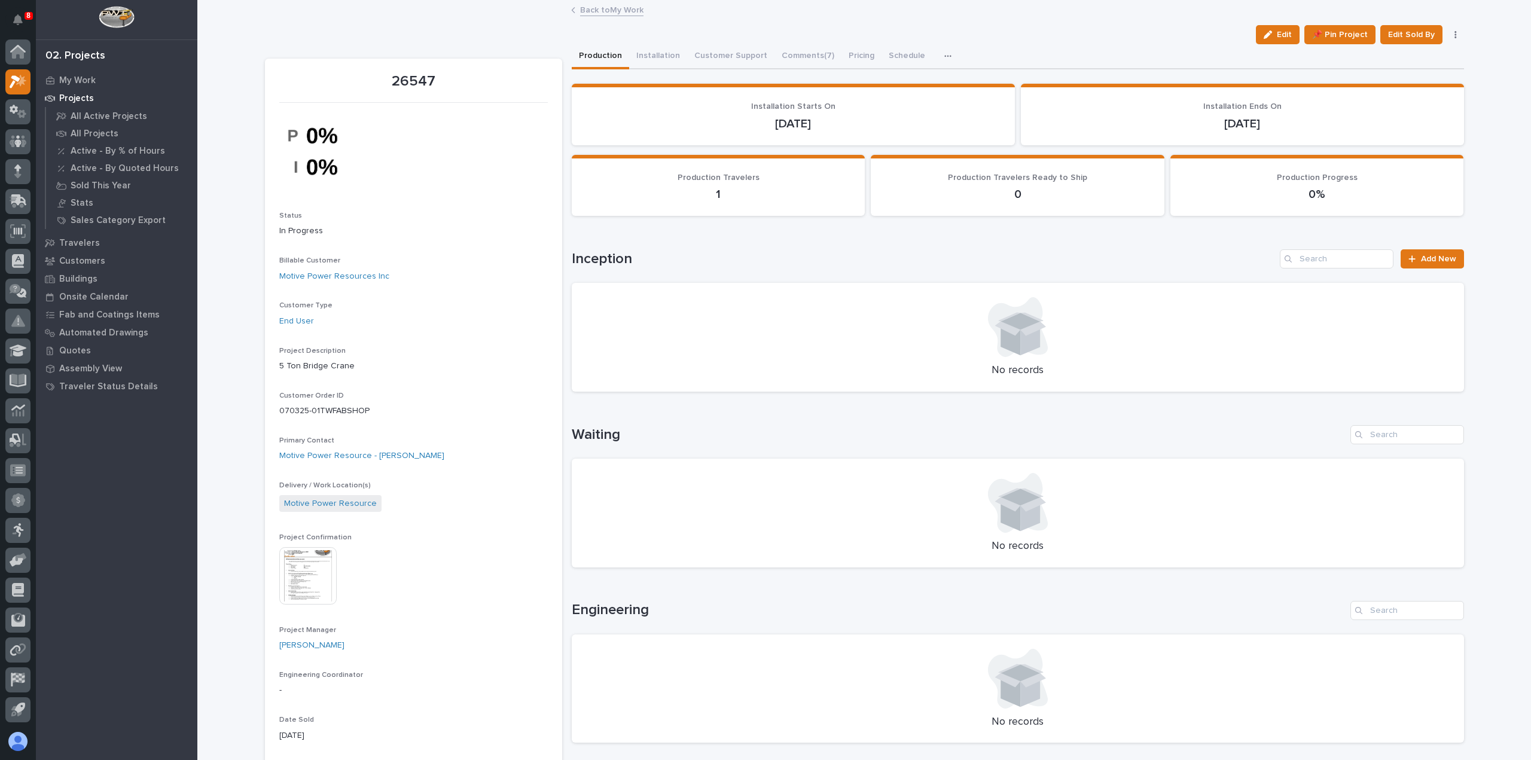
click at [614, 9] on link "Back to My Work" at bounding box center [611, 9] width 63 height 14
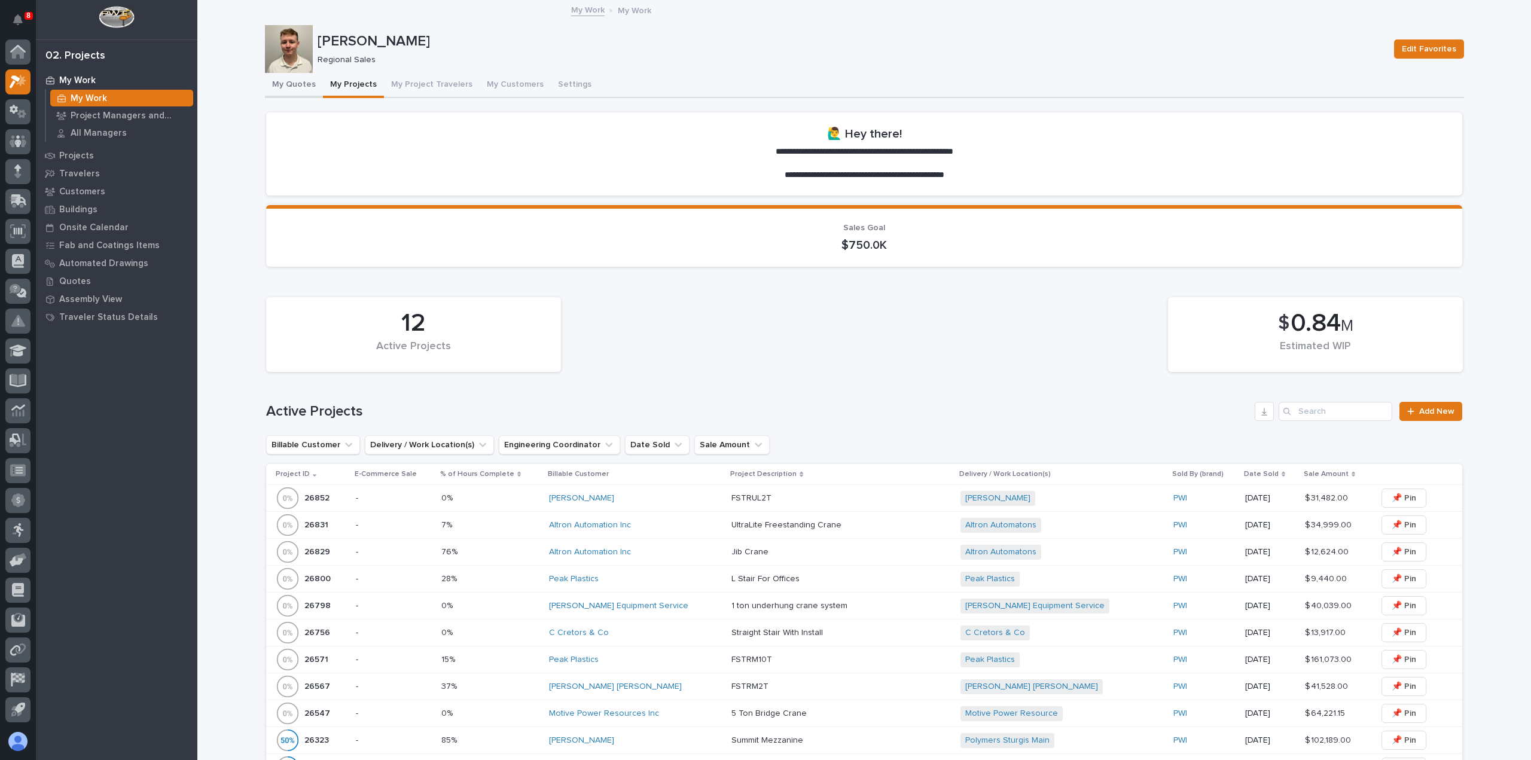
click at [290, 84] on button "My Quotes" at bounding box center [294, 85] width 58 height 25
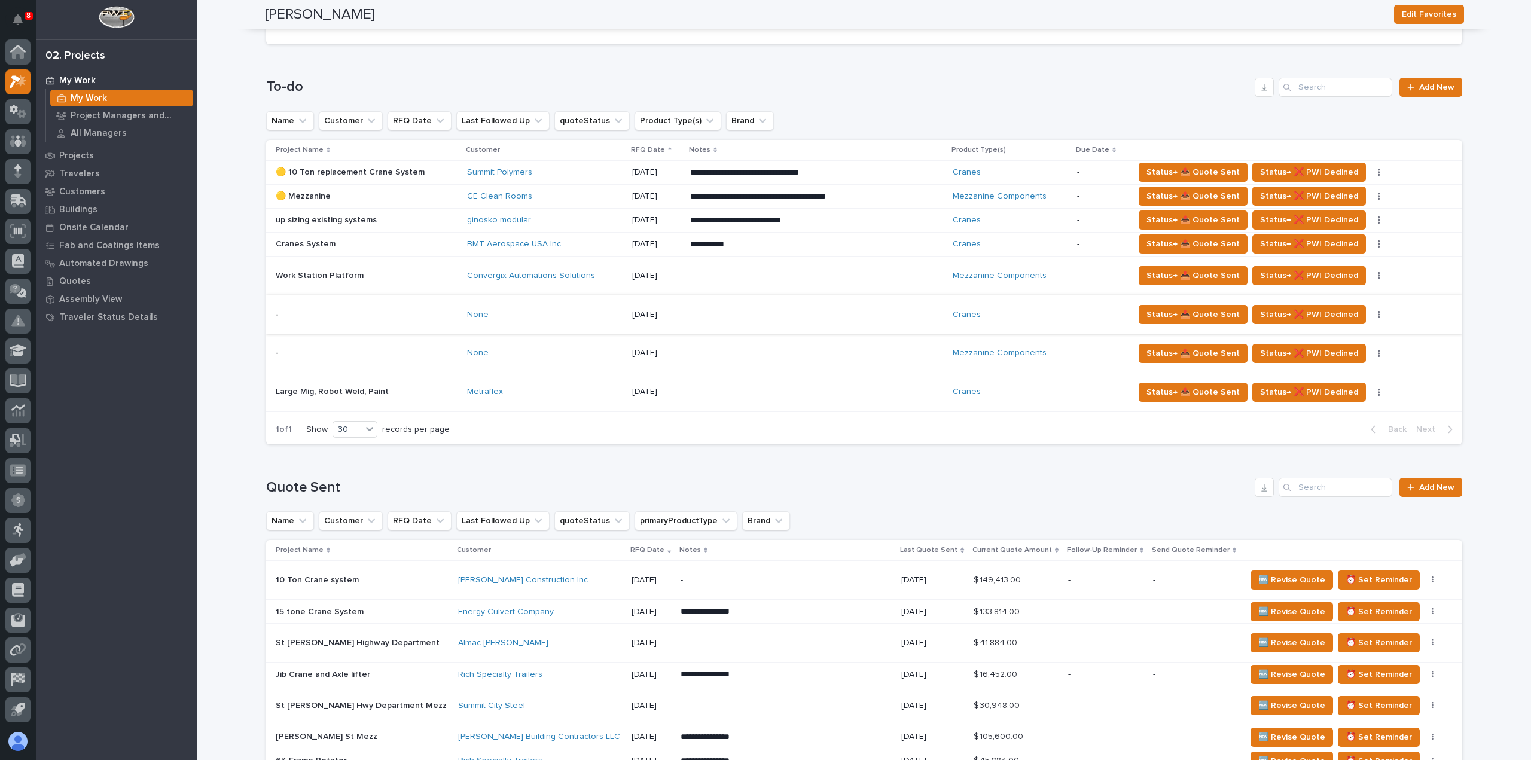
scroll to position [120, 0]
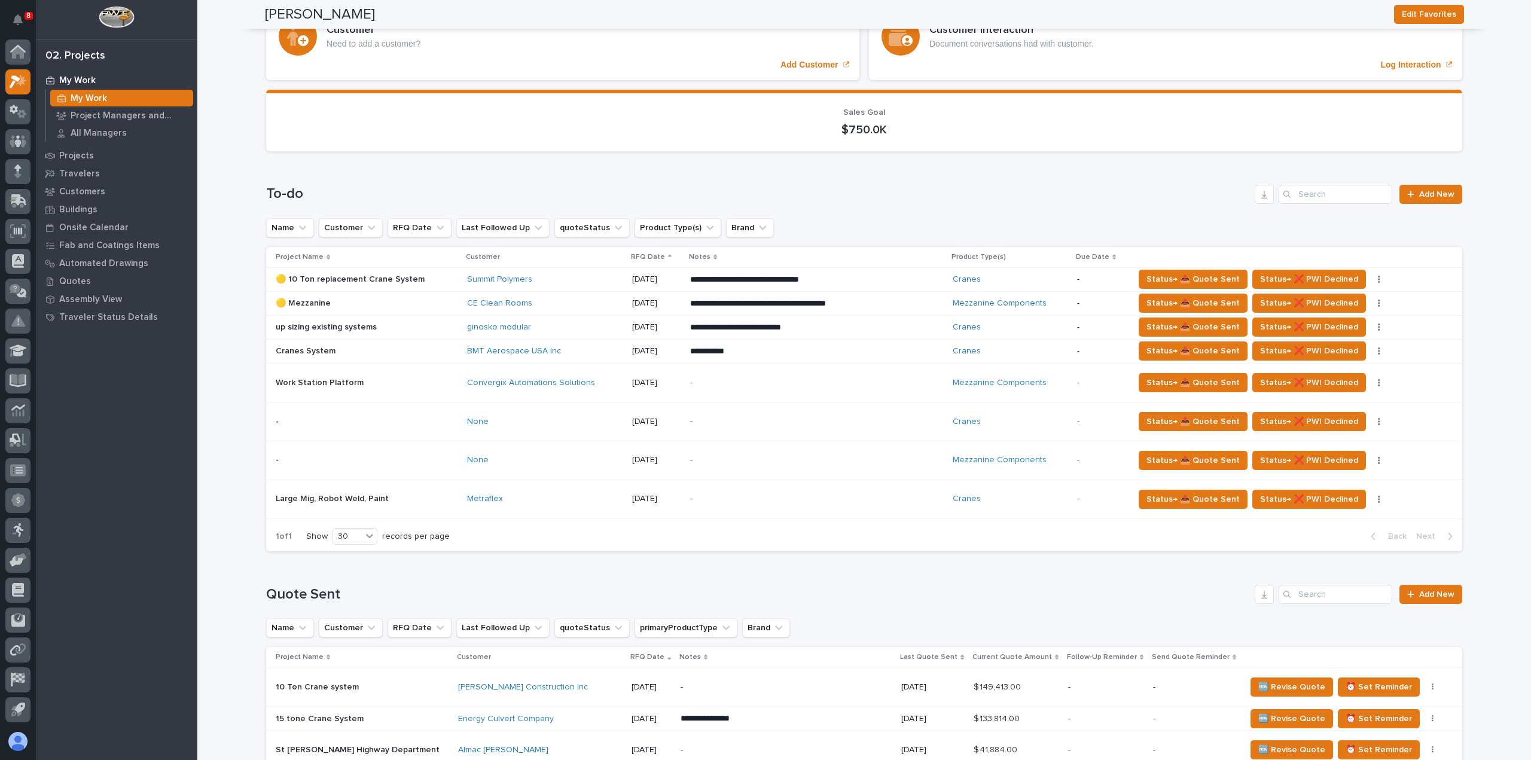
click at [553, 432] on td "None" at bounding box center [544, 421] width 165 height 39
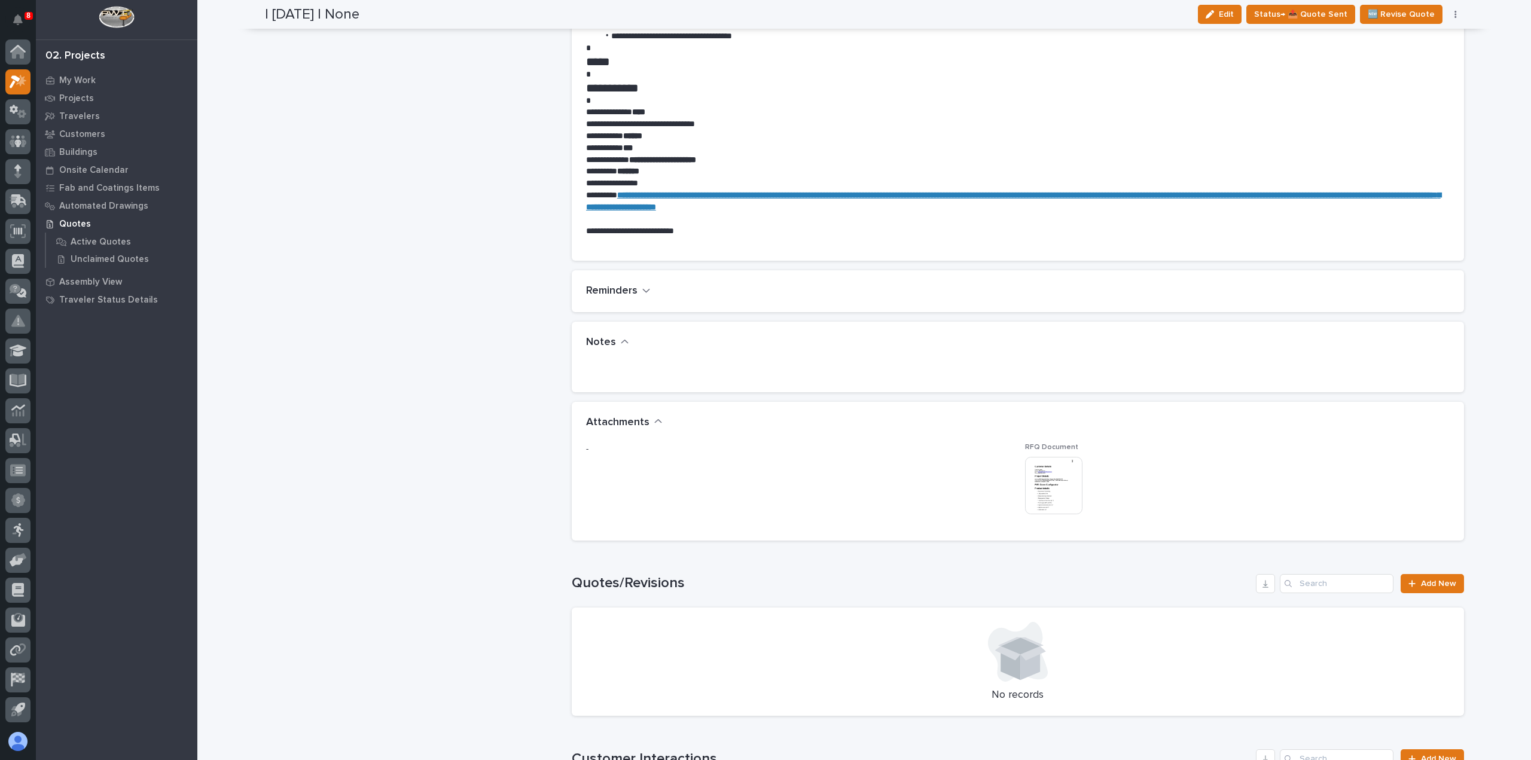
scroll to position [658, 0]
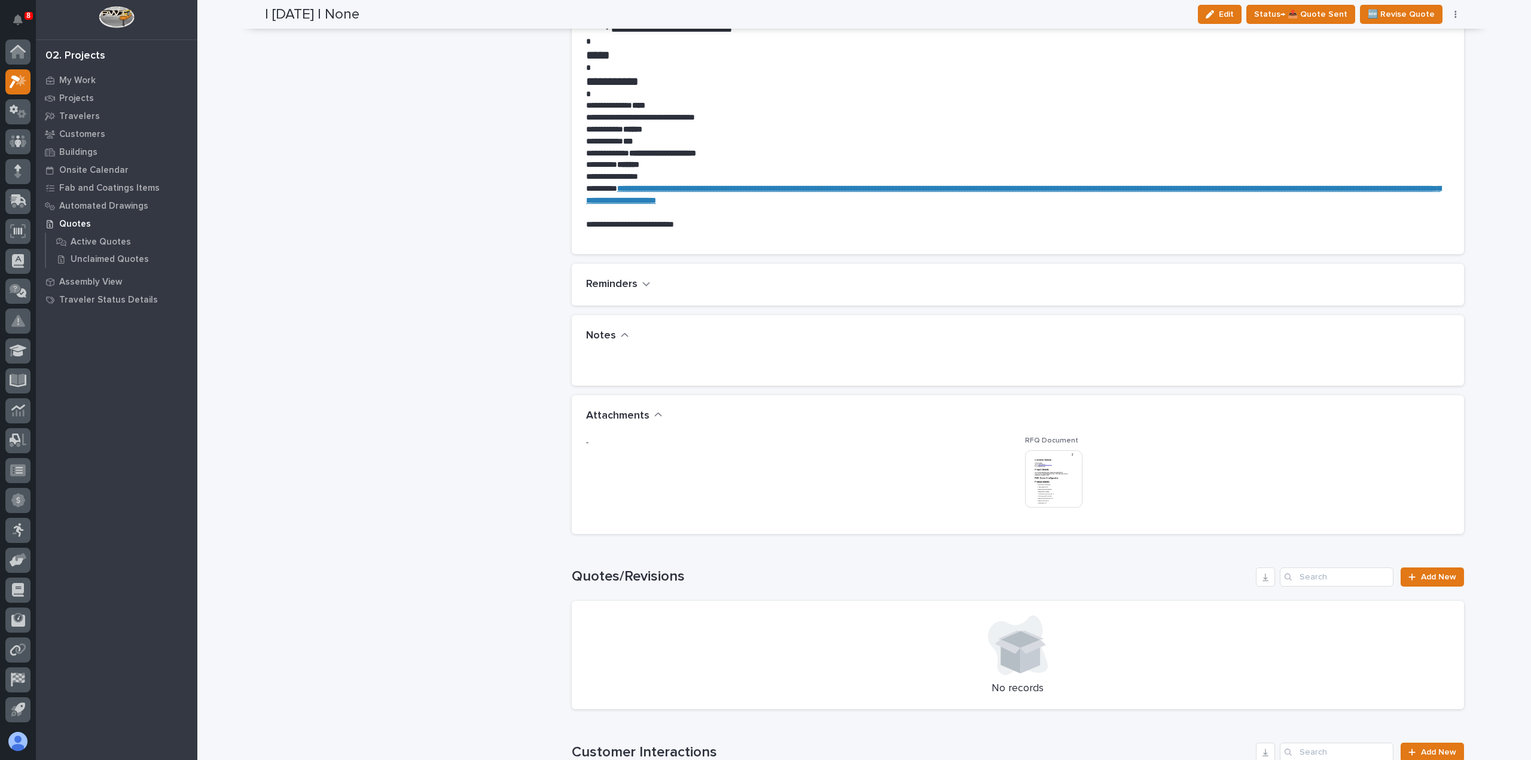
click at [1029, 479] on img at bounding box center [1053, 478] width 57 height 57
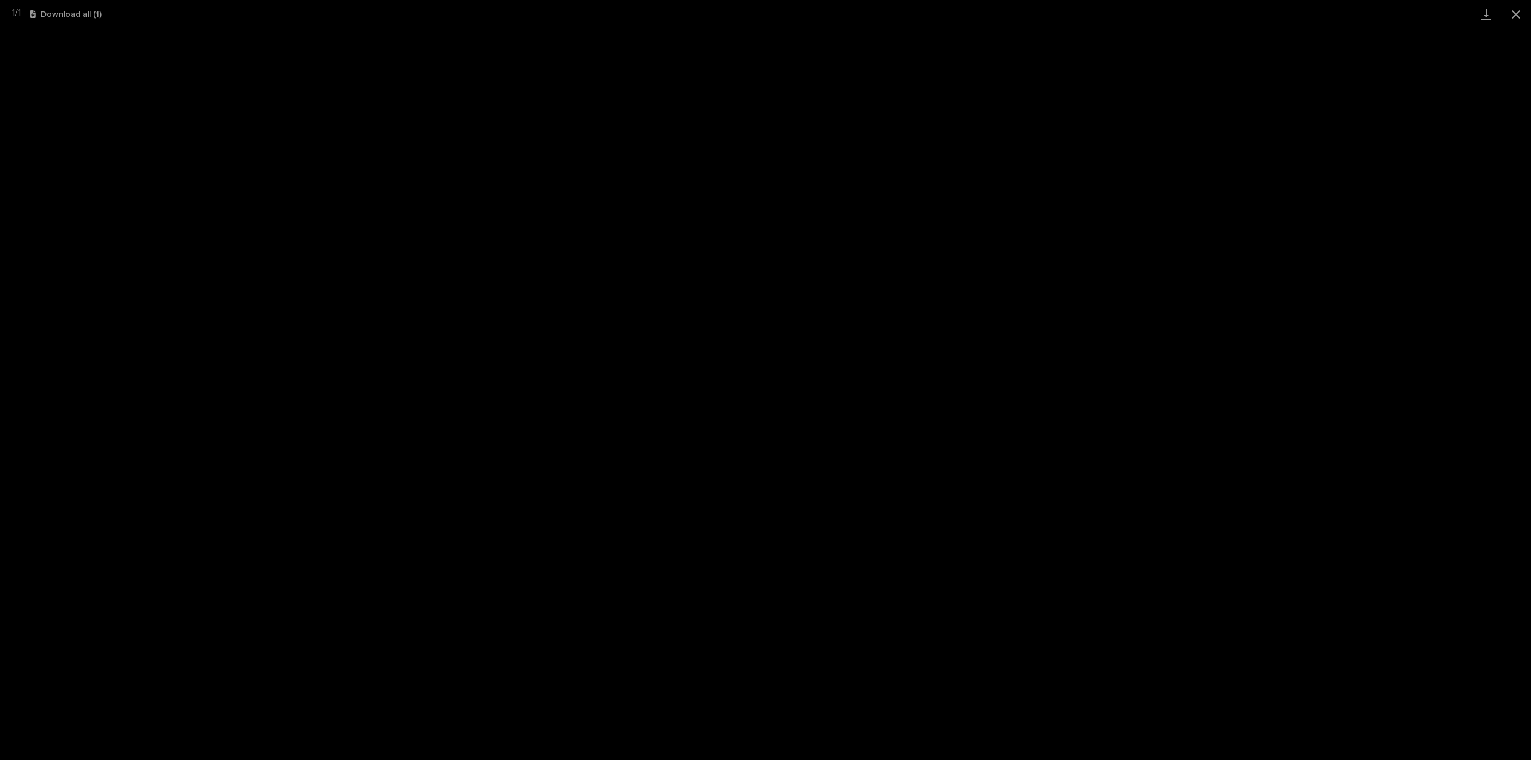
click at [1526, 14] on button "Close gallery" at bounding box center [1517, 14] width 30 height 28
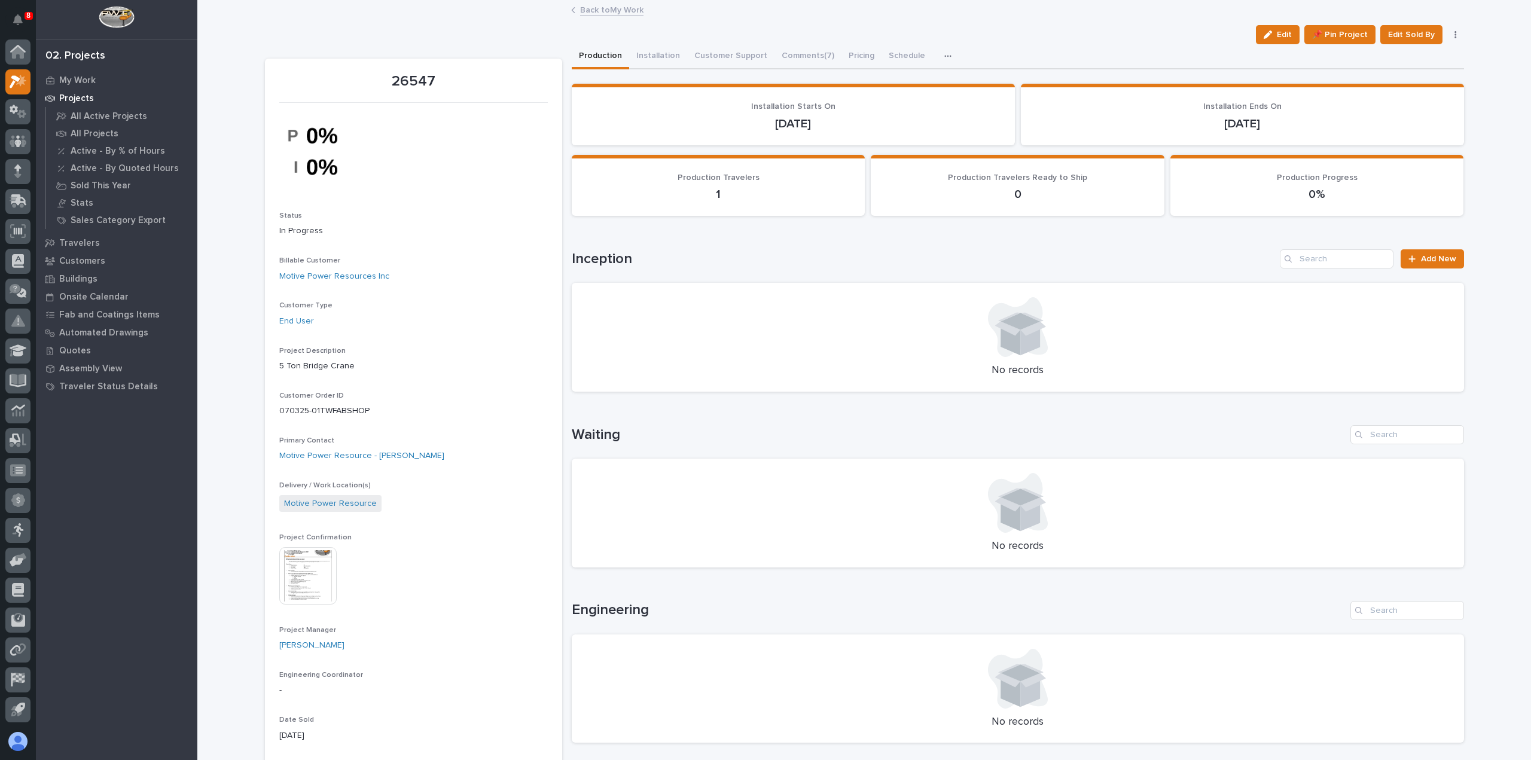
click at [605, 9] on link "Back to My Work" at bounding box center [611, 9] width 63 height 14
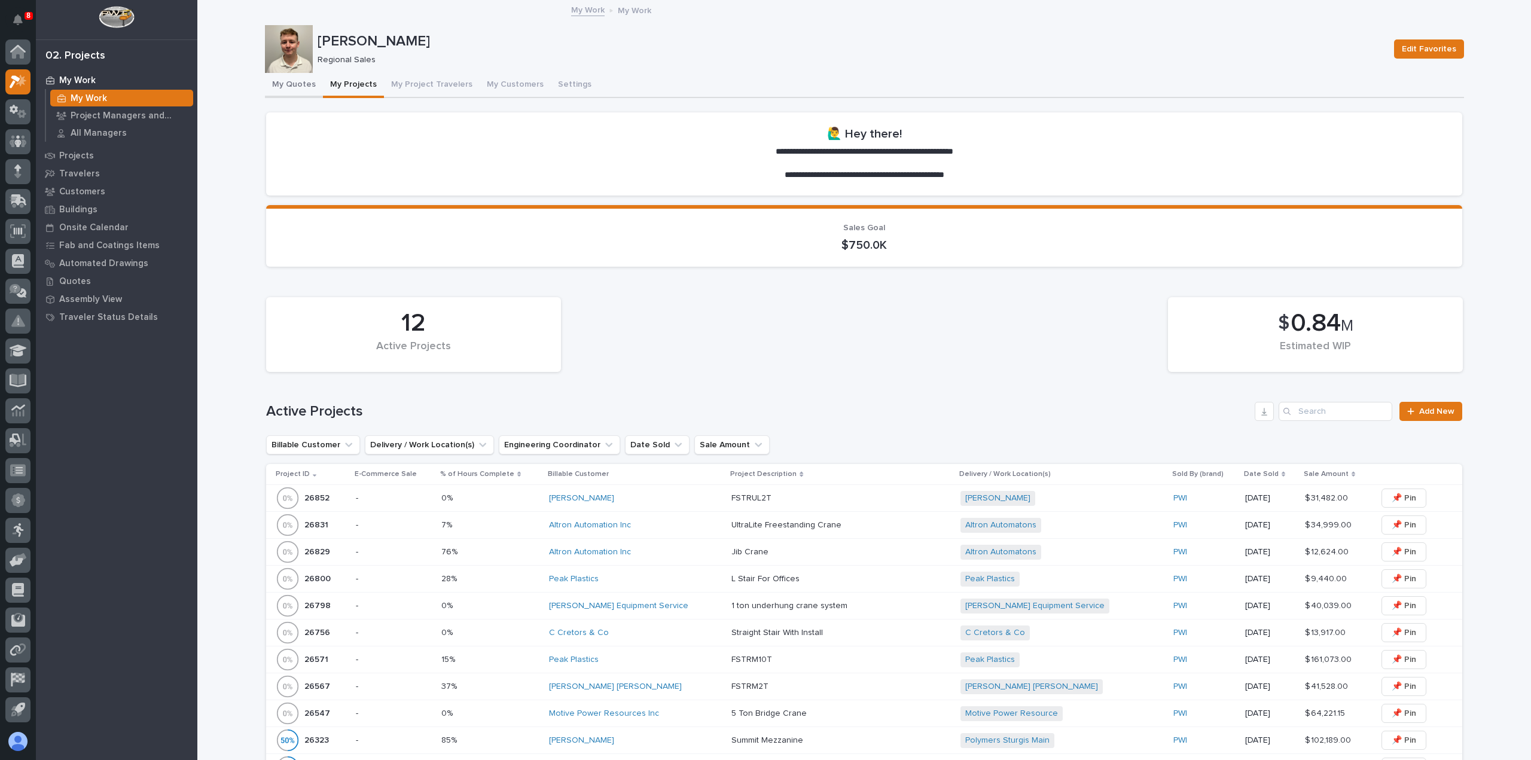
click at [274, 83] on button "My Quotes" at bounding box center [294, 85] width 58 height 25
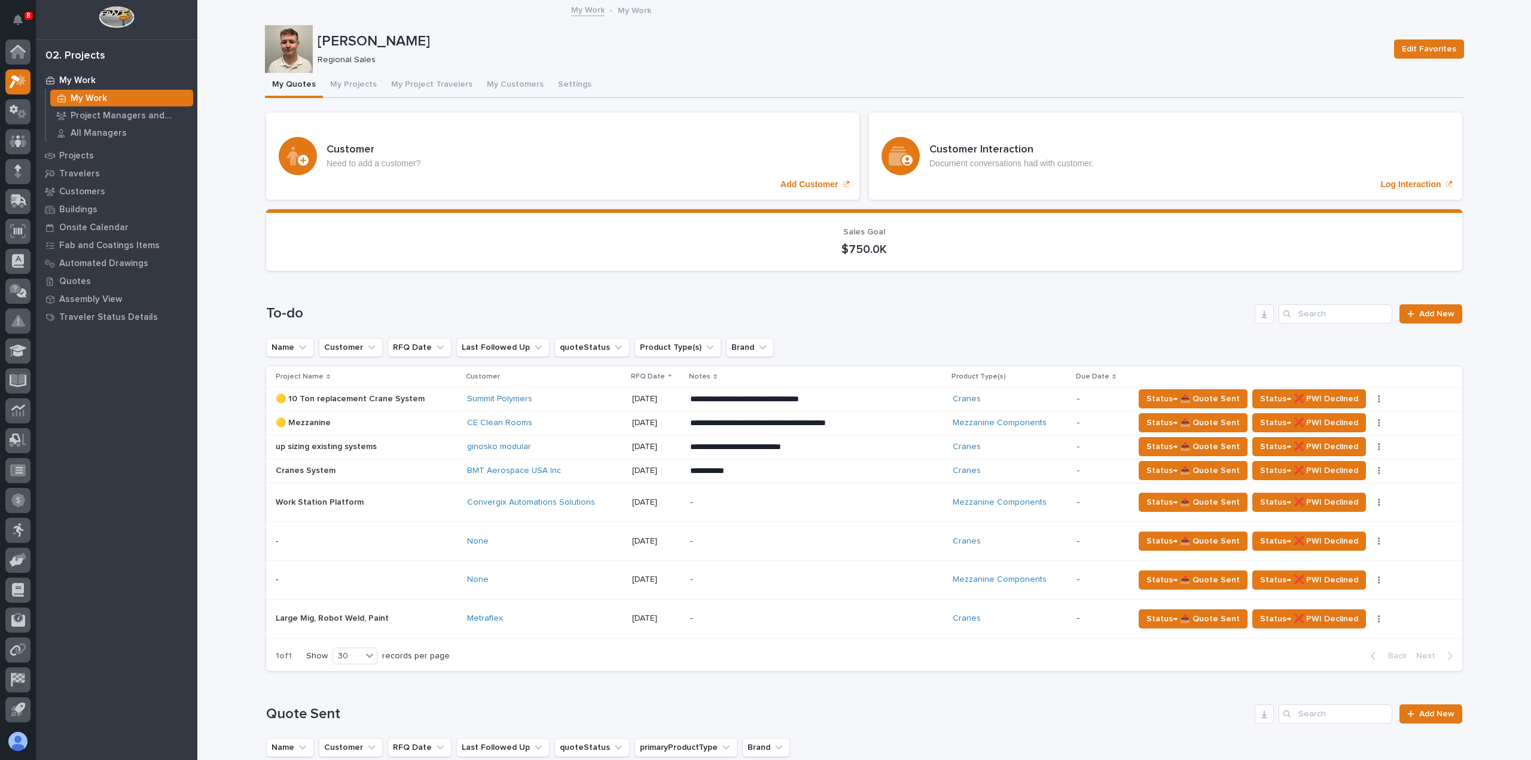
click at [535, 584] on div "None" at bounding box center [545, 580] width 156 height 20
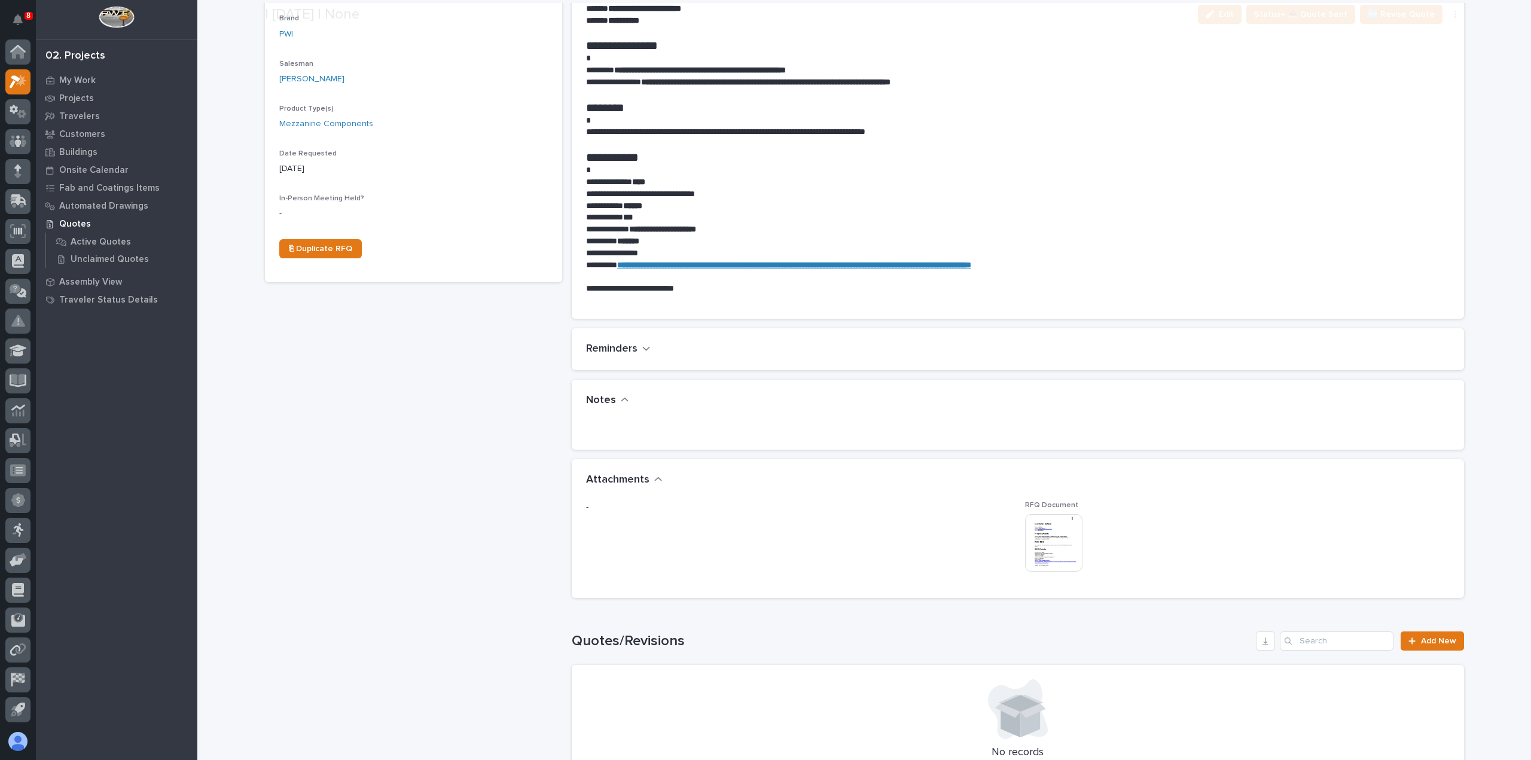
scroll to position [479, 0]
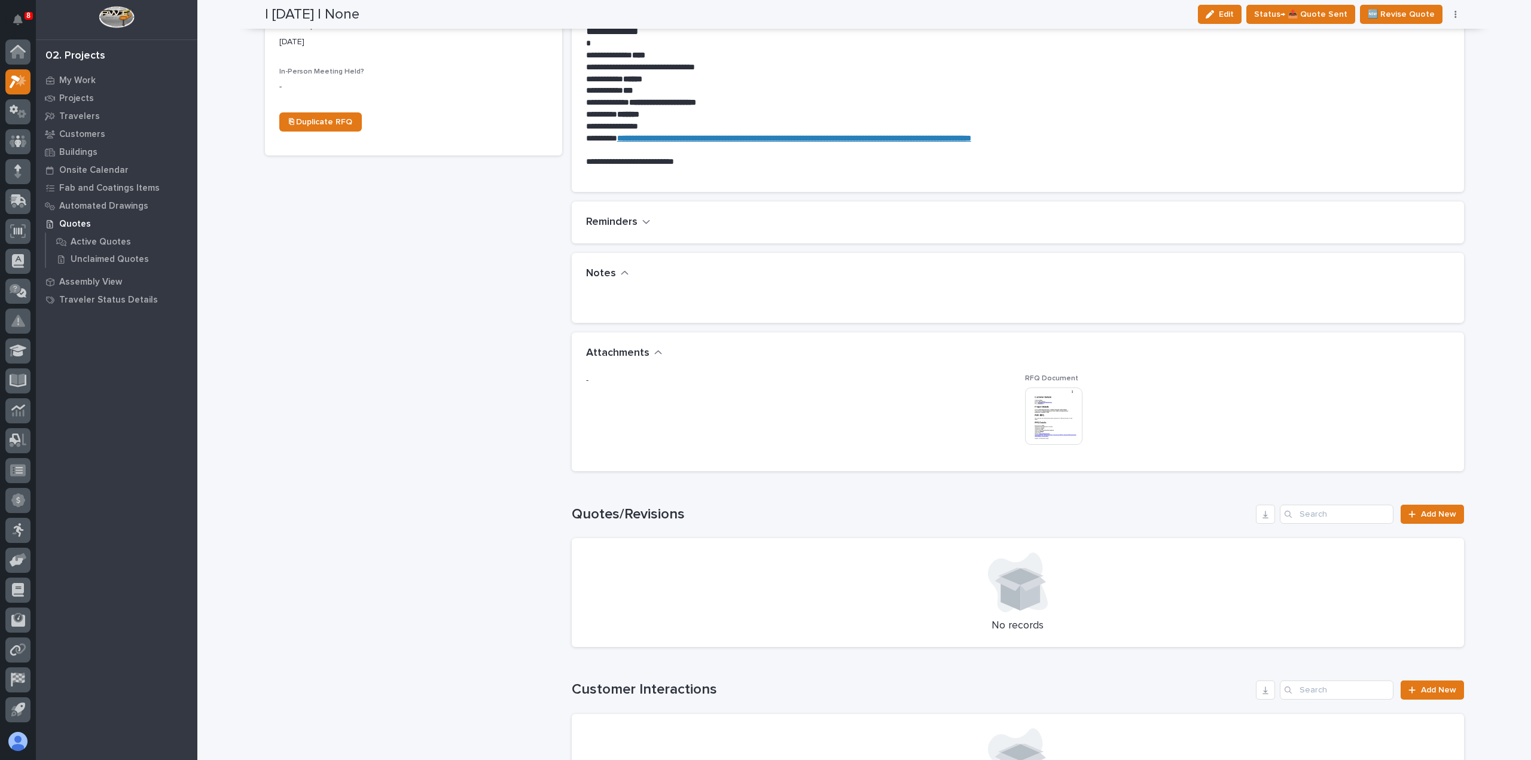
click at [1059, 409] on img at bounding box center [1053, 416] width 57 height 57
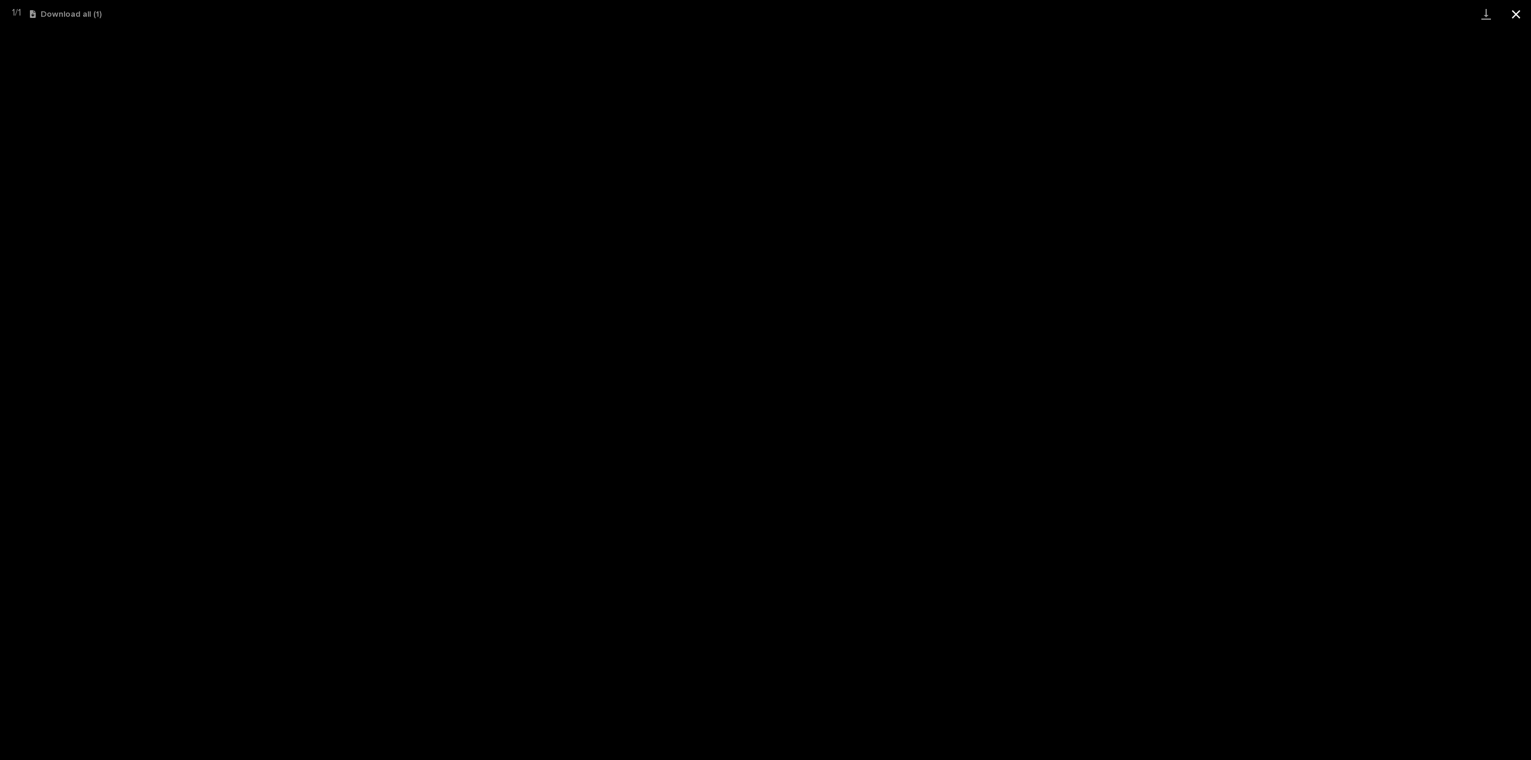
click at [1512, 7] on button "Close gallery" at bounding box center [1517, 14] width 30 height 28
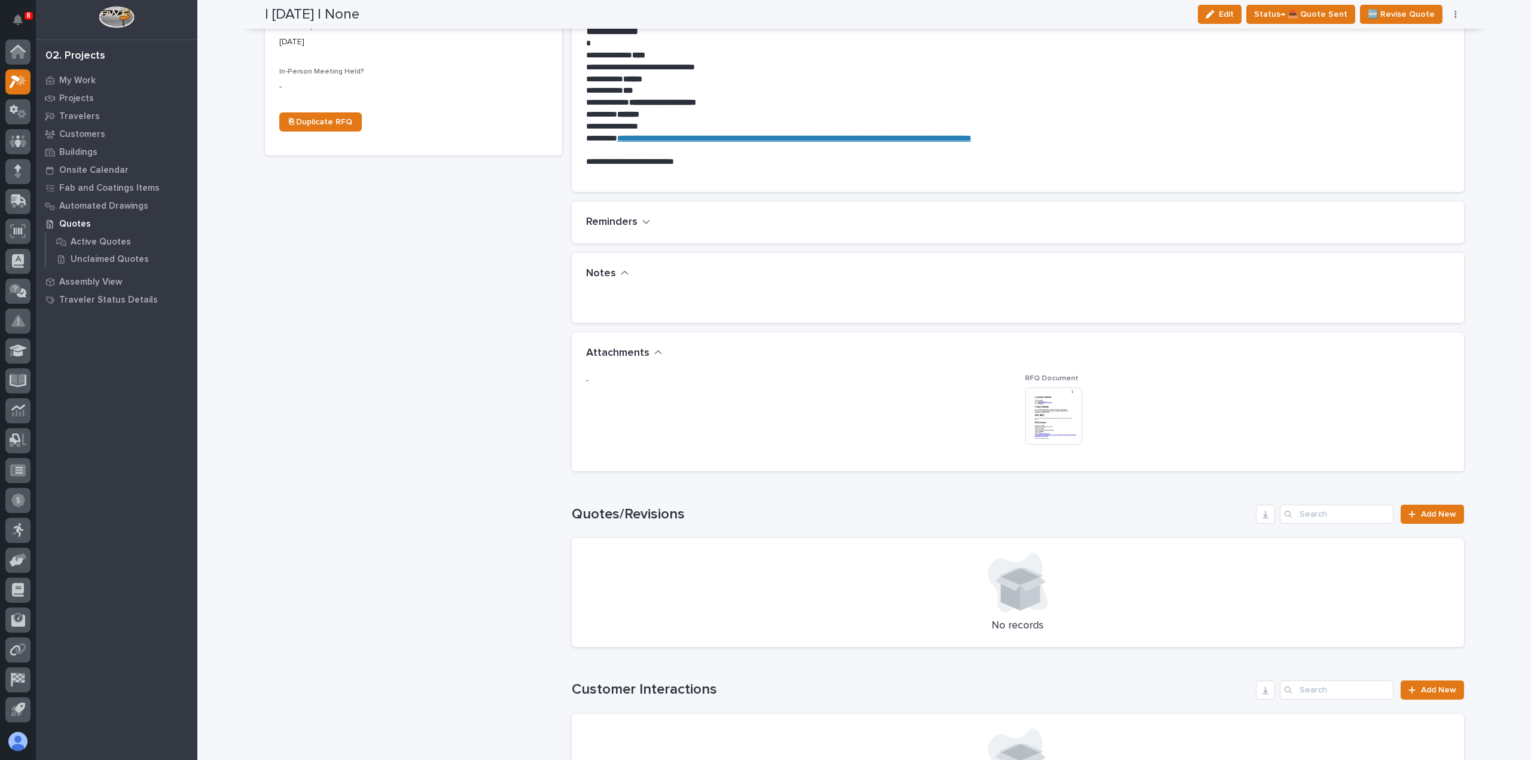
scroll to position [0, 0]
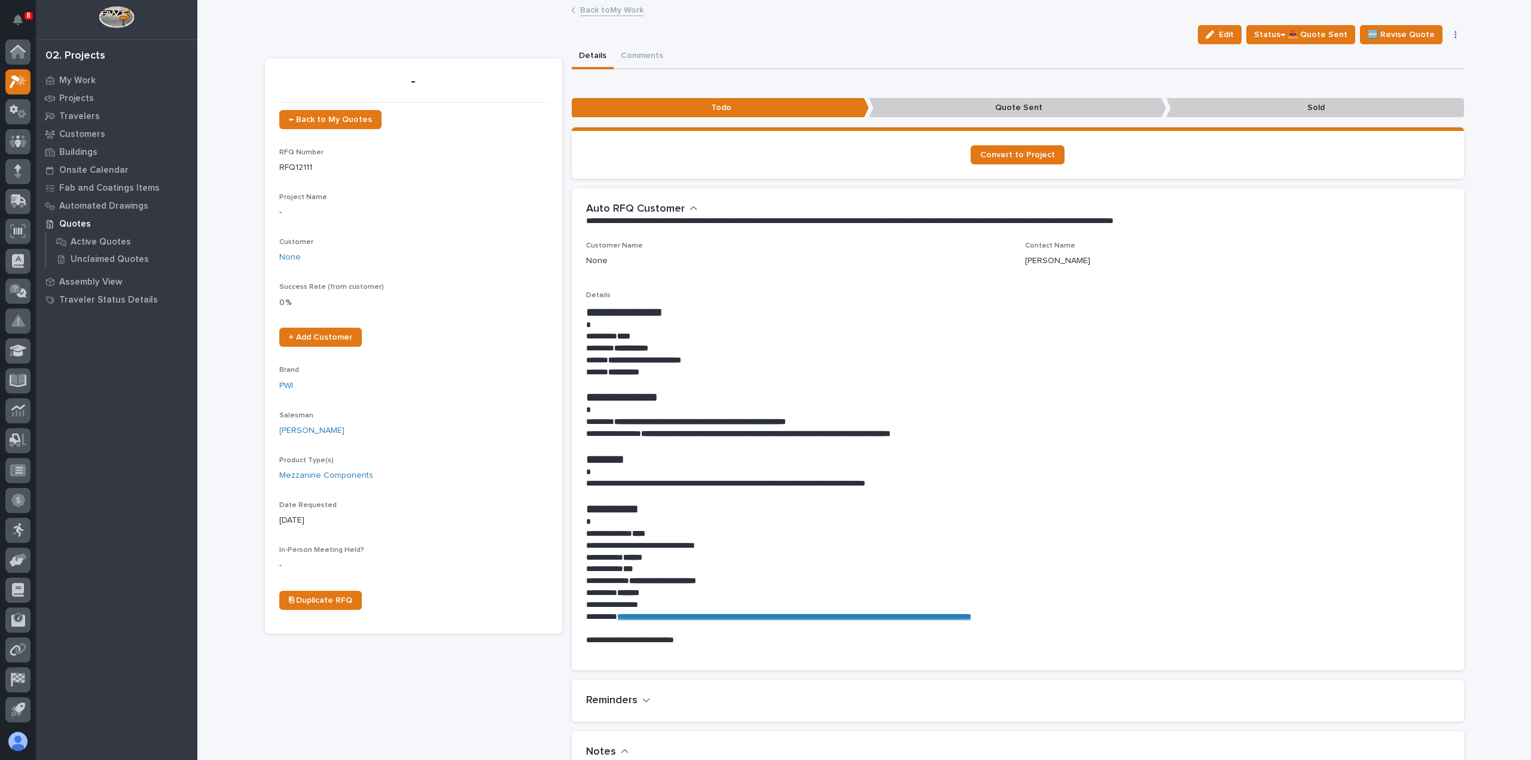
click at [601, 10] on link "Back to My Work" at bounding box center [611, 9] width 63 height 14
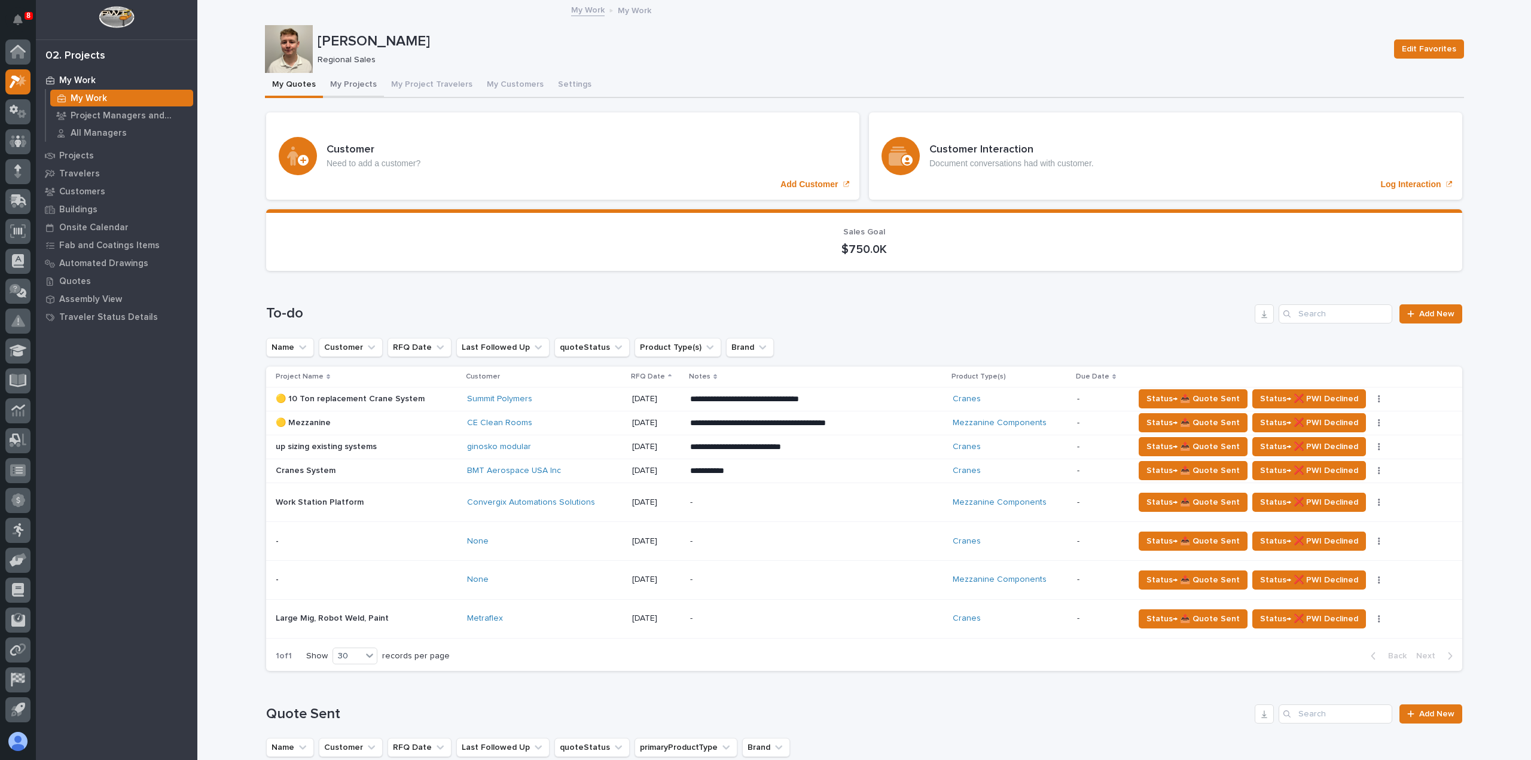
click at [347, 86] on button "My Projects" at bounding box center [353, 85] width 61 height 25
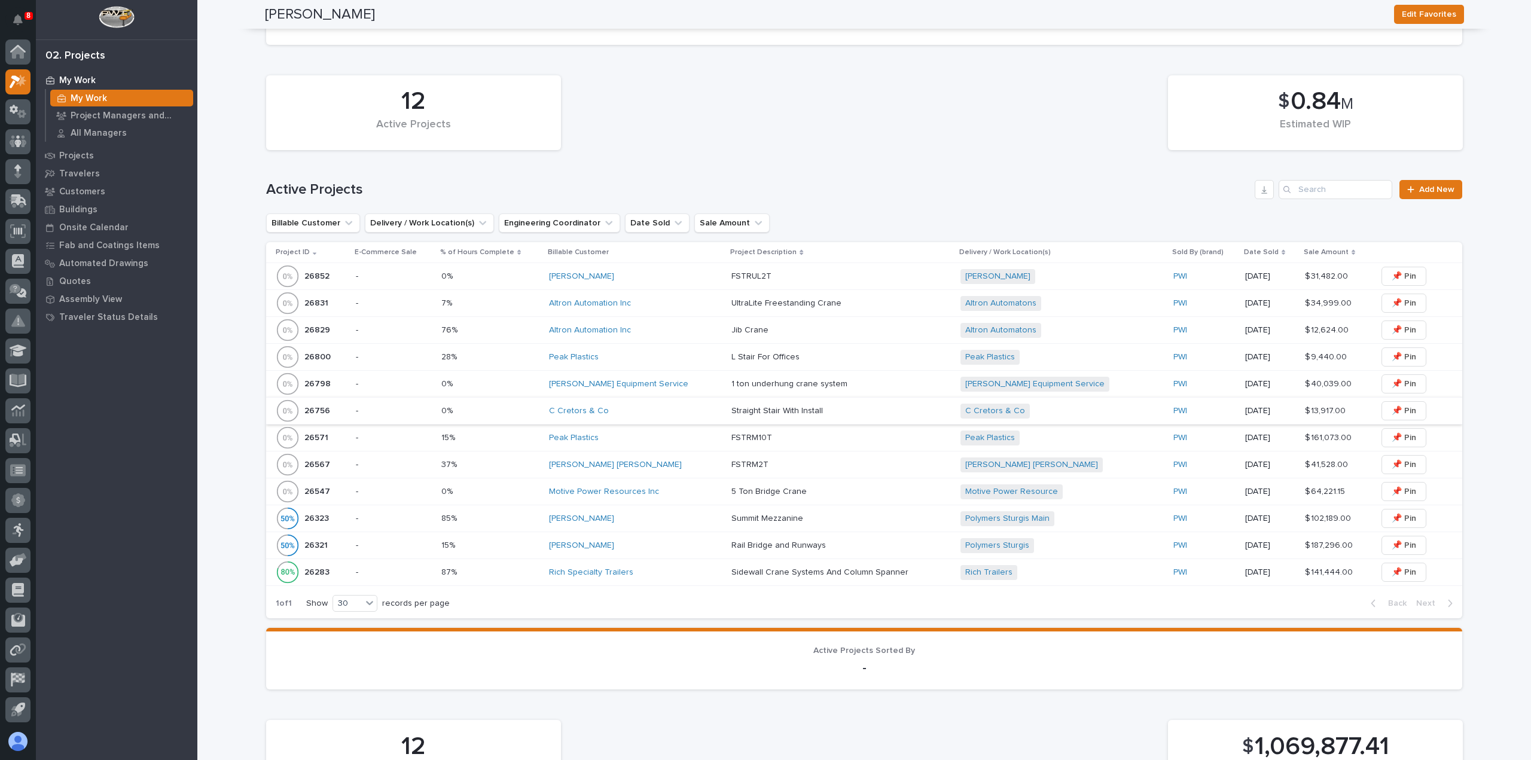
scroll to position [239, 0]
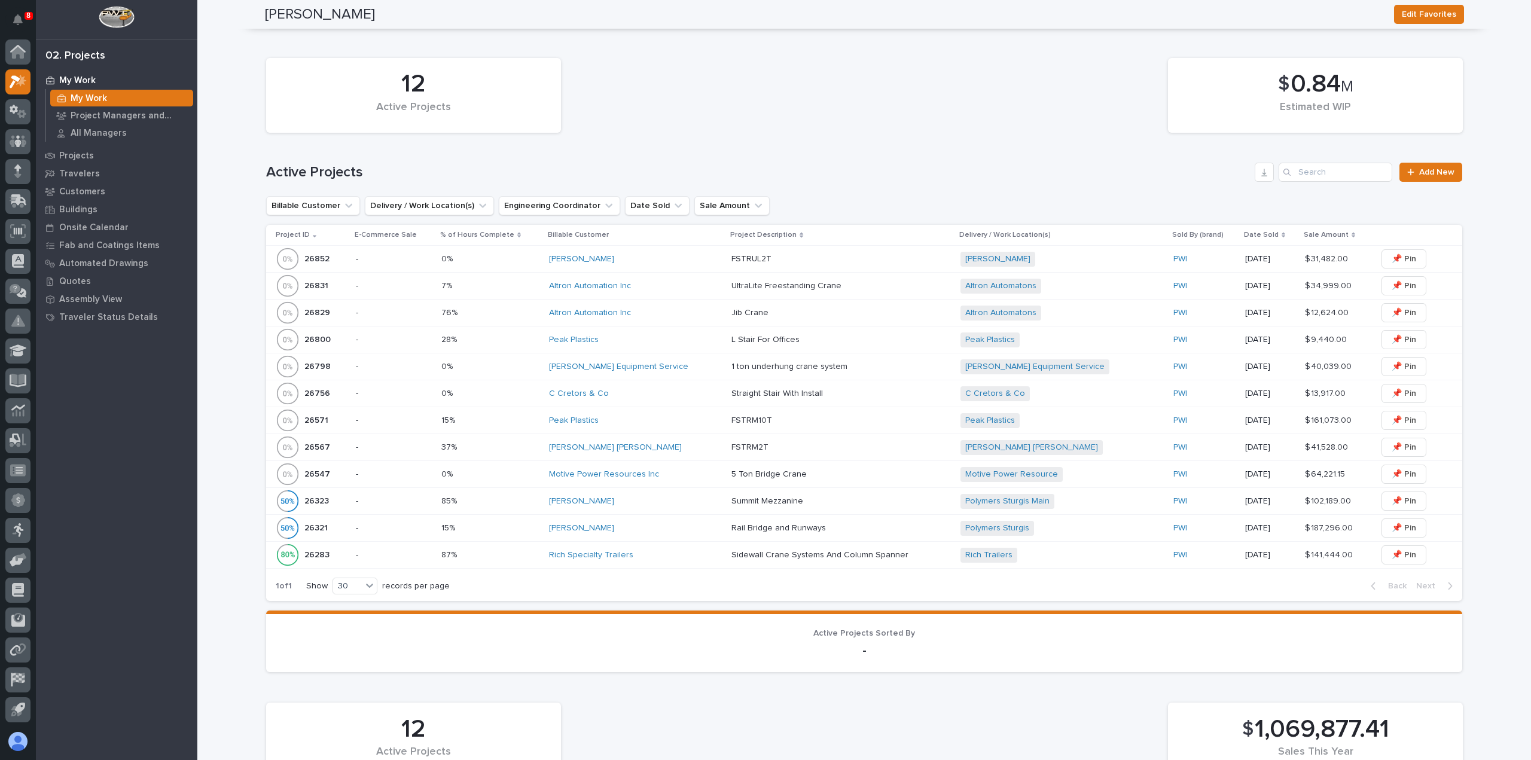
click at [657, 417] on div "Peak Plastics" at bounding box center [635, 421] width 173 height 10
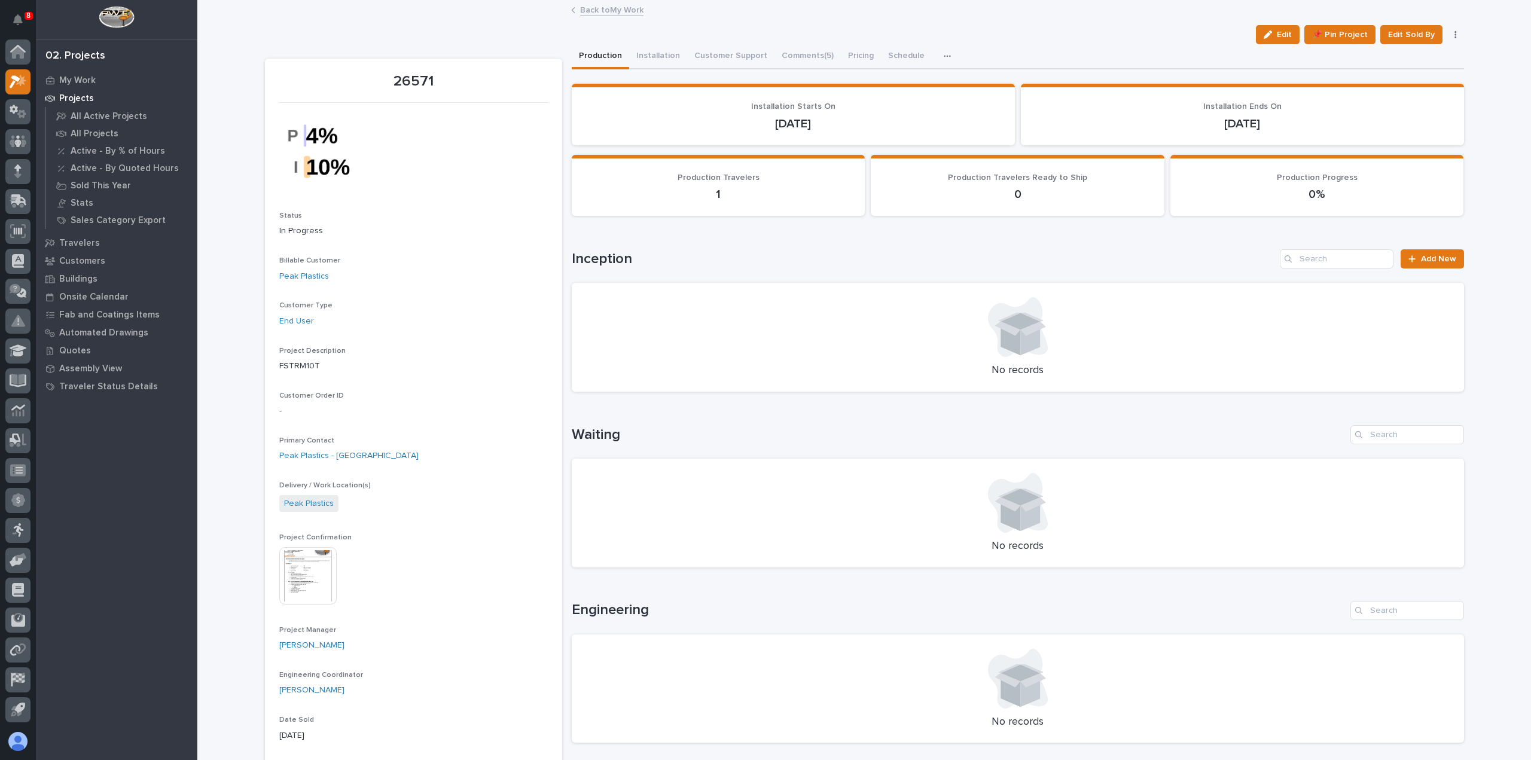
click at [595, 5] on link "Back to My Work" at bounding box center [611, 9] width 63 height 14
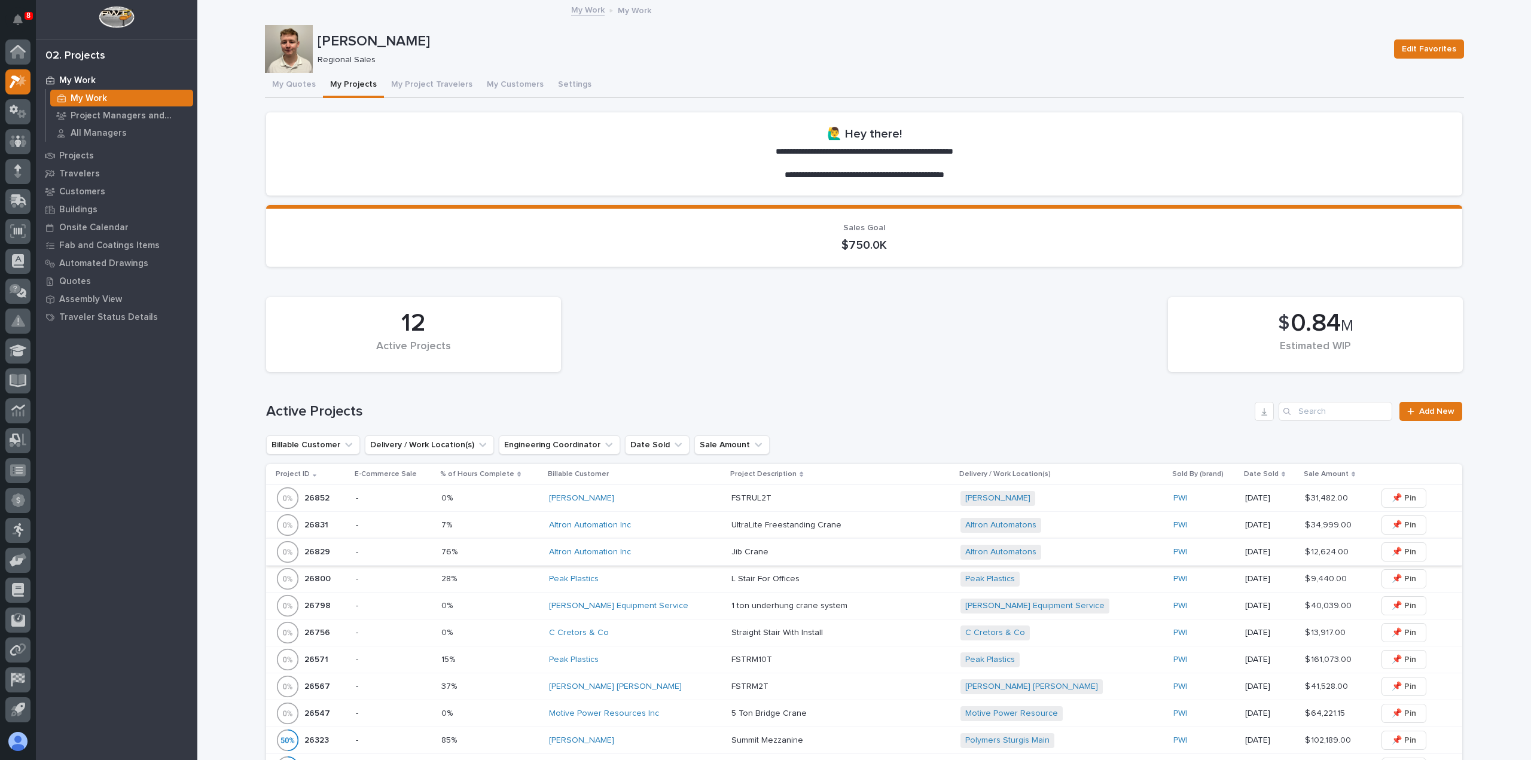
scroll to position [239, 0]
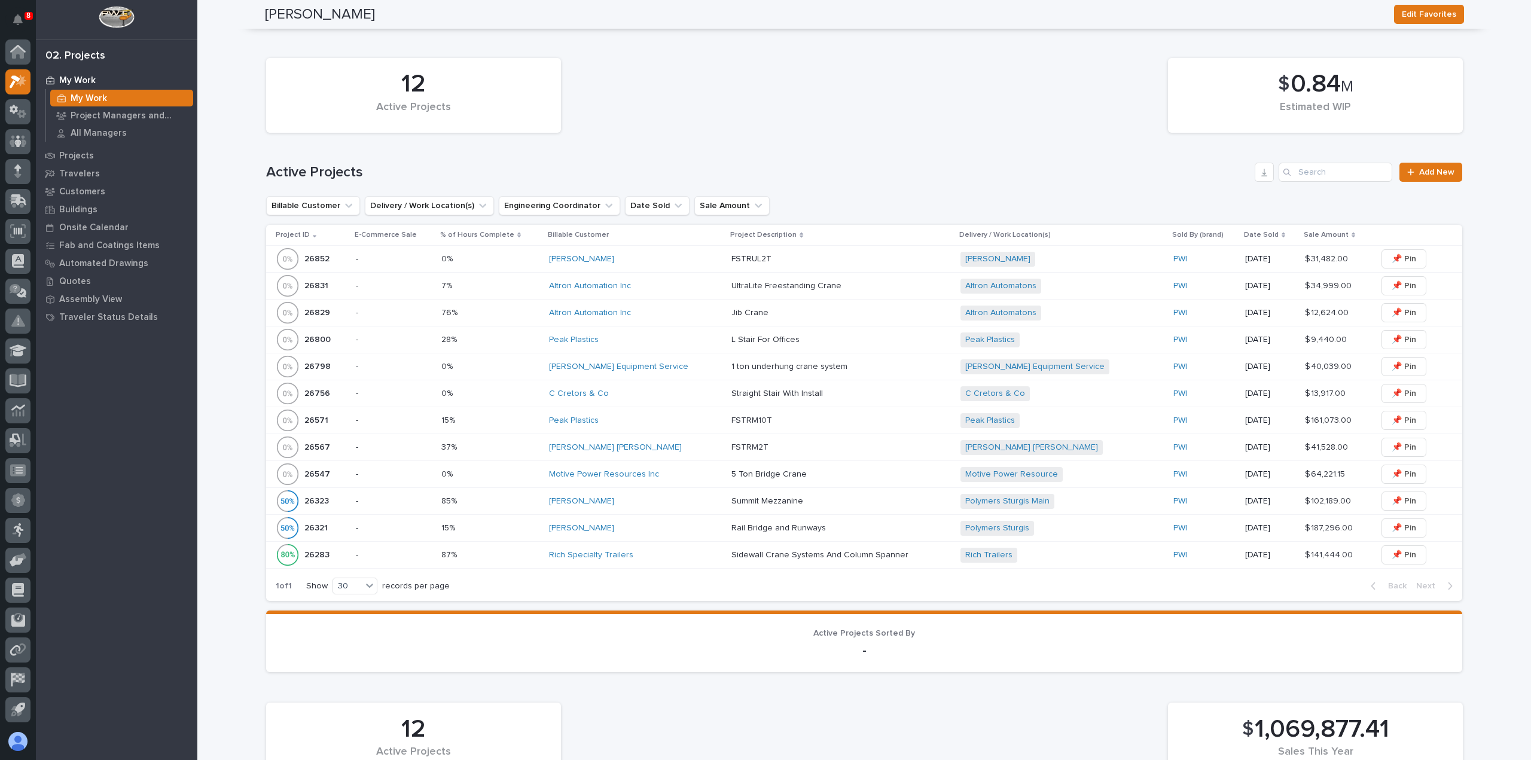
click at [675, 479] on div "Motive Power Resources Inc" at bounding box center [635, 475] width 173 height 20
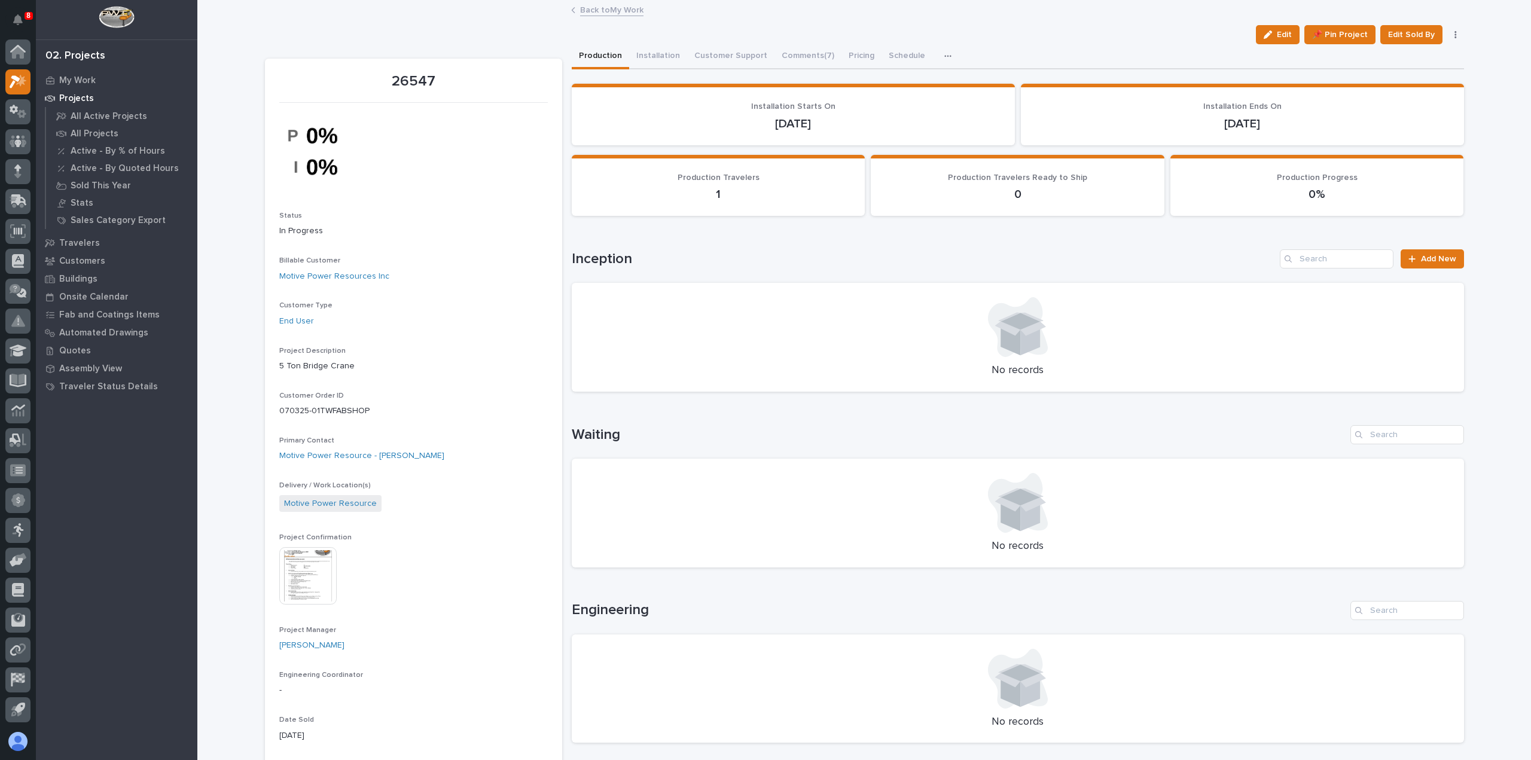
click at [598, 11] on link "Back to My Work" at bounding box center [611, 9] width 63 height 14
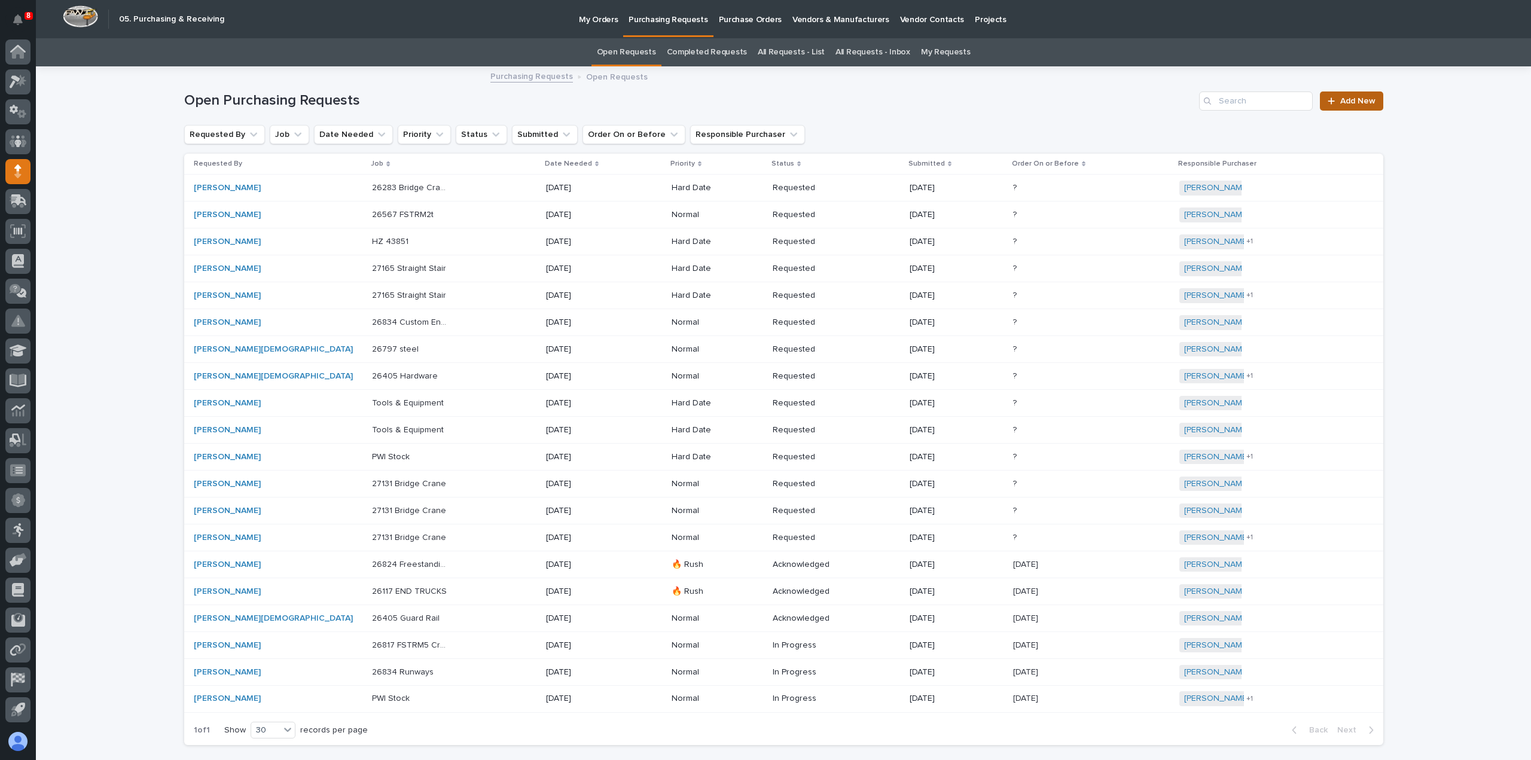
click at [1329, 101] on icon at bounding box center [1332, 101] width 7 height 7
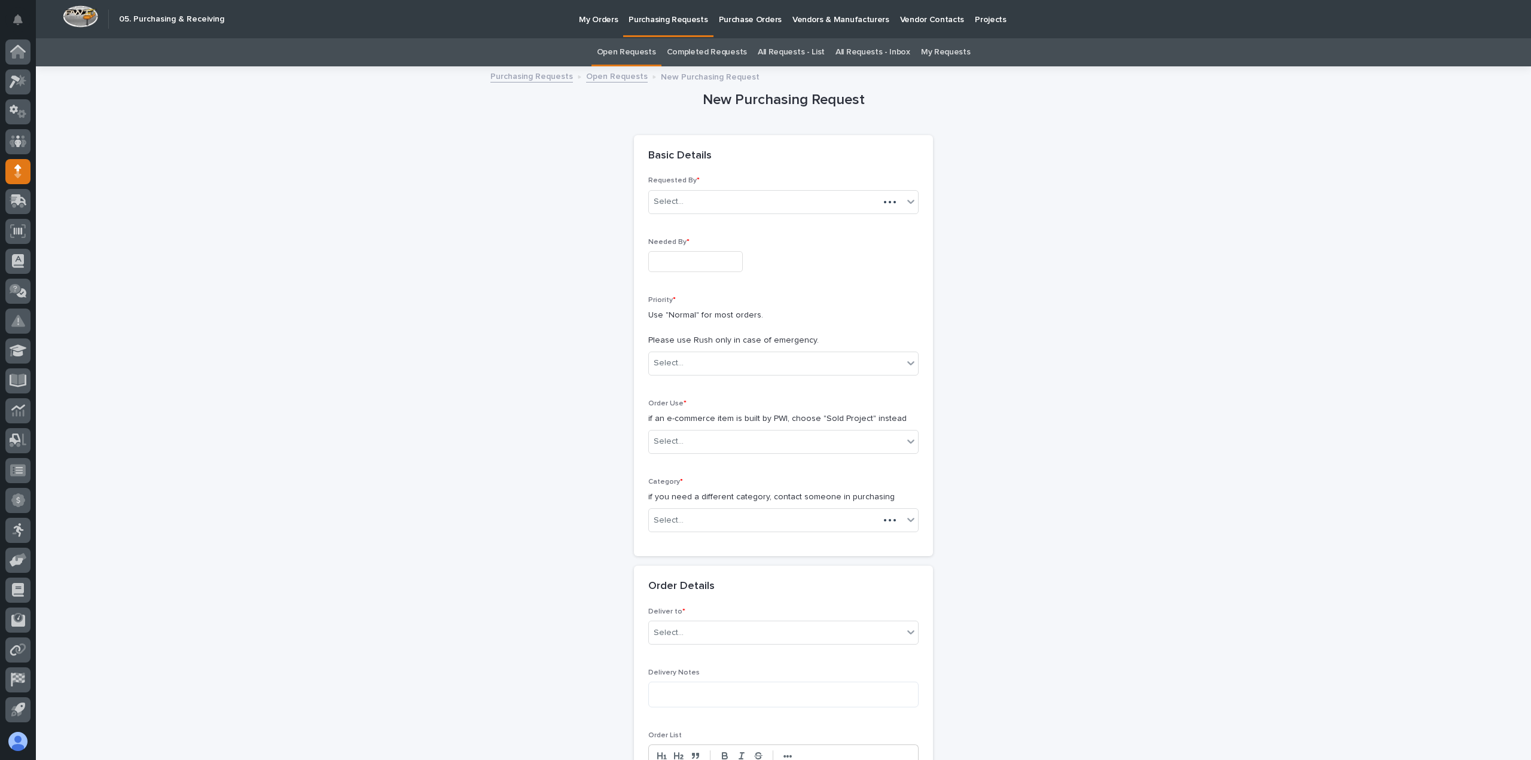
scroll to position [38, 0]
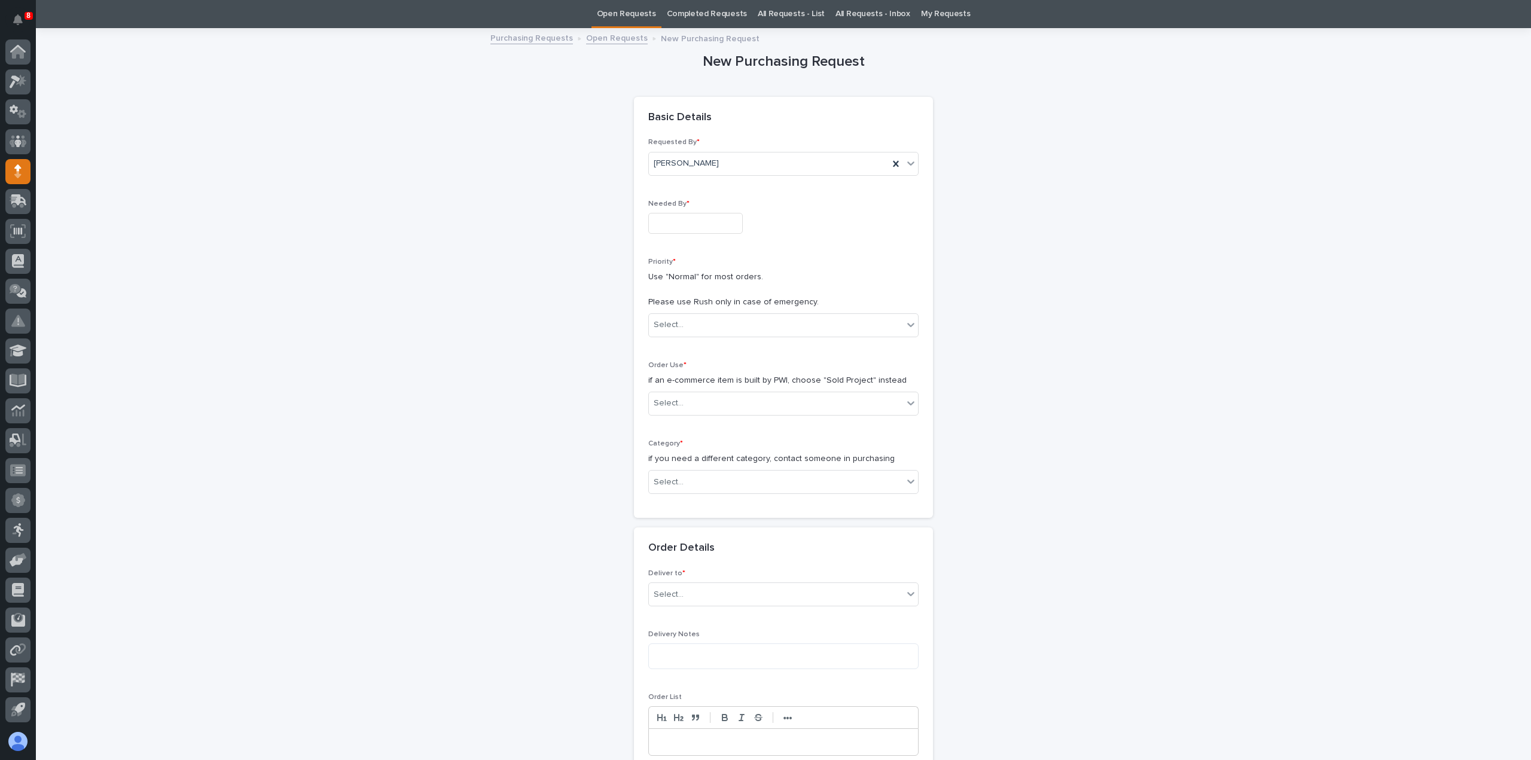
click at [704, 218] on input "text" at bounding box center [695, 223] width 95 height 21
click at [725, 126] on div "19" at bounding box center [726, 125] width 16 height 16
type input "**********"
click at [705, 325] on div "Select..." at bounding box center [776, 325] width 254 height 20
click at [710, 364] on div "Hard Date" at bounding box center [778, 367] width 269 height 21
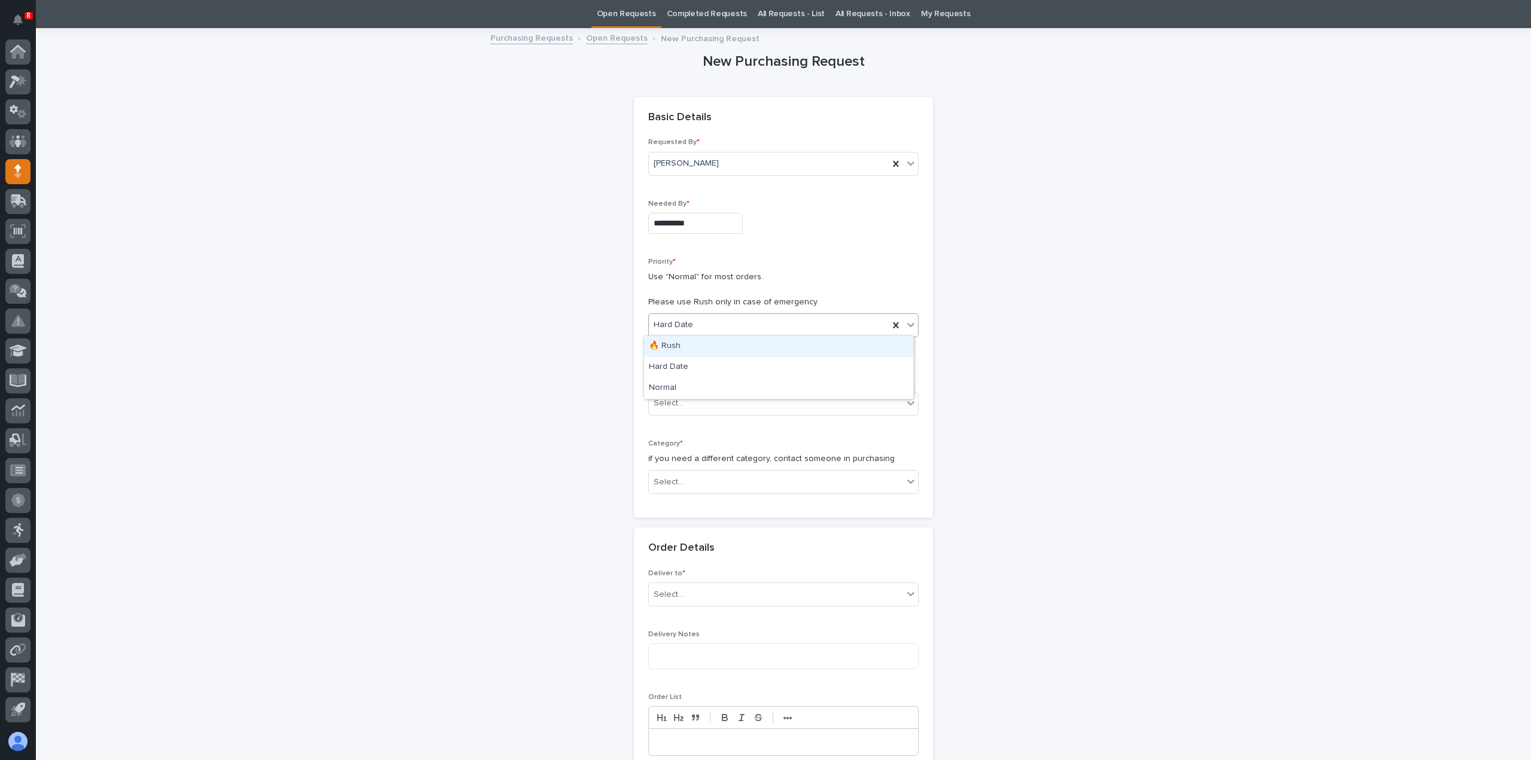
click at [715, 325] on div "Hard Date" at bounding box center [769, 325] width 240 height 20
click at [712, 386] on div "Normal" at bounding box center [778, 388] width 269 height 21
click at [707, 398] on div "Select..." at bounding box center [776, 404] width 254 height 20
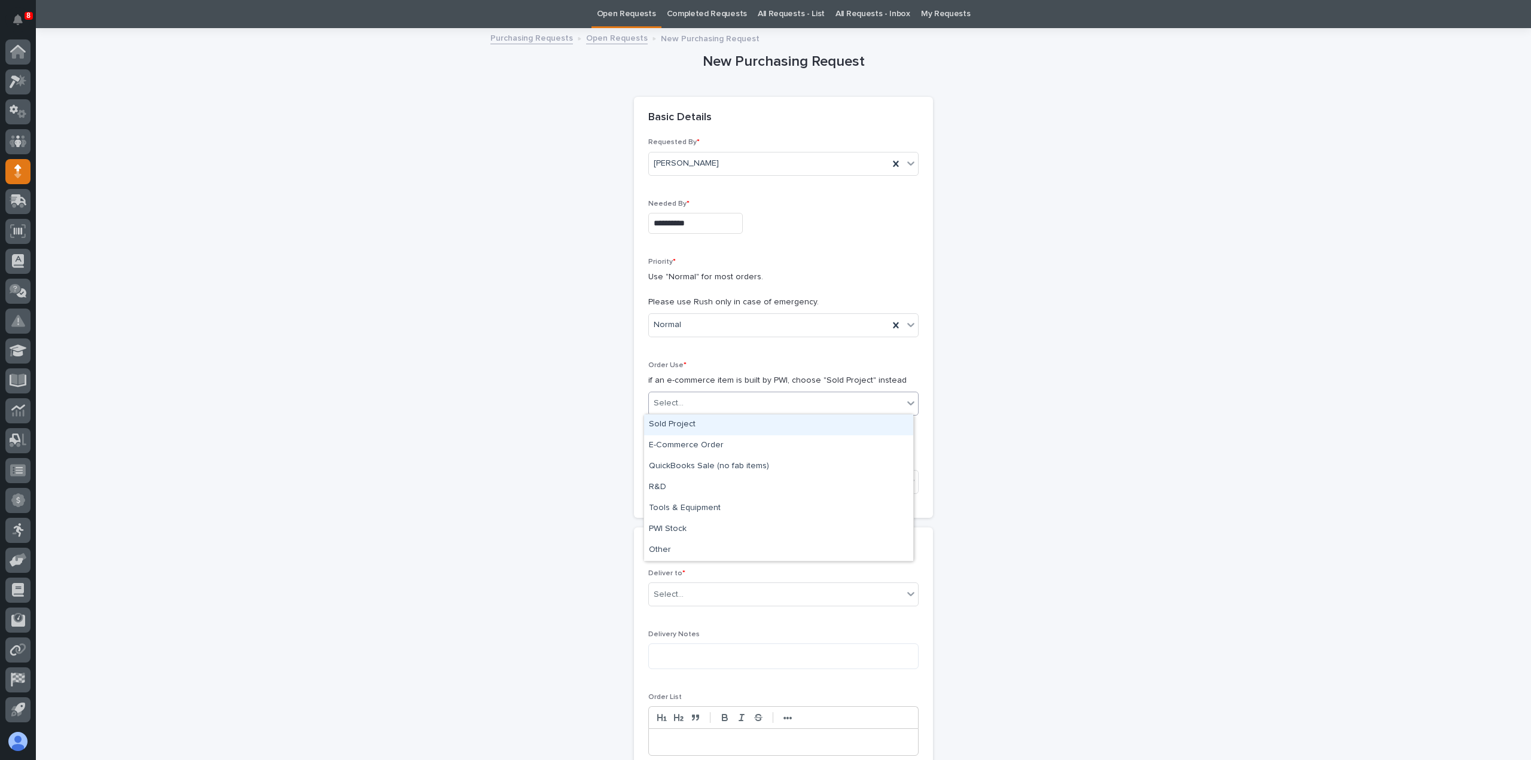
click at [701, 429] on div "Sold Project" at bounding box center [778, 425] width 269 height 21
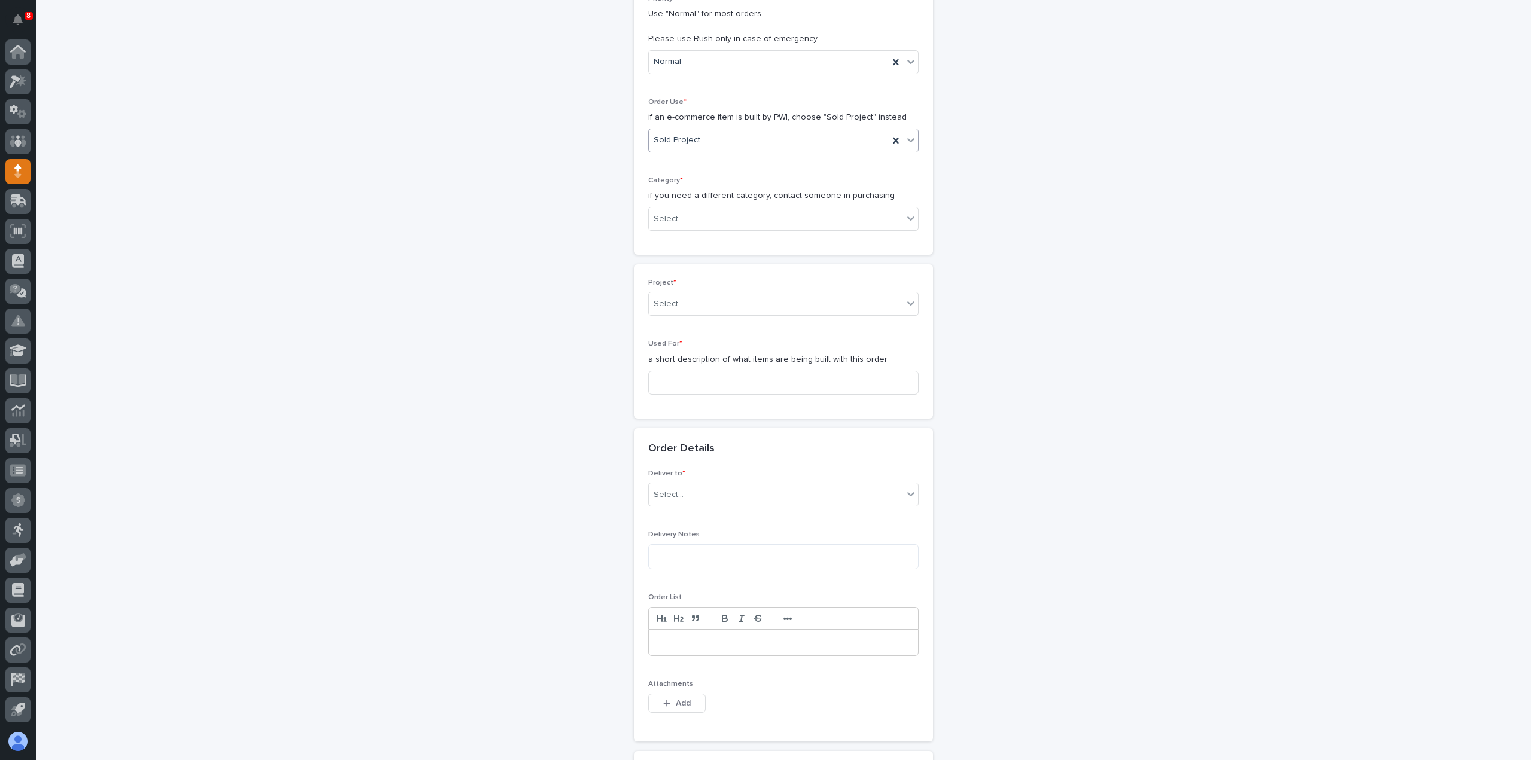
scroll to position [309, 0]
click at [687, 207] on div "Select..." at bounding box center [776, 212] width 254 height 20
click at [686, 379] on div "Steel" at bounding box center [778, 379] width 269 height 21
click at [694, 303] on div "Select..." at bounding box center [776, 297] width 254 height 20
type input "**********"
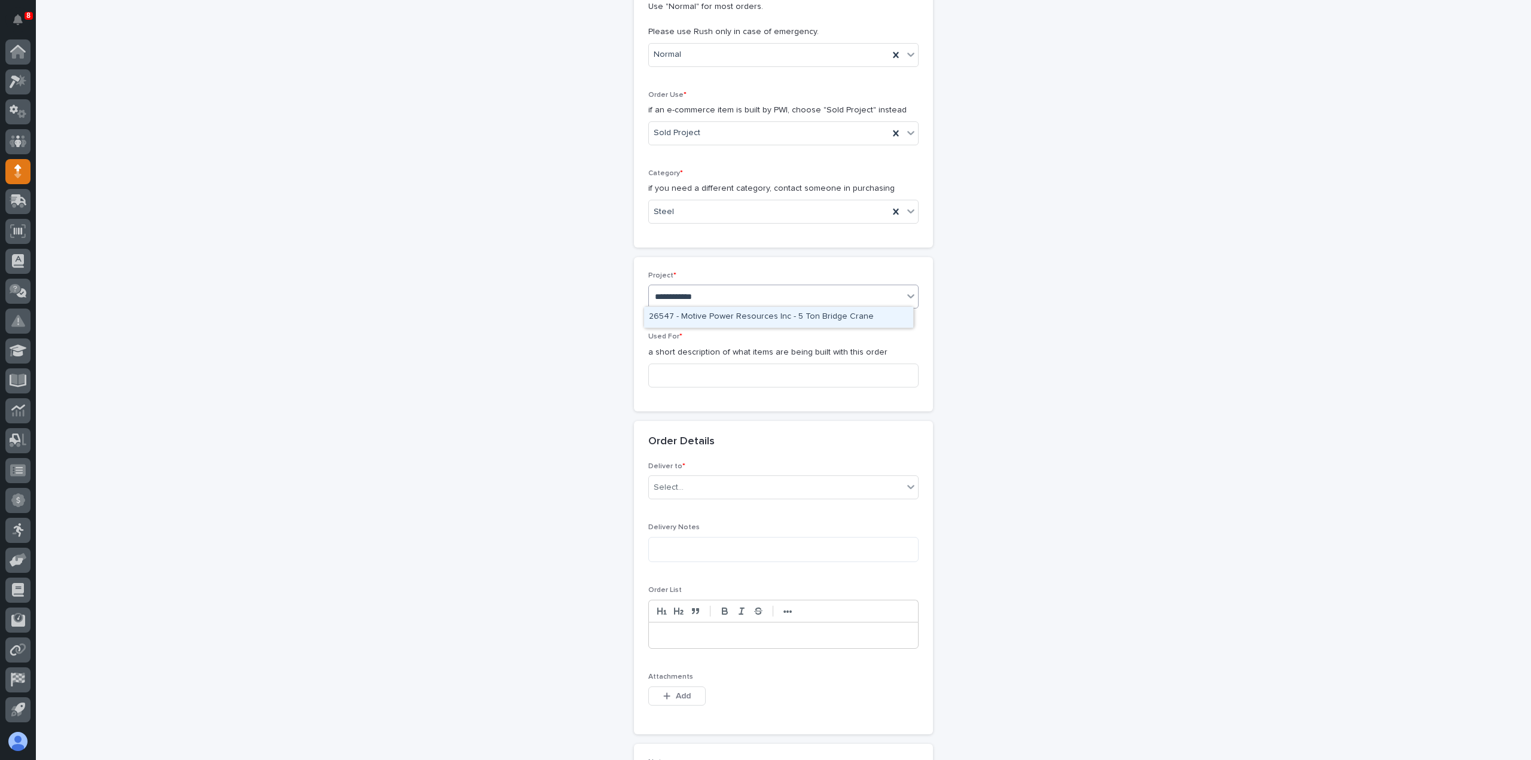
click at [731, 318] on div "26547 - Motive Power Resources Inc - 5 Ton Bridge Crane" at bounding box center [778, 317] width 269 height 21
click at [725, 369] on input at bounding box center [783, 376] width 270 height 24
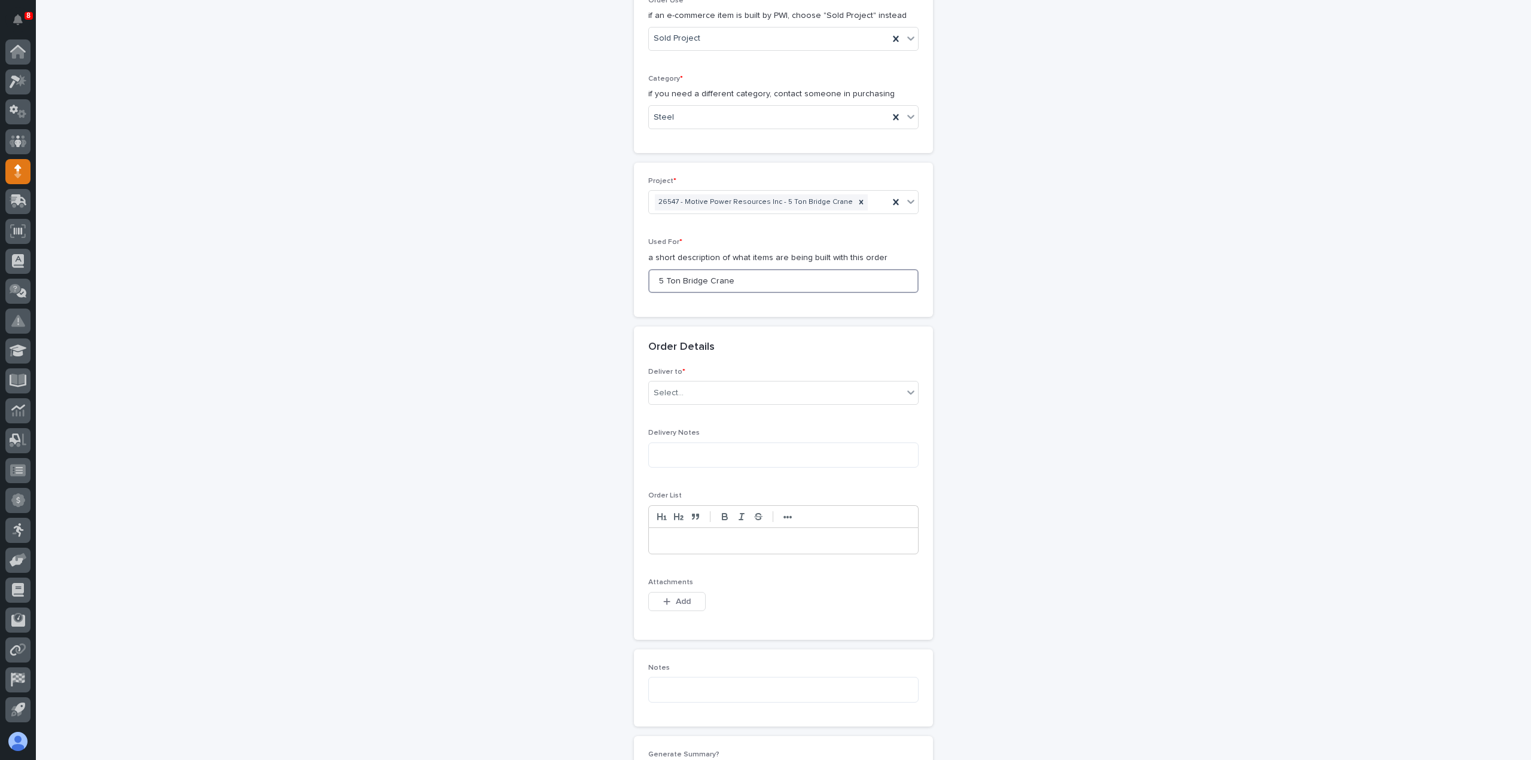
scroll to position [428, 0]
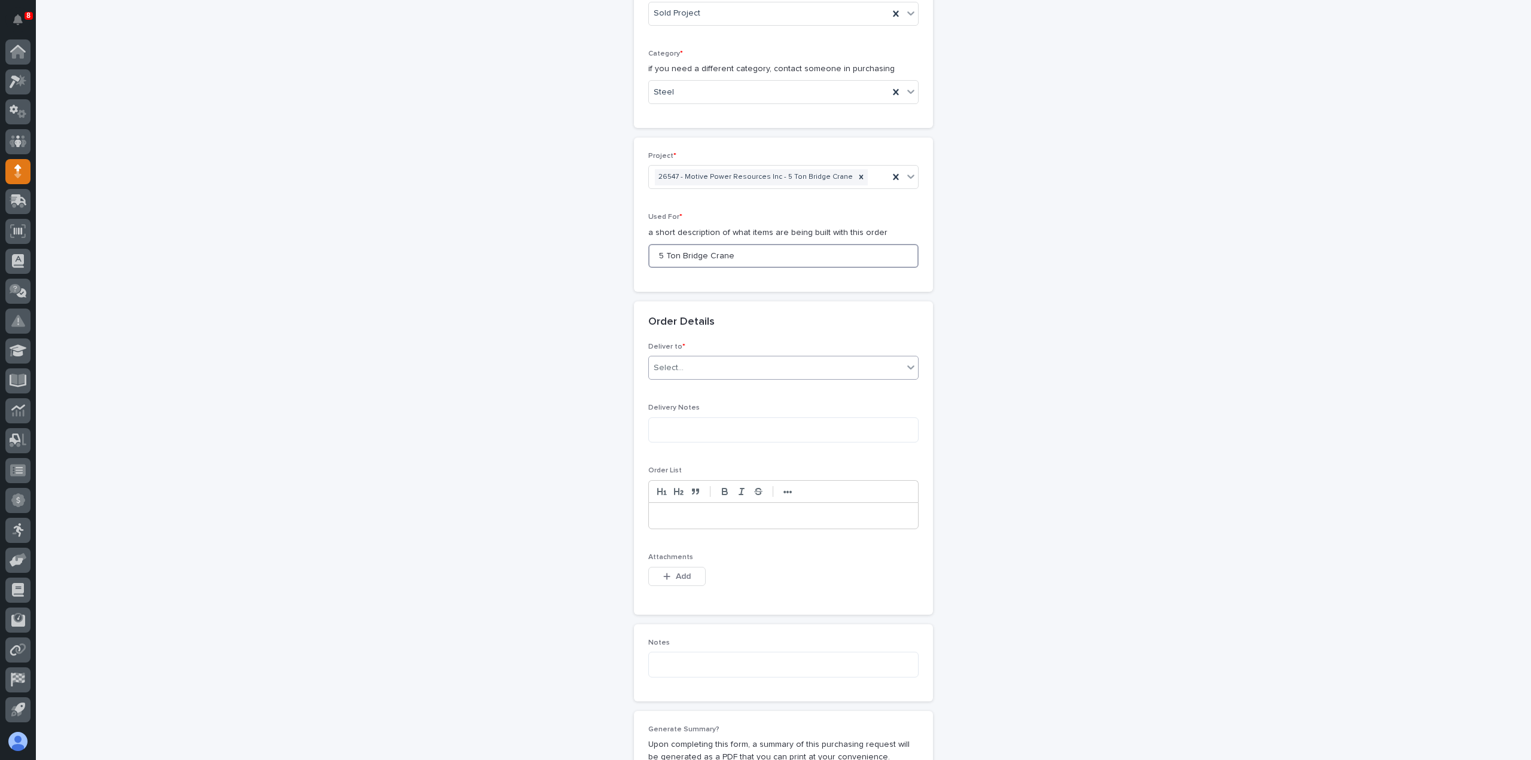
type input "5 Ton Bridge Crane"
click at [736, 358] on div "Select..." at bounding box center [776, 368] width 254 height 20
click at [735, 390] on div "PWI" at bounding box center [778, 388] width 269 height 21
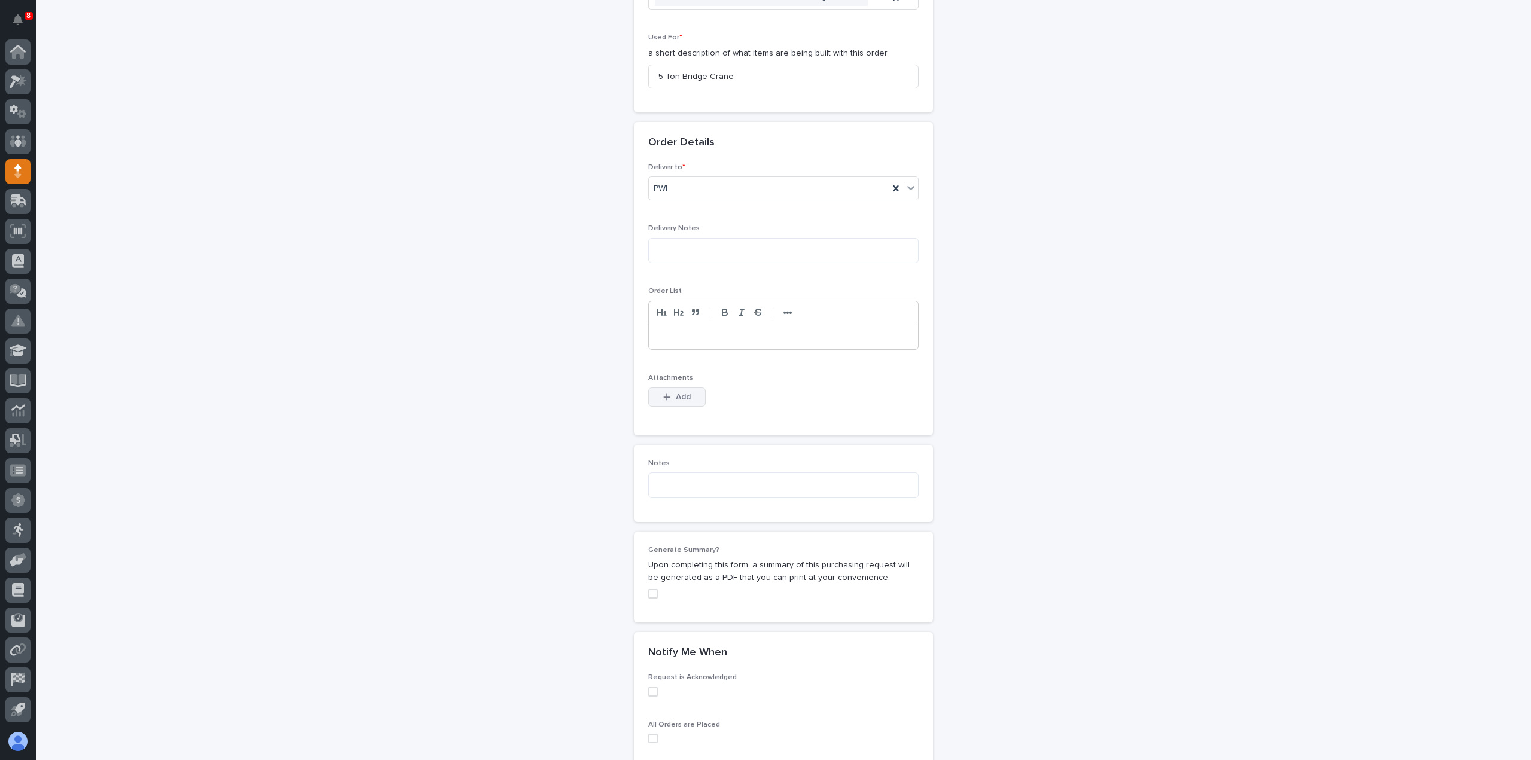
click at [676, 398] on span "Add" at bounding box center [683, 397] width 15 height 11
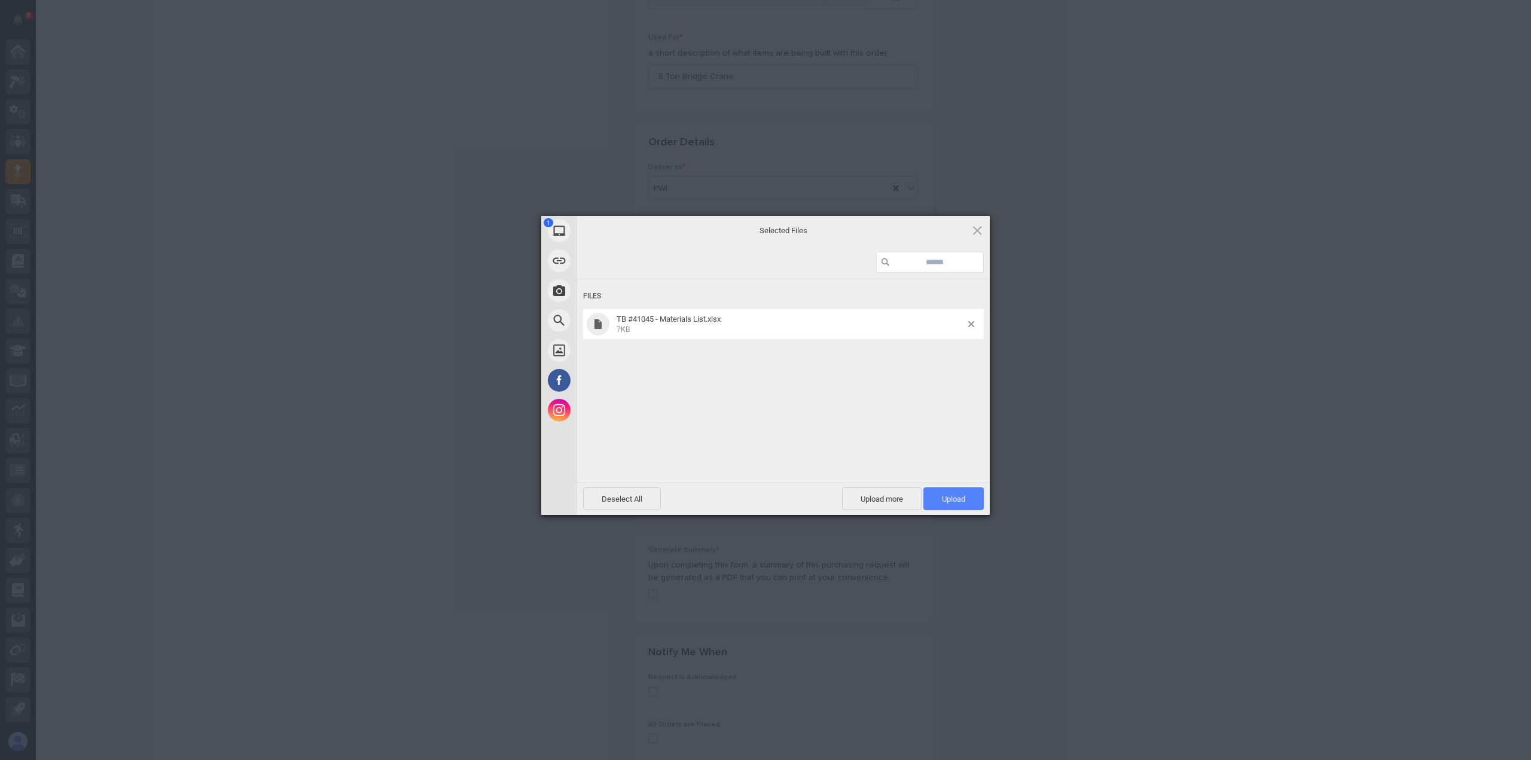
click at [973, 500] on span "Upload 1" at bounding box center [954, 499] width 60 height 23
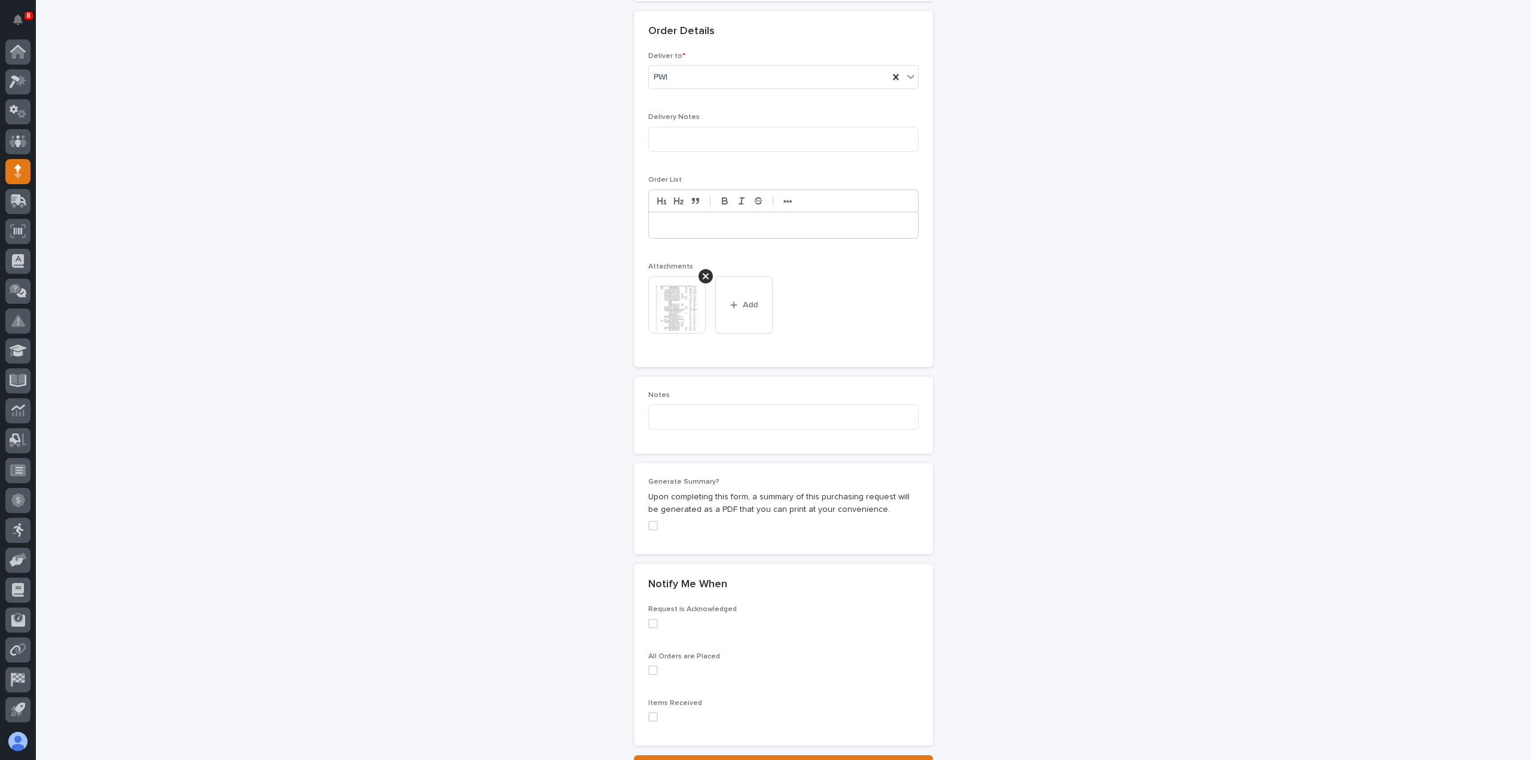
scroll to position [823, 0]
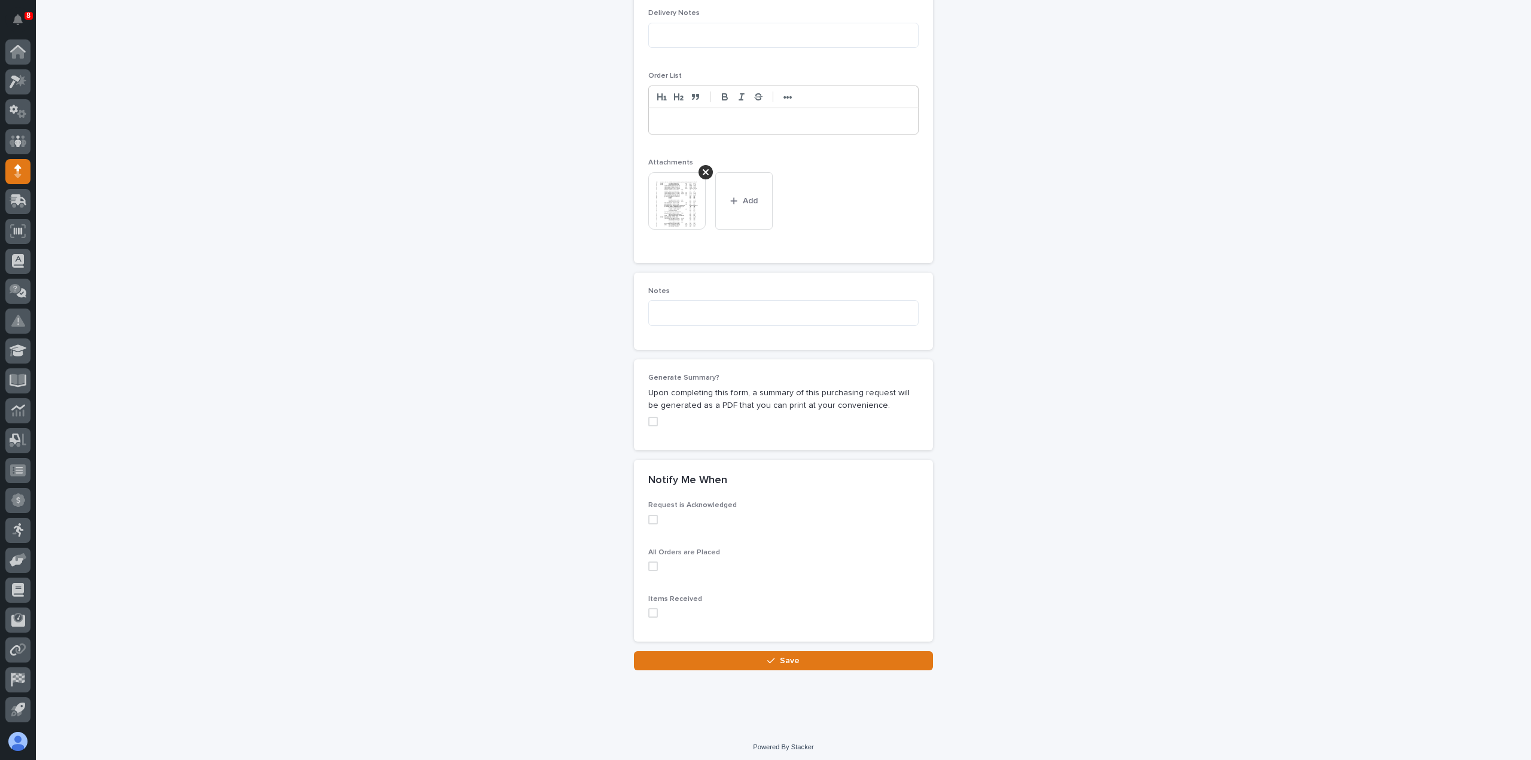
click at [650, 610] on span at bounding box center [653, 613] width 10 height 10
click at [683, 664] on button "Save" at bounding box center [783, 660] width 299 height 19
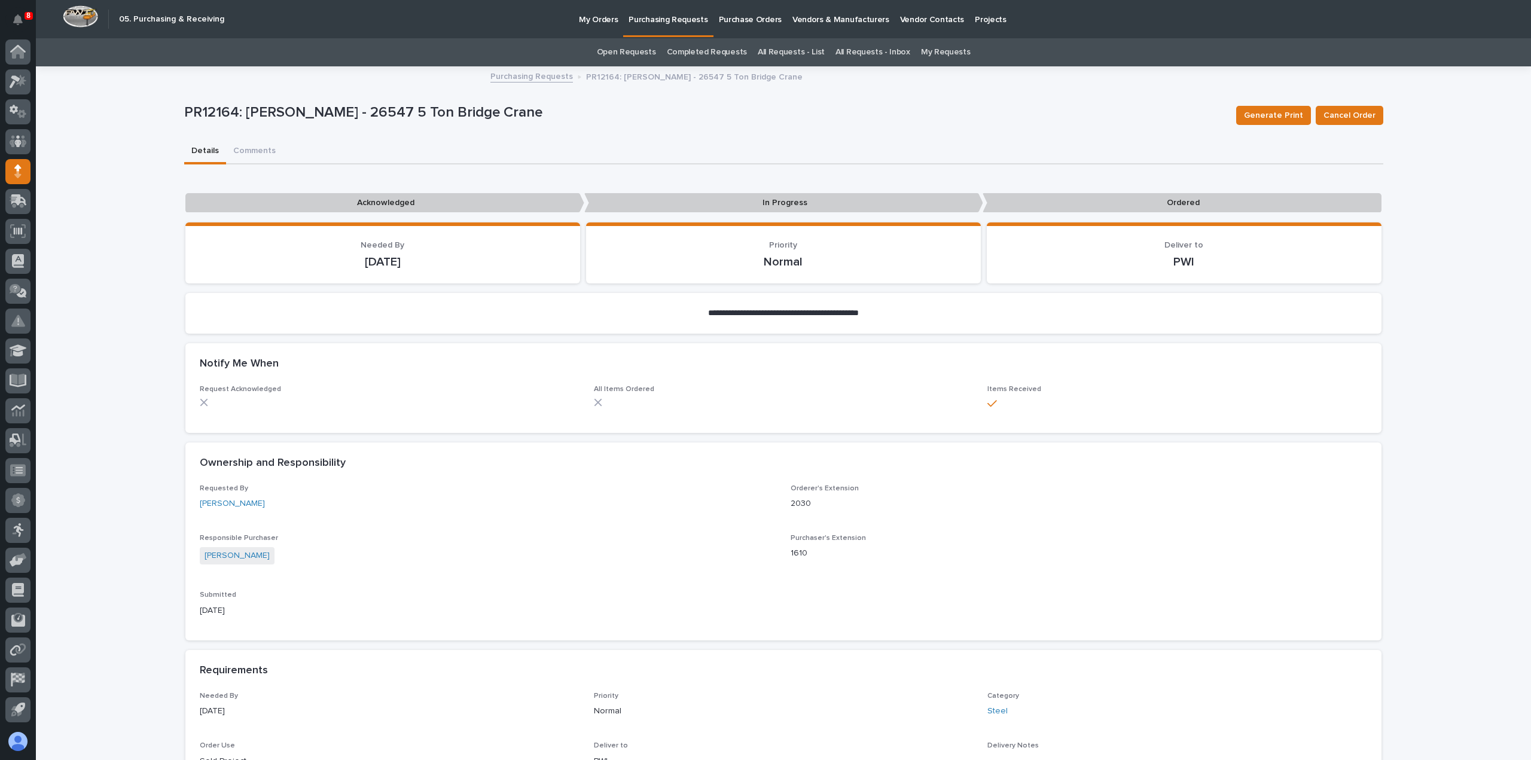
scroll to position [669, 0]
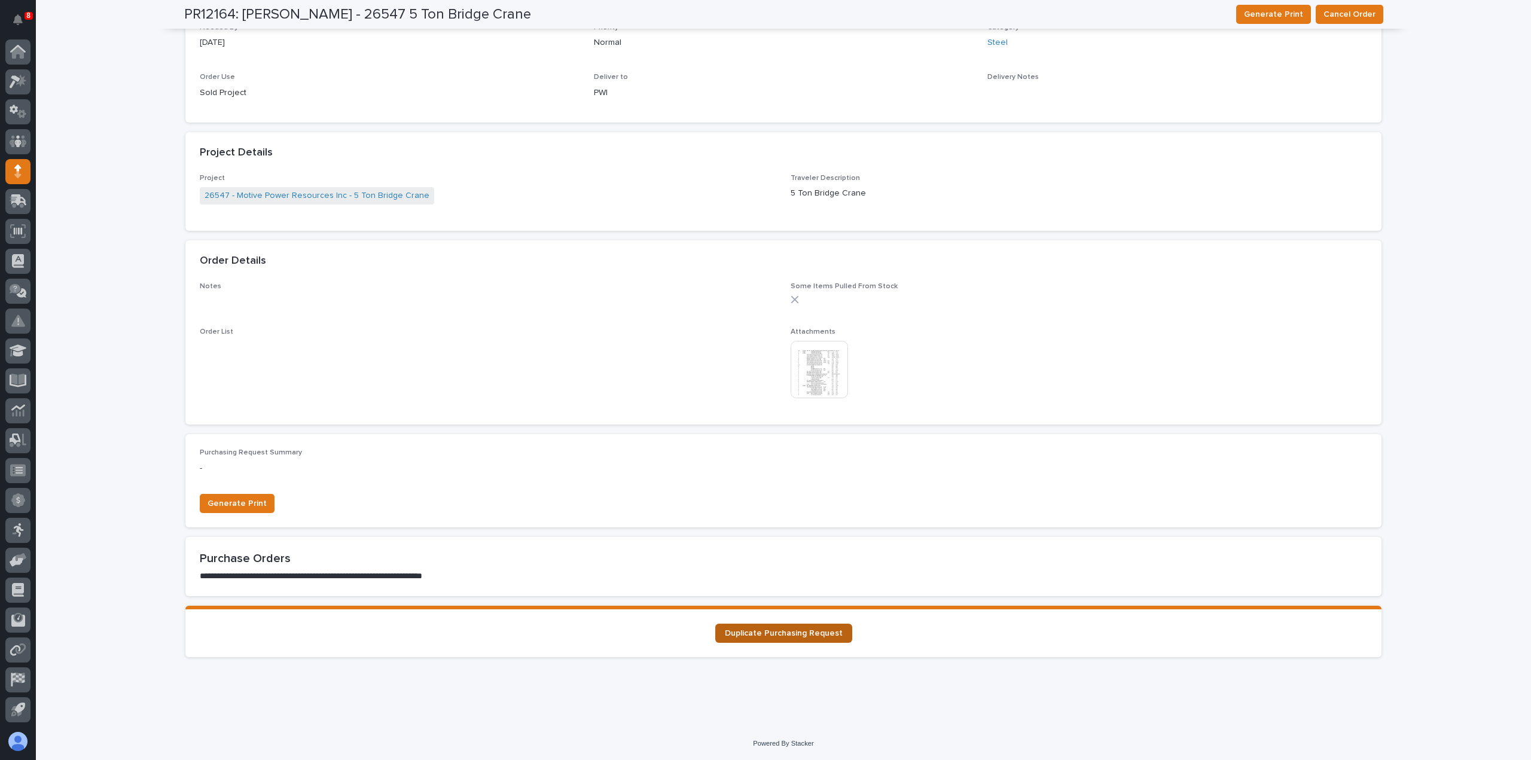
click at [813, 629] on link "Duplicate Purchasing Request" at bounding box center [783, 633] width 137 height 19
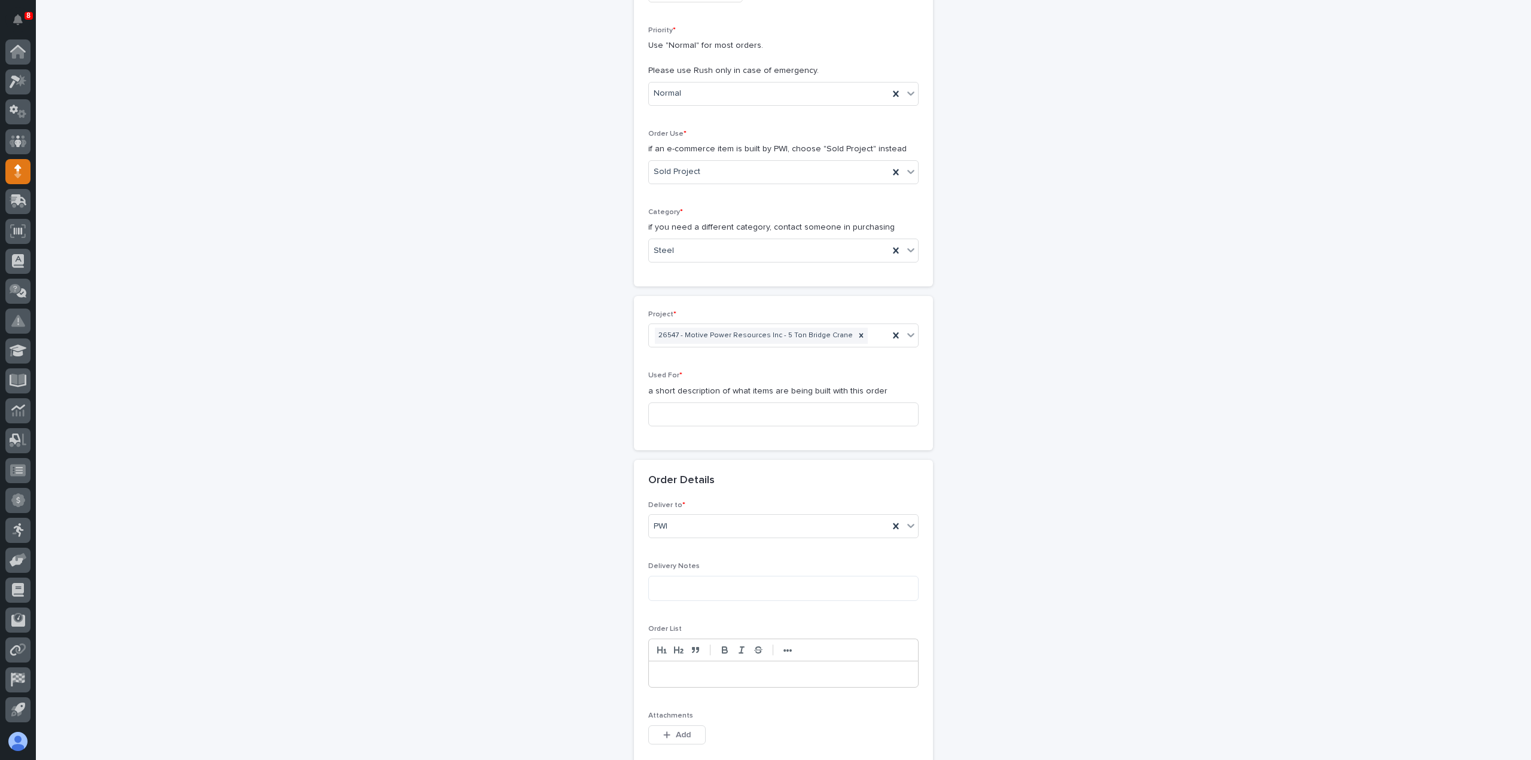
scroll to position [299, 0]
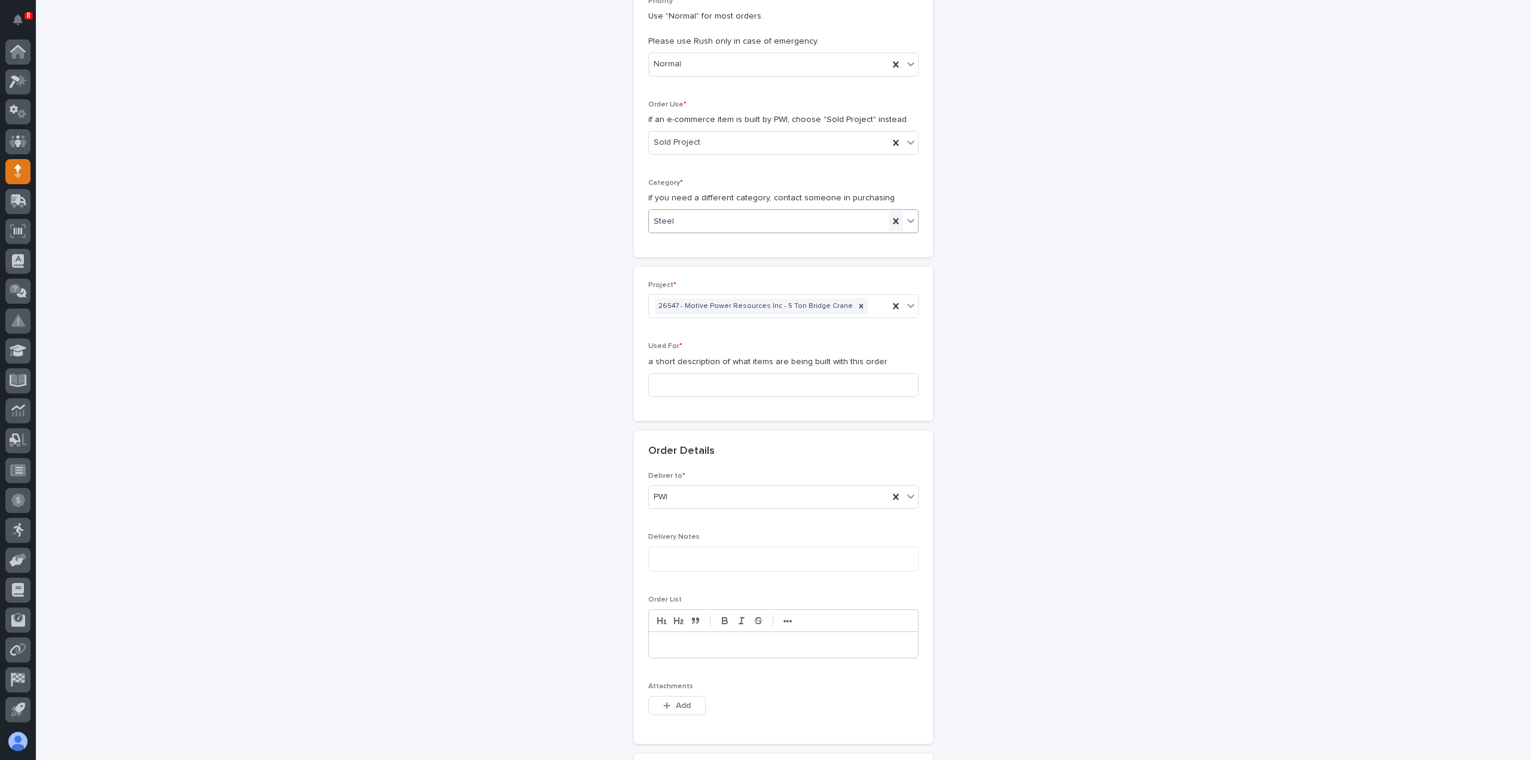
click at [890, 216] on icon at bounding box center [896, 221] width 12 height 12
click at [812, 218] on div "Select..." at bounding box center [776, 222] width 254 height 20
click at [785, 342] on div "Parts & Hardware" at bounding box center [778, 337] width 269 height 21
click at [768, 386] on input at bounding box center [783, 385] width 270 height 24
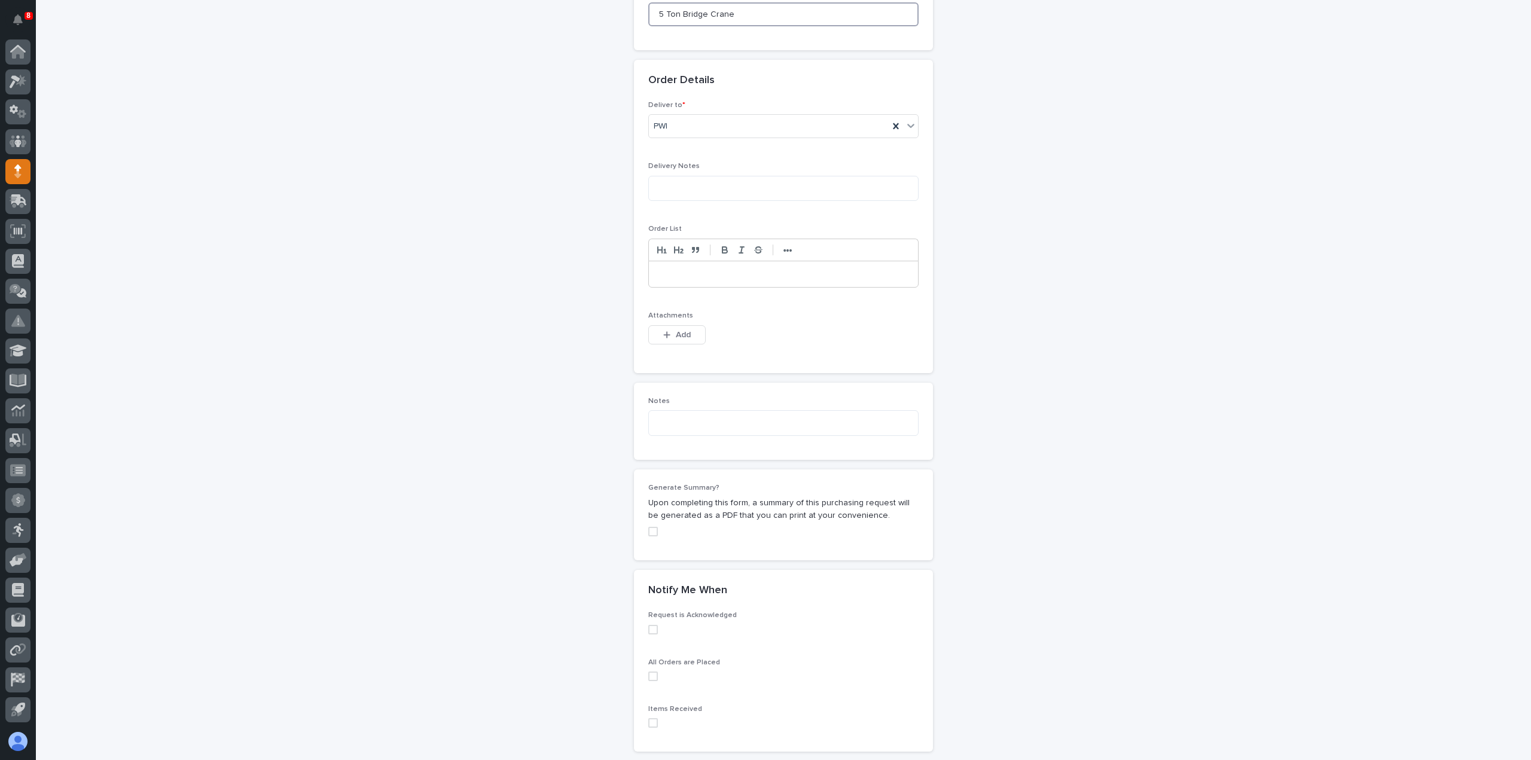
scroll to position [780, 0]
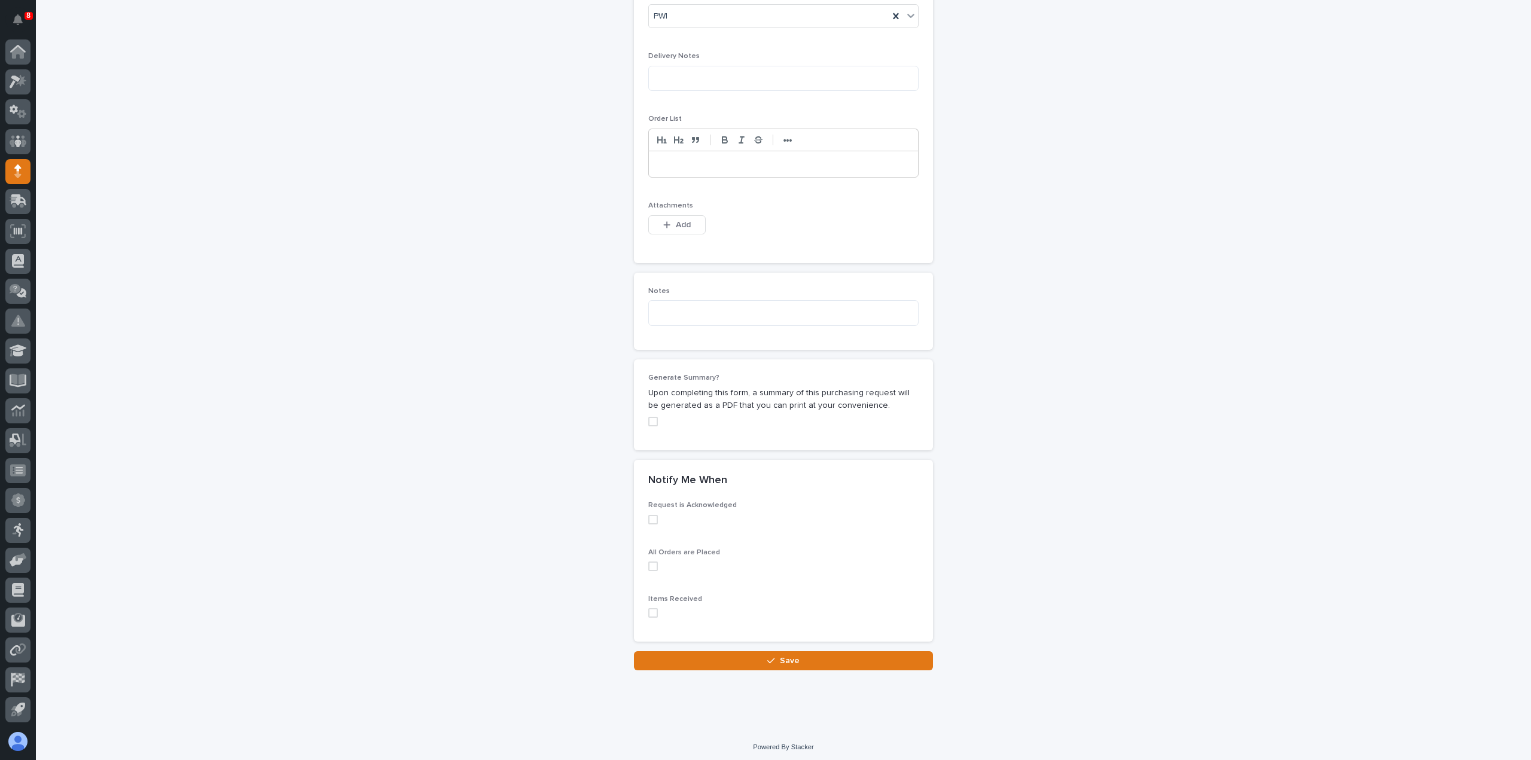
click at [648, 608] on span at bounding box center [653, 613] width 10 height 10
type input "5 Ton Bridge Crane"
click at [681, 220] on span "Add" at bounding box center [683, 225] width 15 height 11
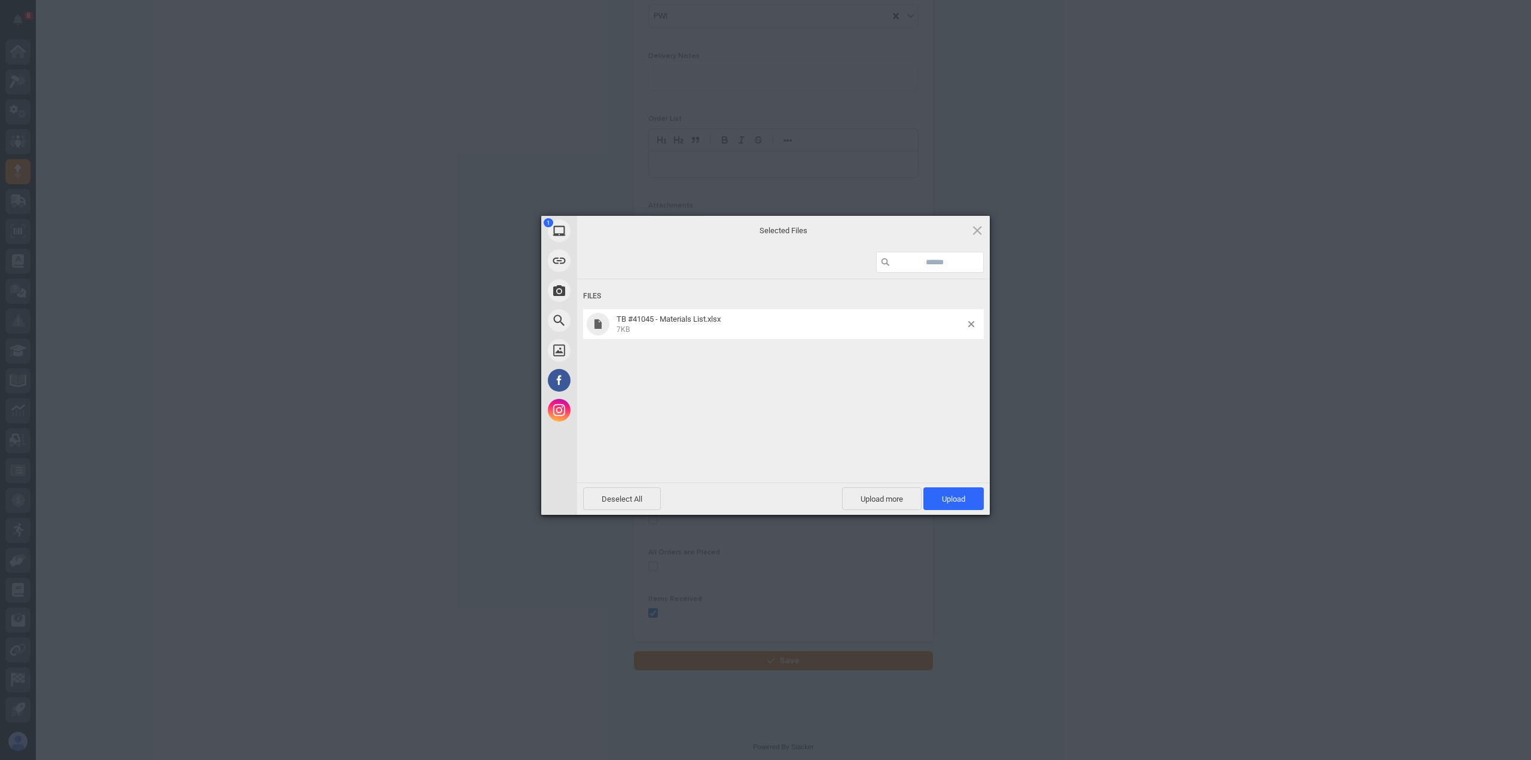
drag, startPoint x: 945, startPoint y: 498, endPoint x: 921, endPoint y: 491, distance: 25.0
click at [945, 498] on span "Upload 1" at bounding box center [953, 499] width 23 height 9
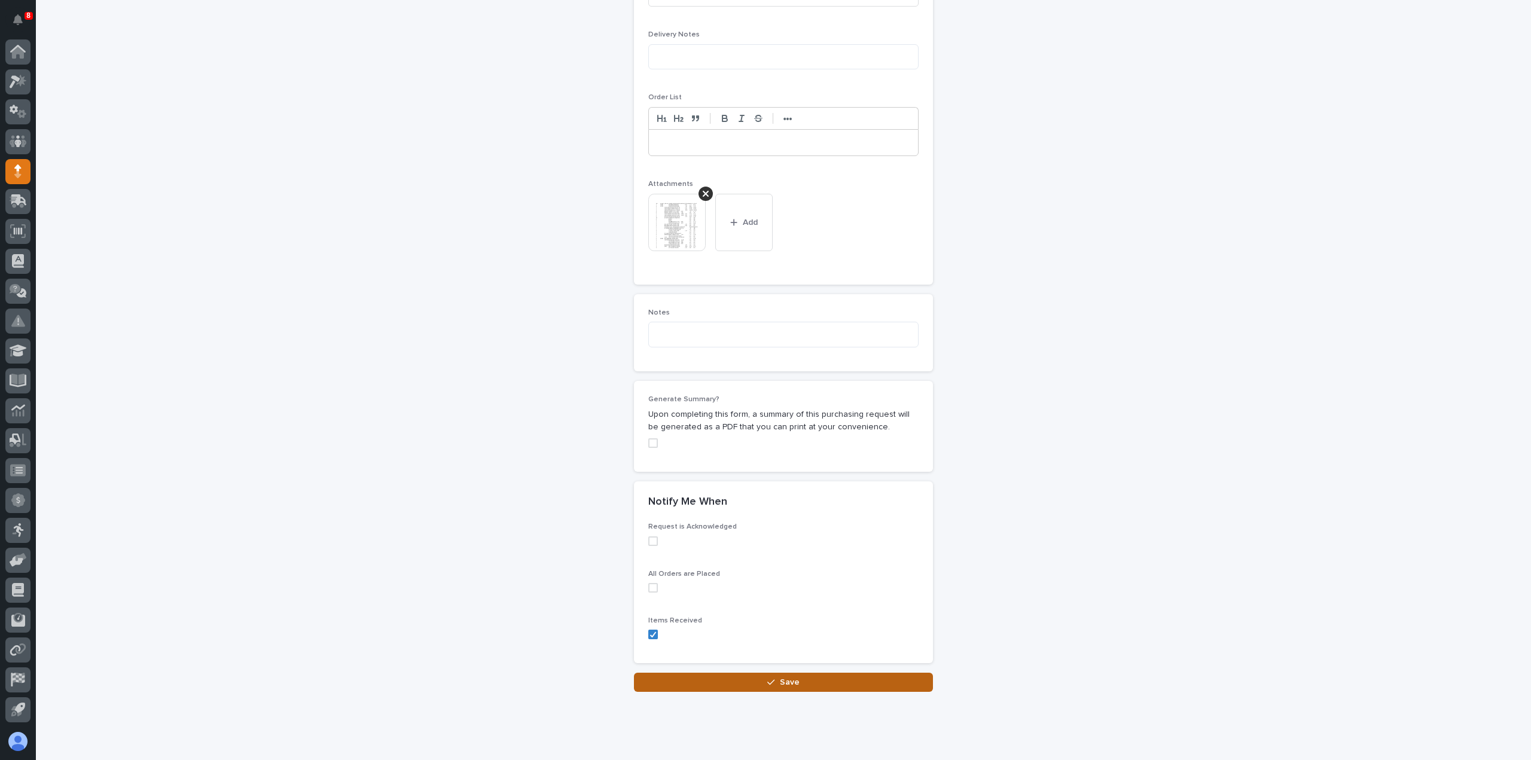
click at [745, 676] on button "Save" at bounding box center [783, 682] width 299 height 19
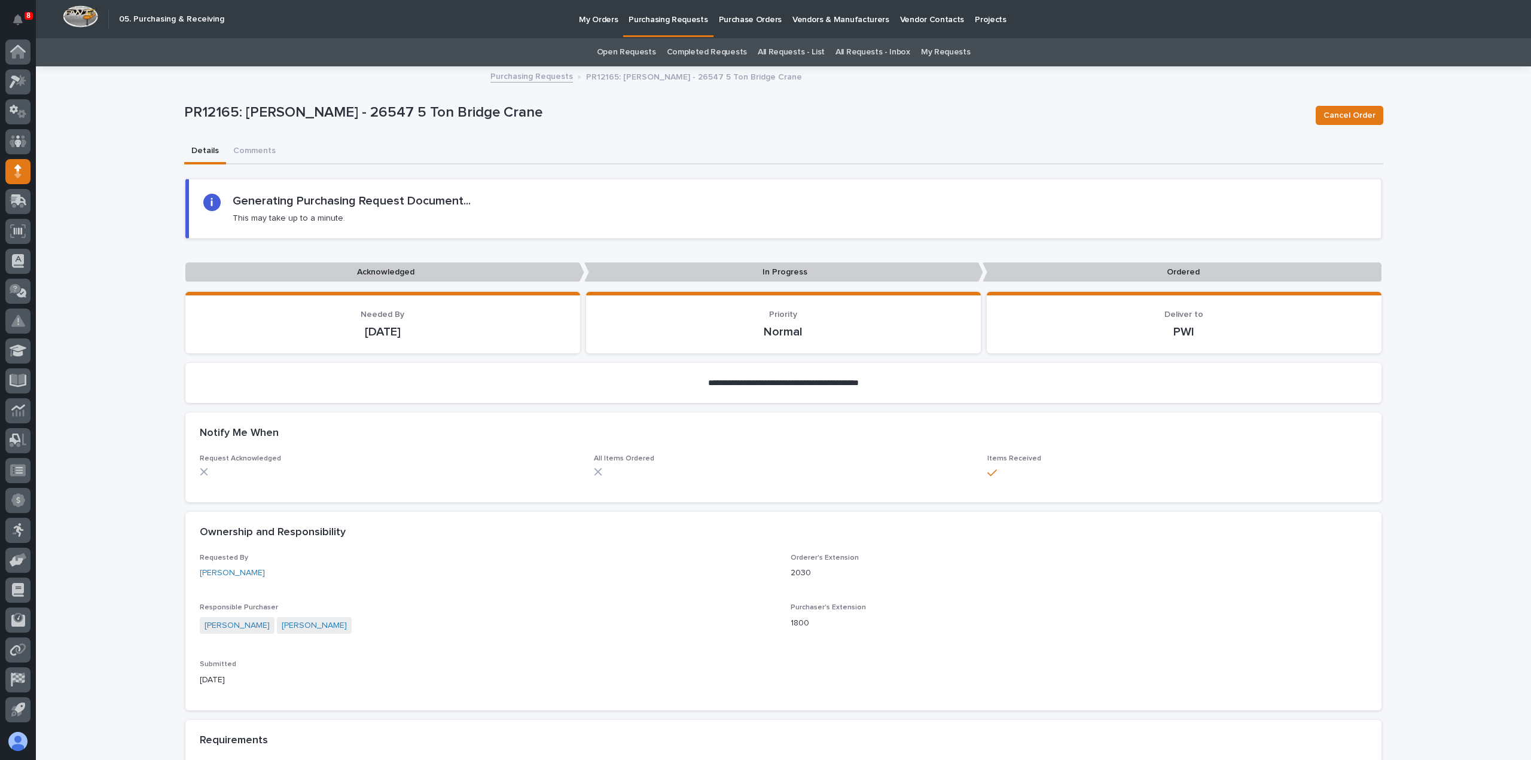
scroll to position [779, 0]
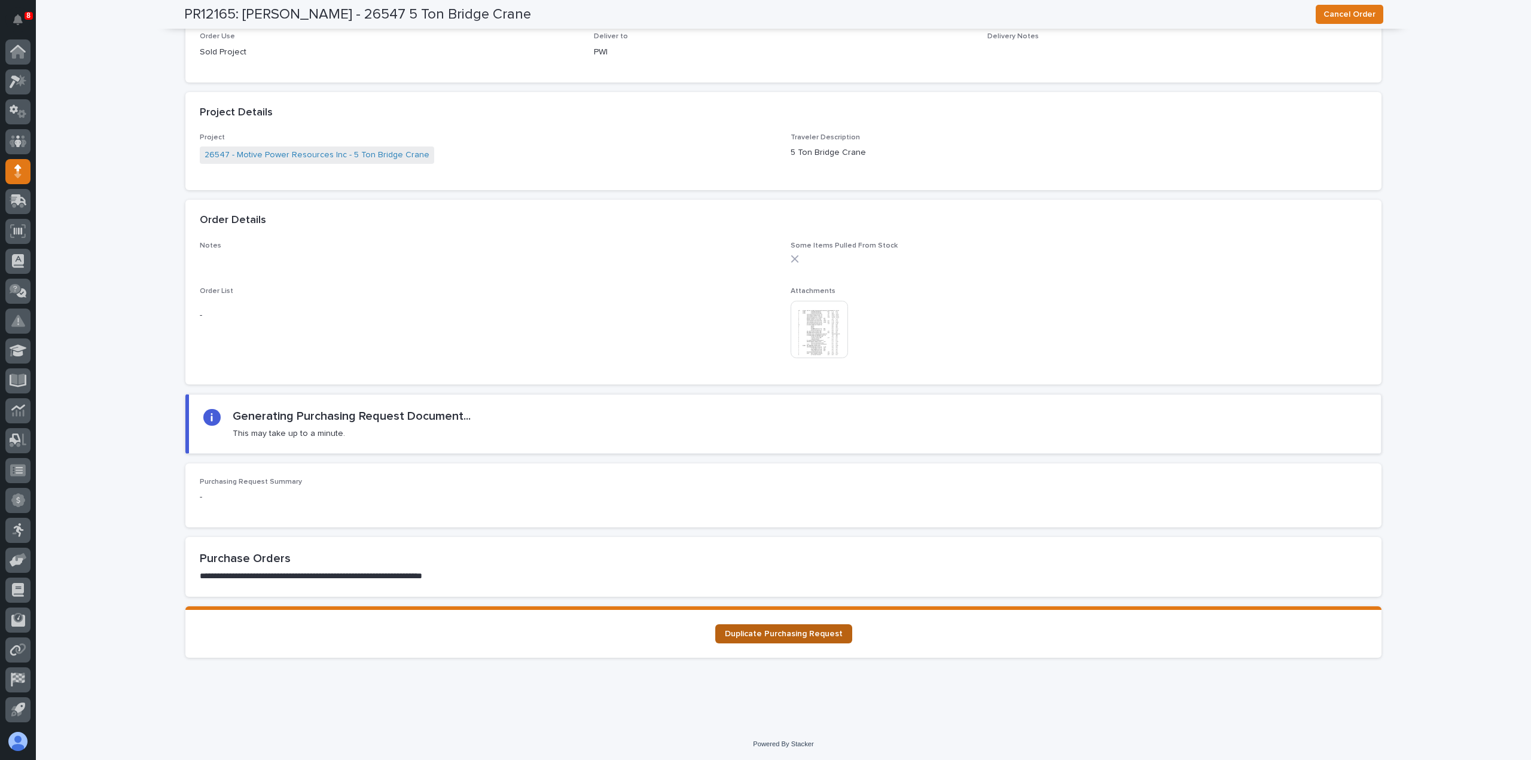
click at [768, 636] on span "Duplicate Purchasing Request" at bounding box center [784, 634] width 118 height 8
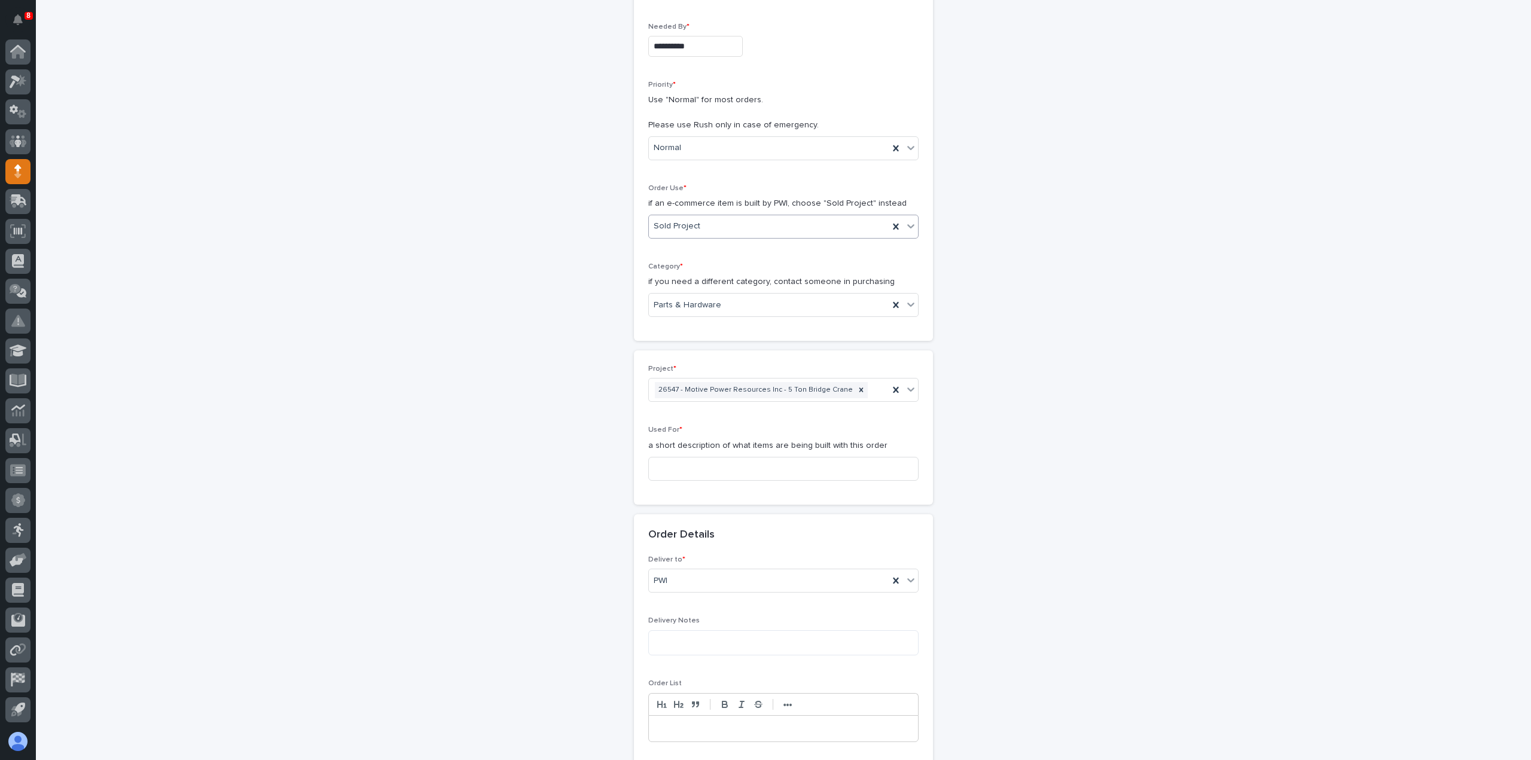
scroll to position [239, 0]
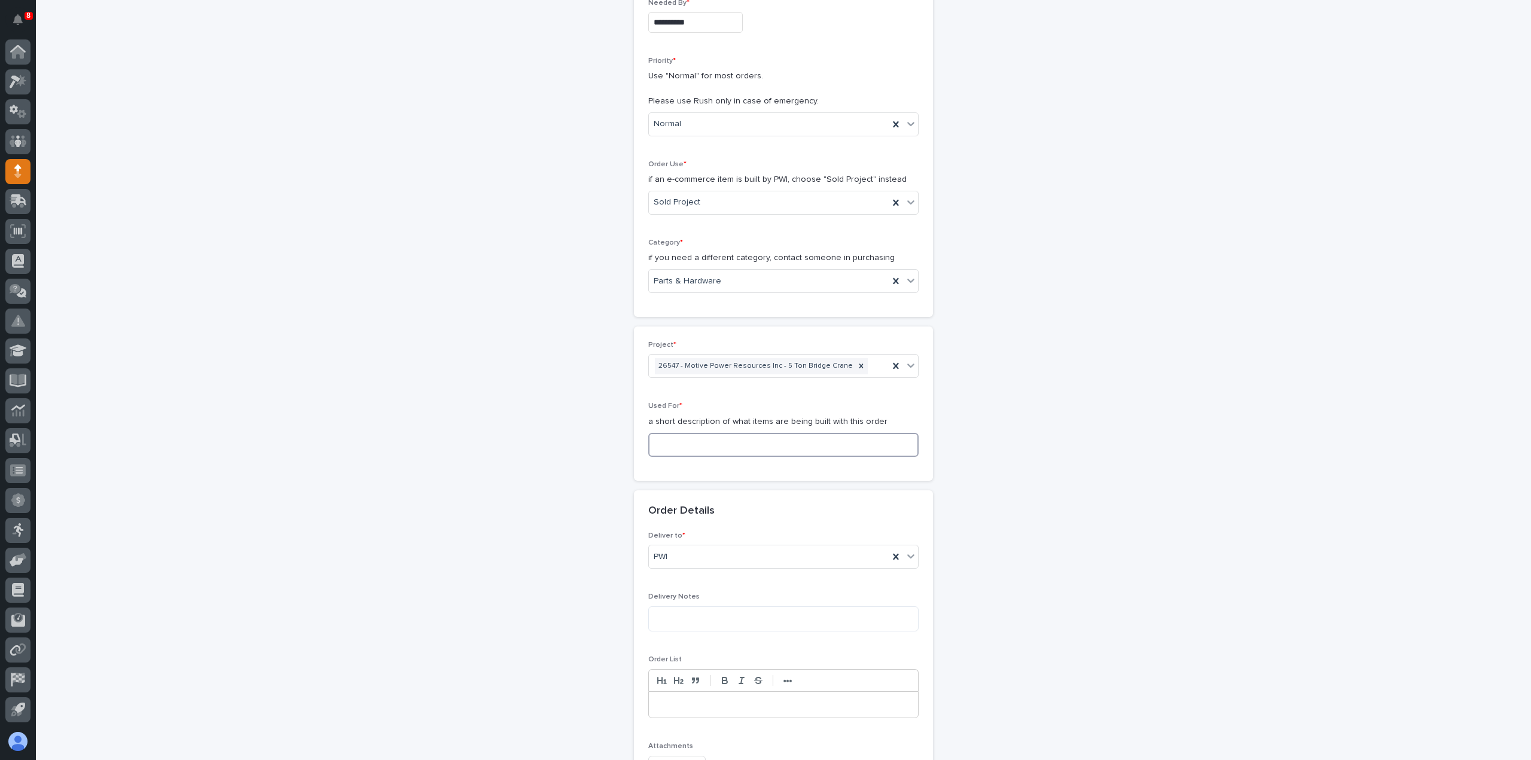
click at [695, 440] on input at bounding box center [783, 445] width 270 height 24
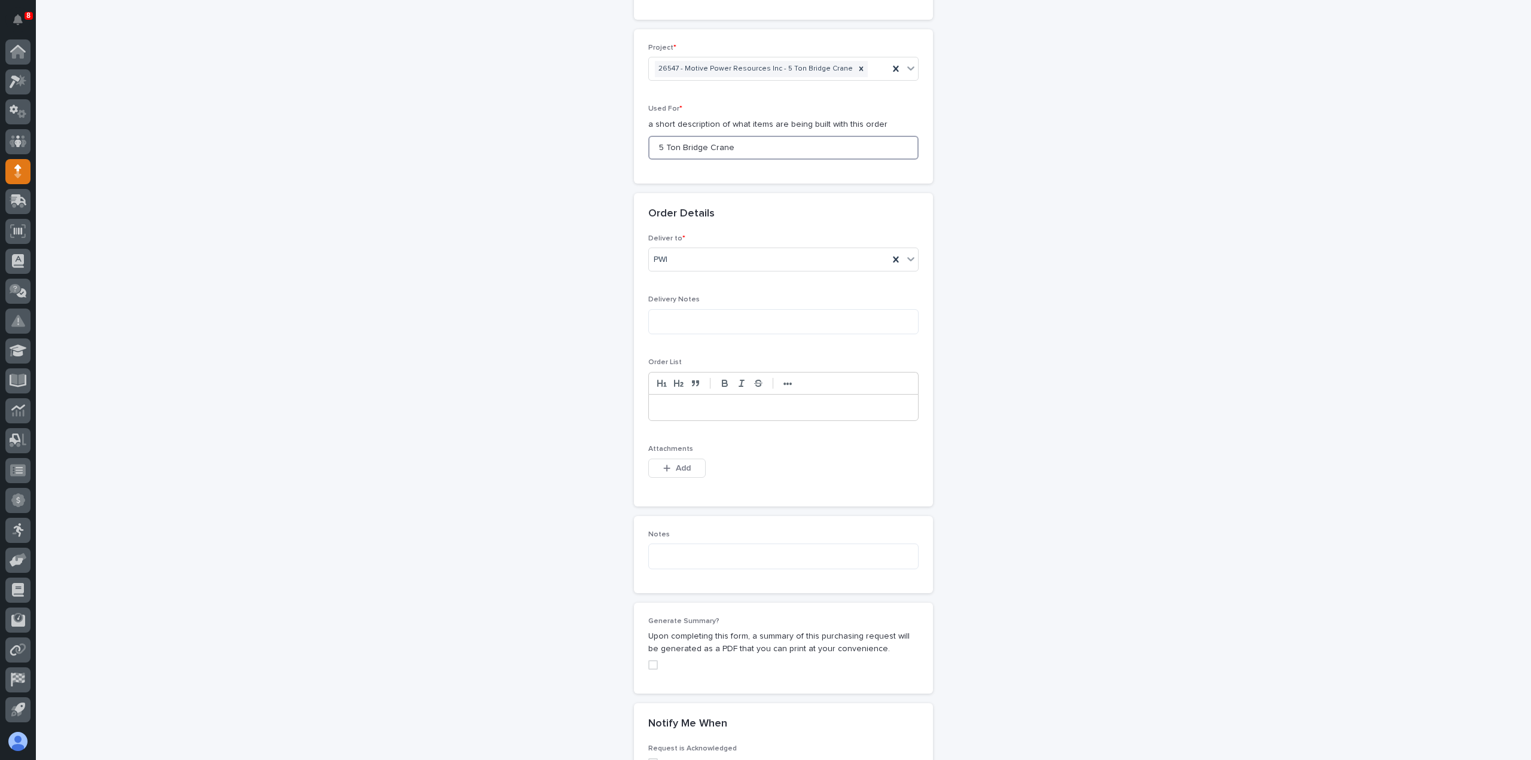
scroll to position [538, 0]
type input "5 Ton Bridge Crane"
click at [678, 461] on span "Add" at bounding box center [683, 466] width 15 height 11
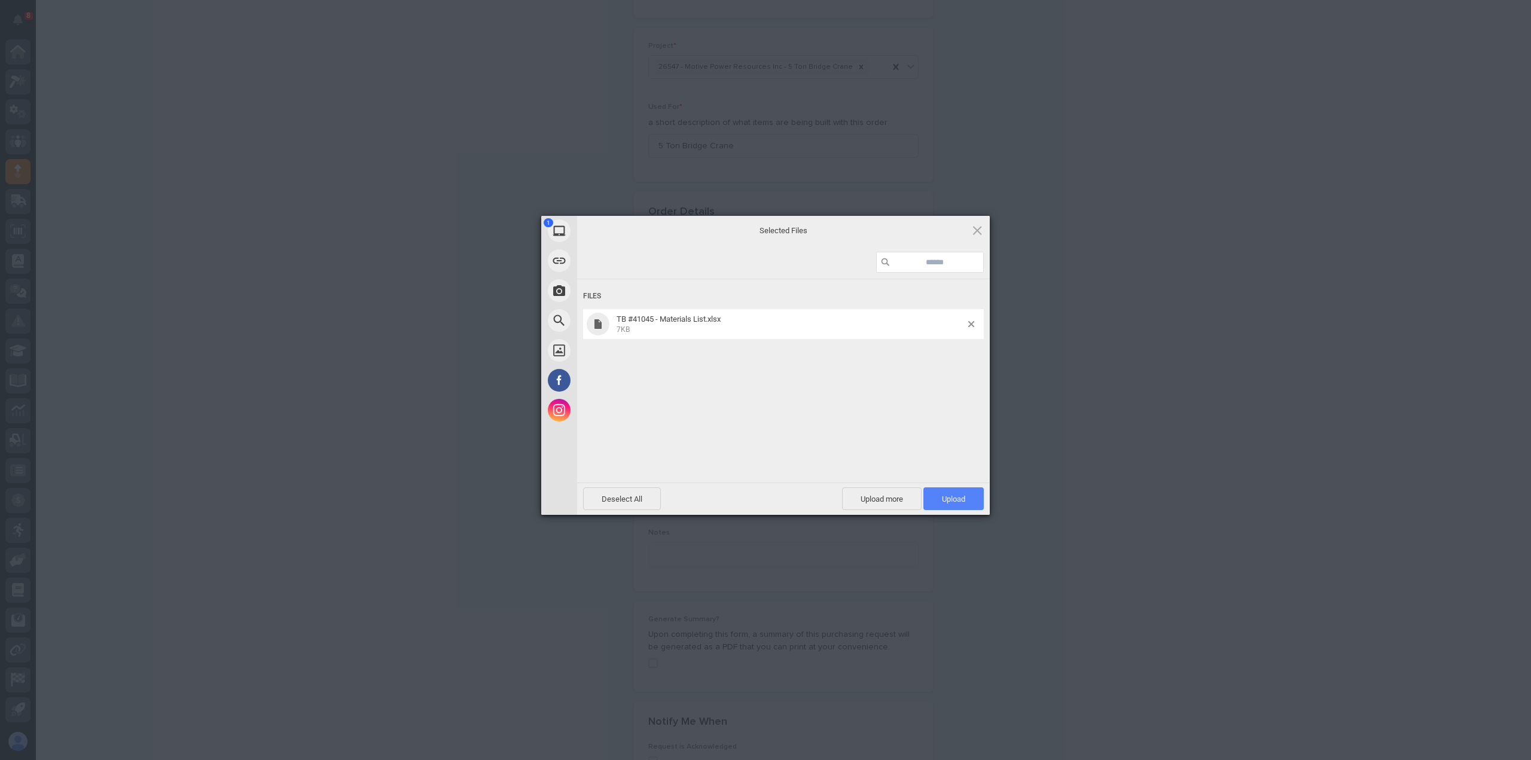
click at [970, 501] on span "Upload 1" at bounding box center [954, 499] width 60 height 23
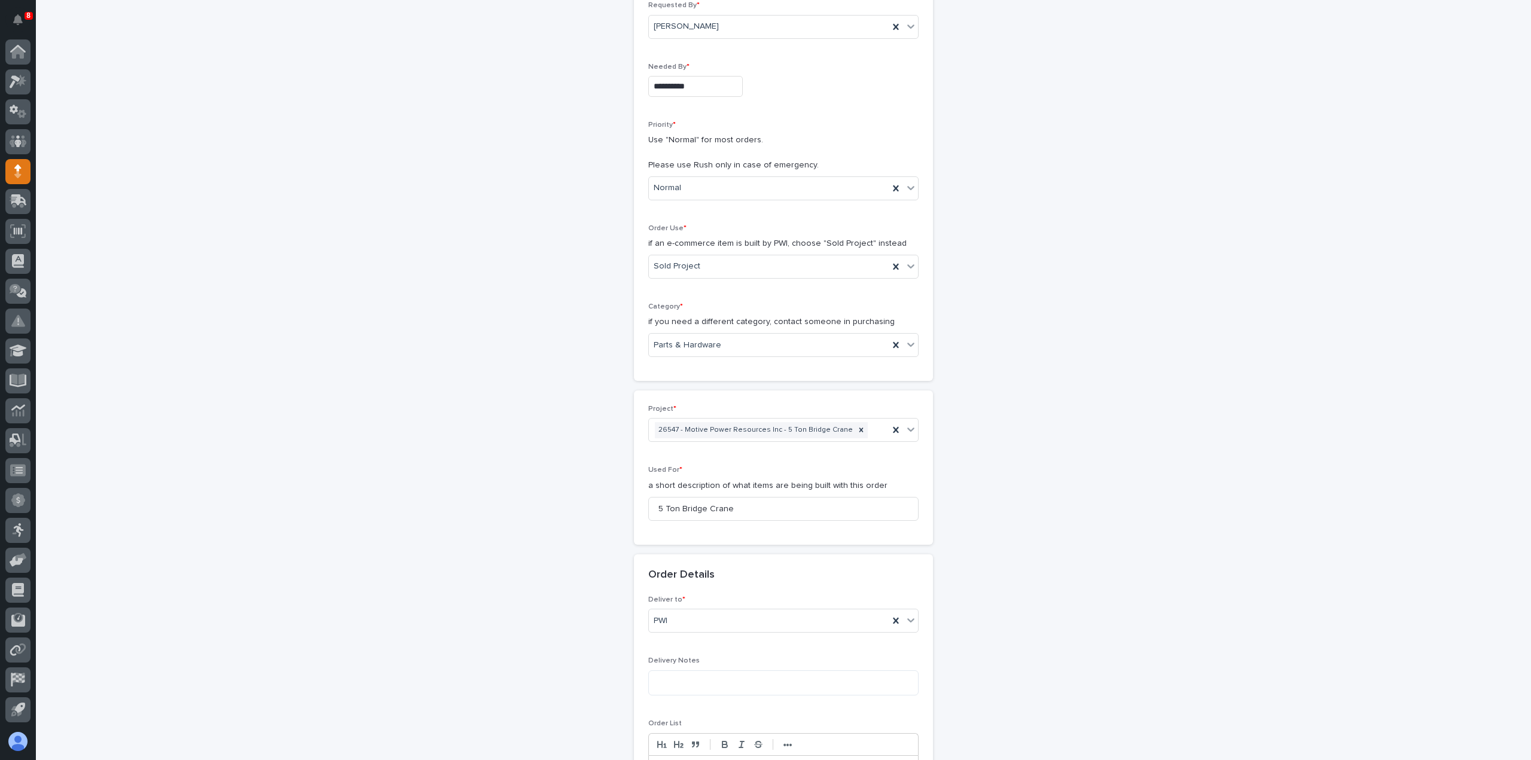
scroll to position [179, 0]
click at [727, 337] on div "Parts & Hardware" at bounding box center [769, 341] width 240 height 20
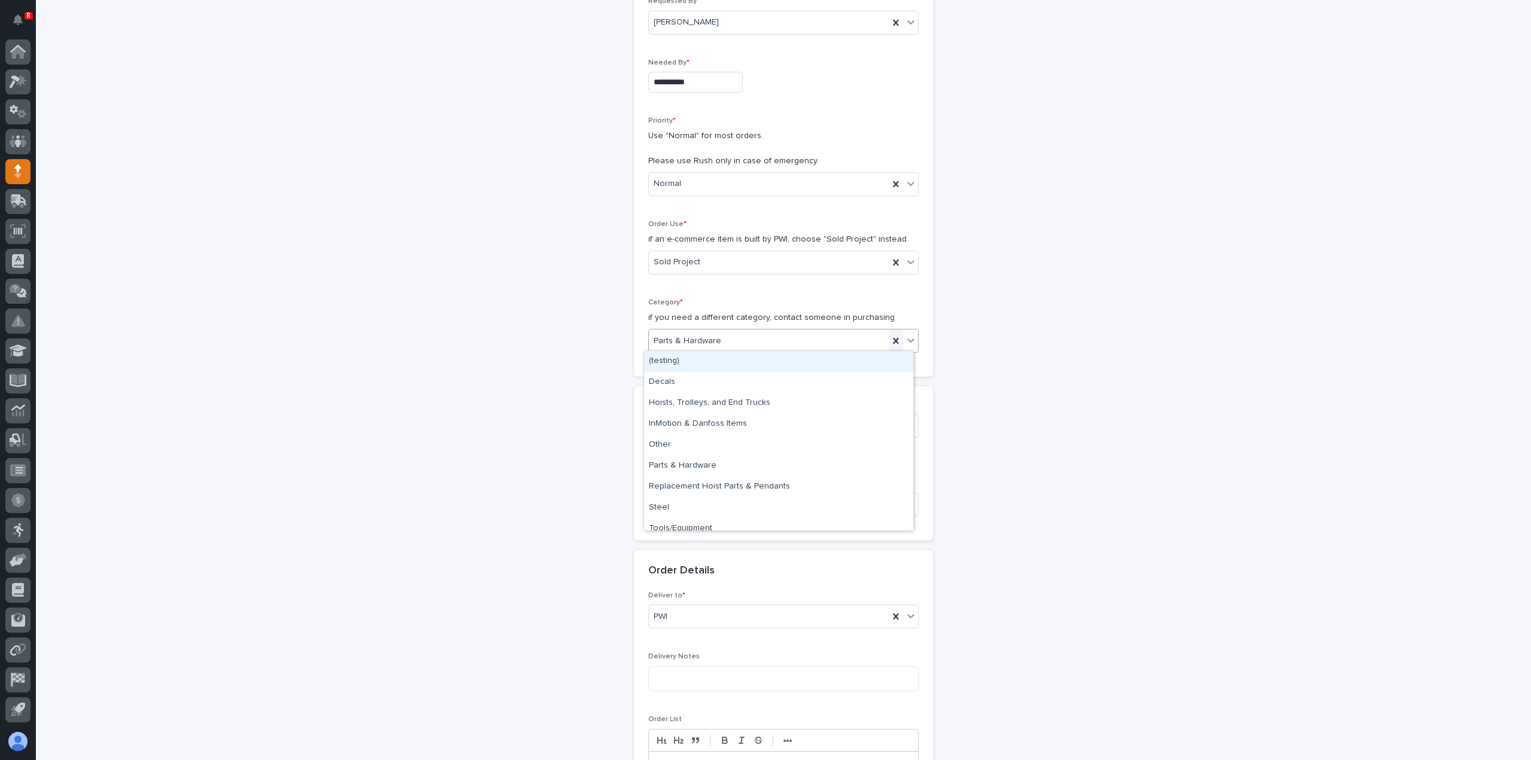
click at [891, 342] on icon at bounding box center [896, 341] width 12 height 12
click at [821, 341] on div "Select..." at bounding box center [776, 341] width 254 height 20
click at [766, 401] on div "Hoists, Trolleys, and End Trucks" at bounding box center [778, 394] width 269 height 21
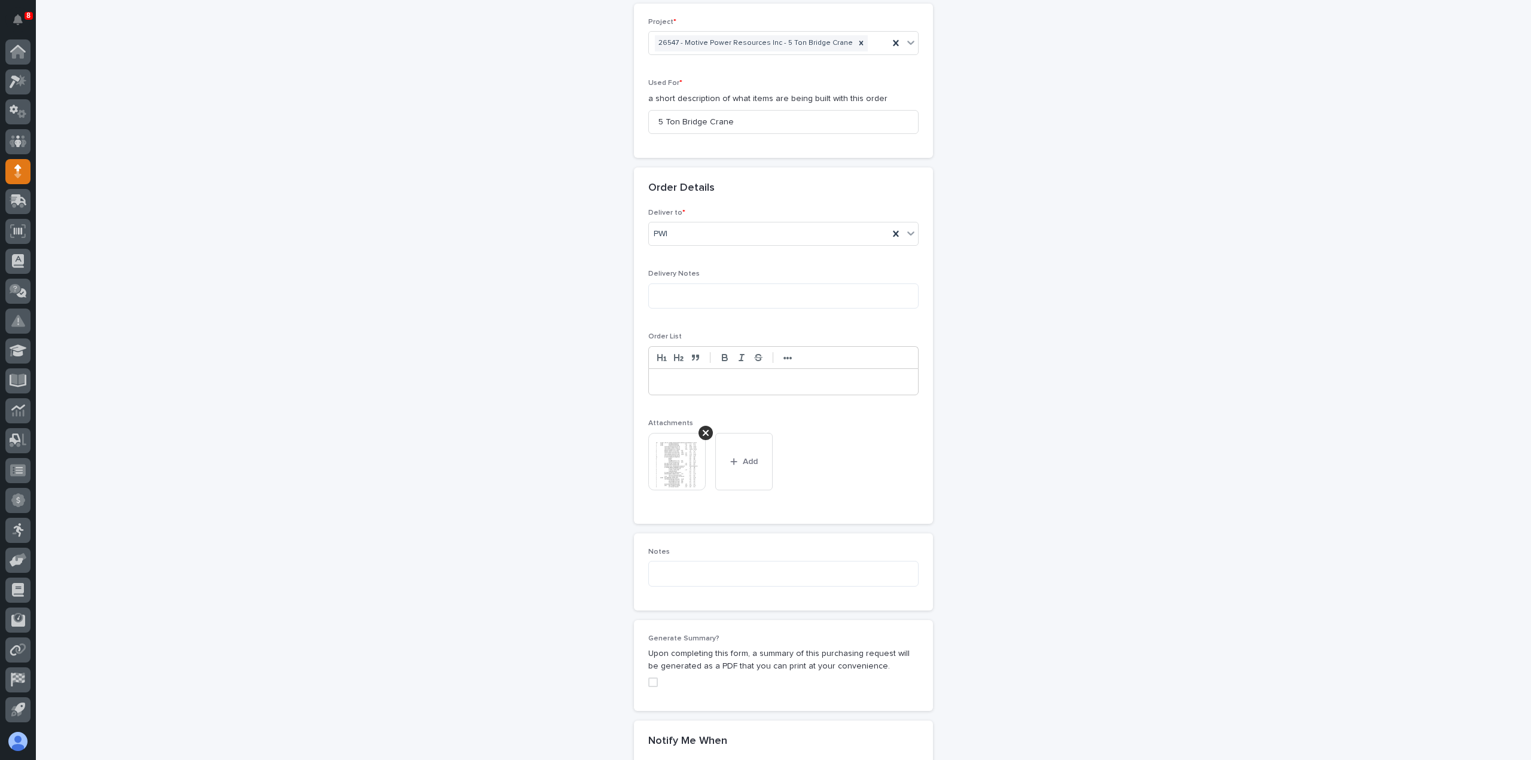
scroll to position [823, 0]
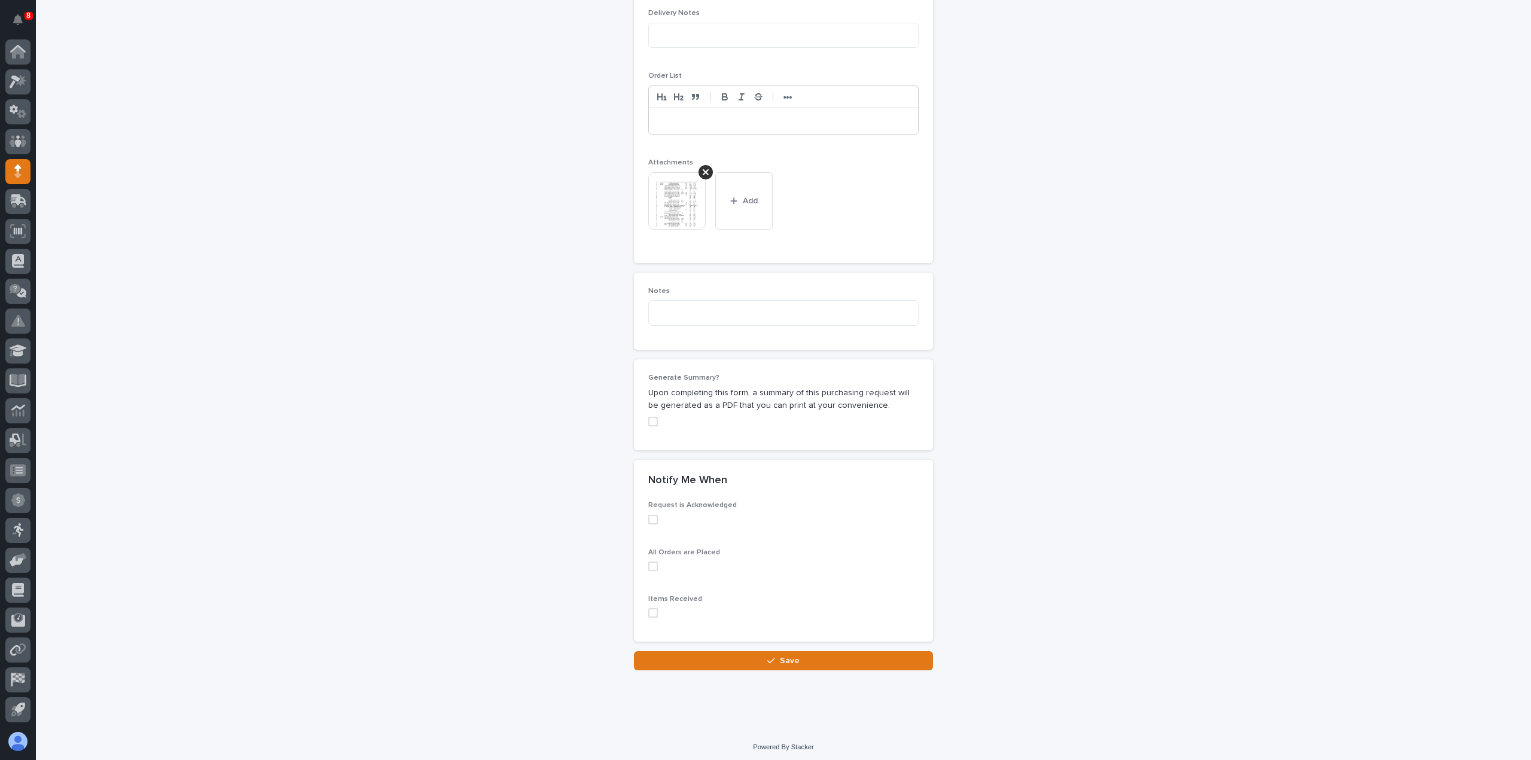
click at [648, 609] on span at bounding box center [653, 613] width 10 height 10
click at [687, 657] on button "Save" at bounding box center [783, 660] width 299 height 19
